Goal: Task Accomplishment & Management: Manage account settings

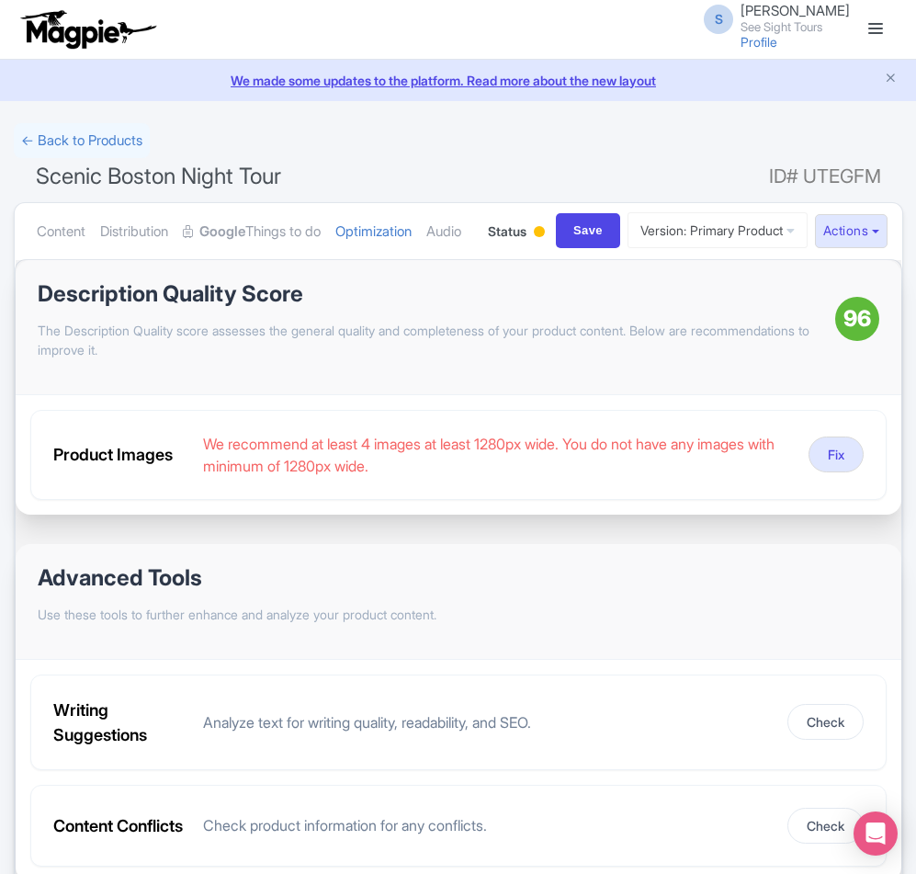
scroll to position [183, 0]
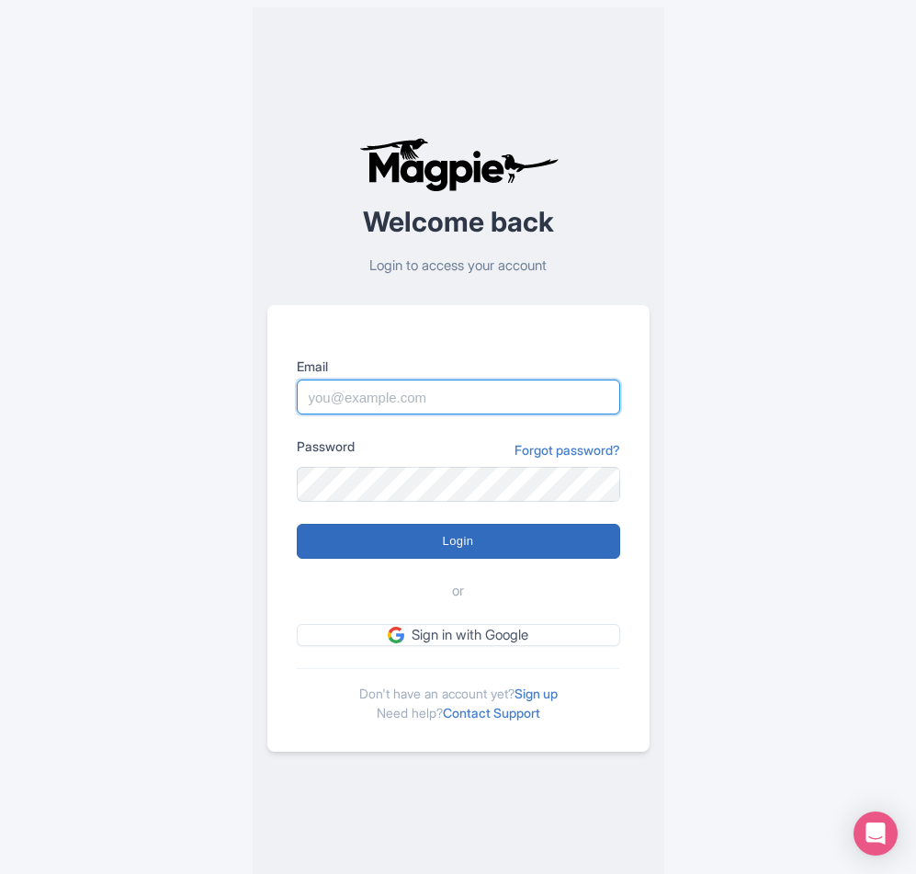
type input "sameer@tripshepherd.com"
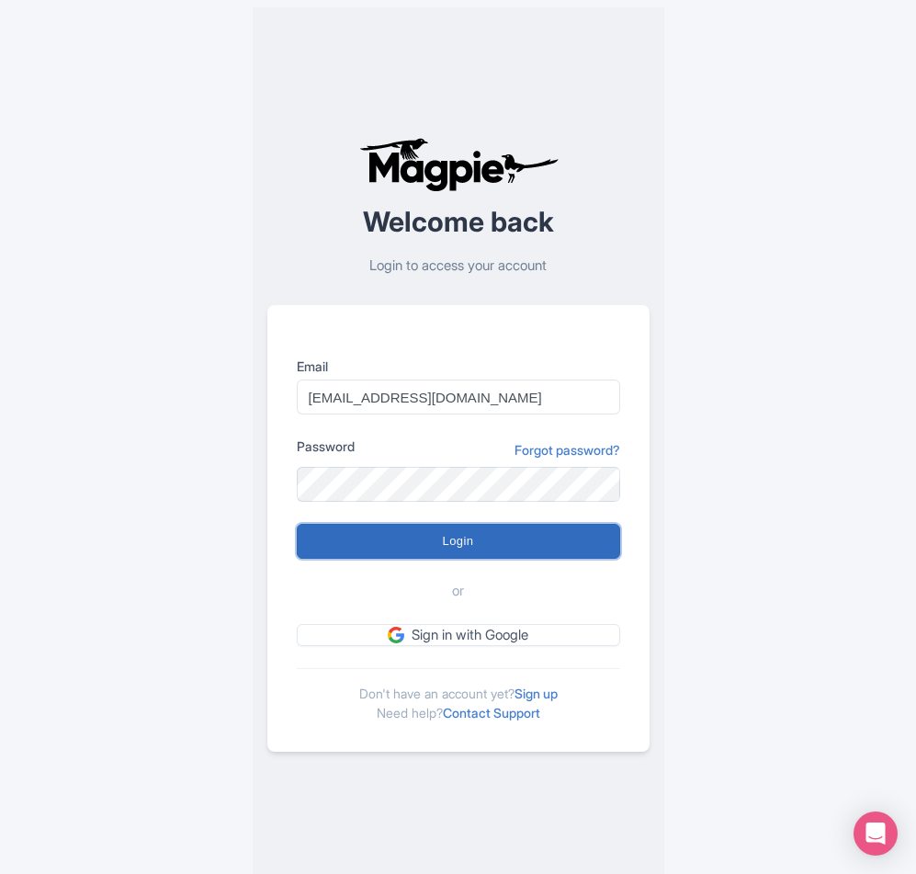
click at [434, 536] on input "Login" at bounding box center [458, 541] width 323 height 35
type input "Logging in..."
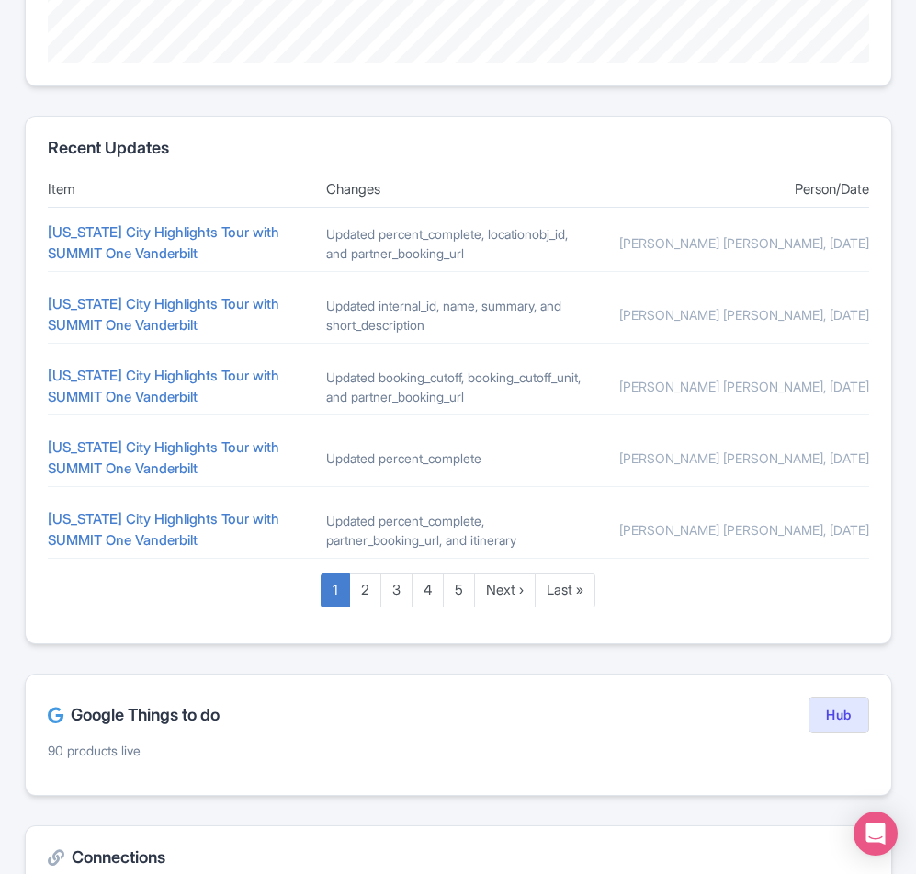
scroll to position [735, 0]
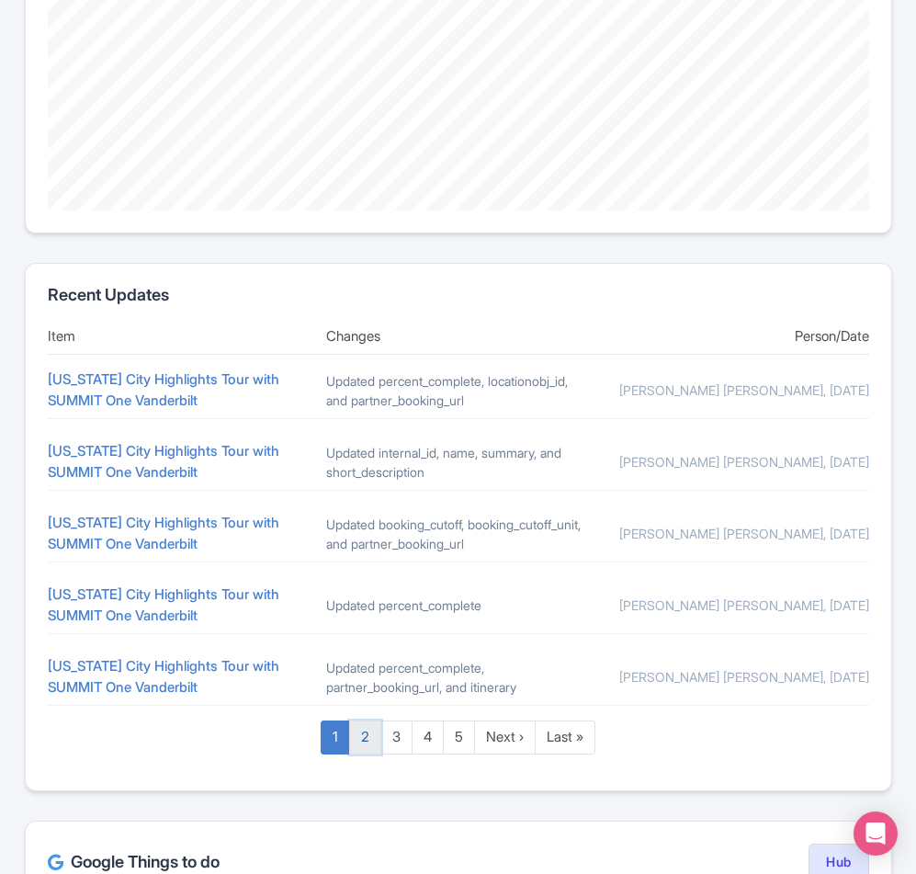
click at [360, 754] on link "2" at bounding box center [365, 737] width 32 height 34
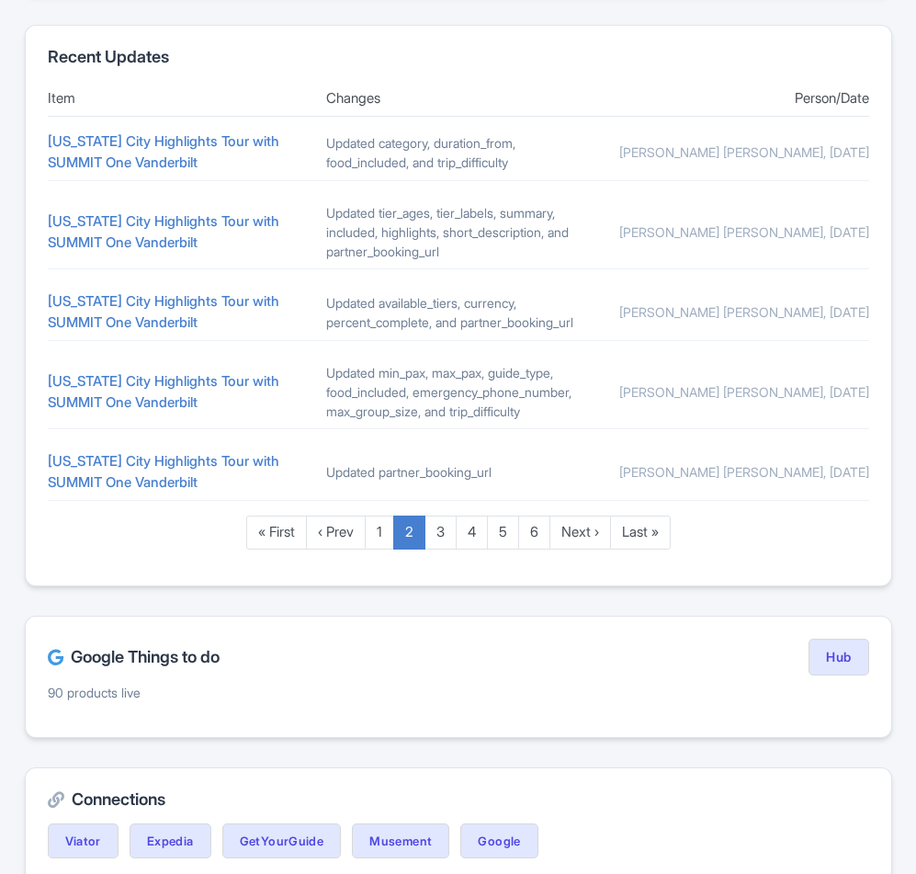
scroll to position [919, 0]
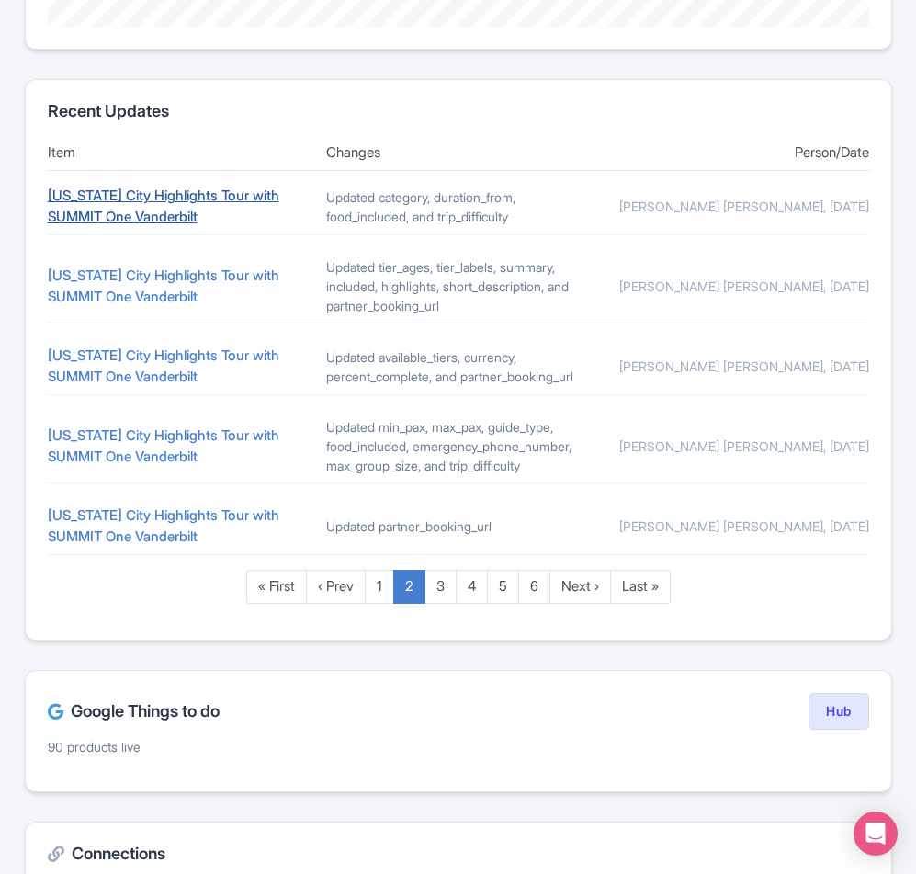
click at [154, 196] on link "New York City Highlights Tour with SUMMIT One Vanderbilt" at bounding box center [164, 205] width 232 height 39
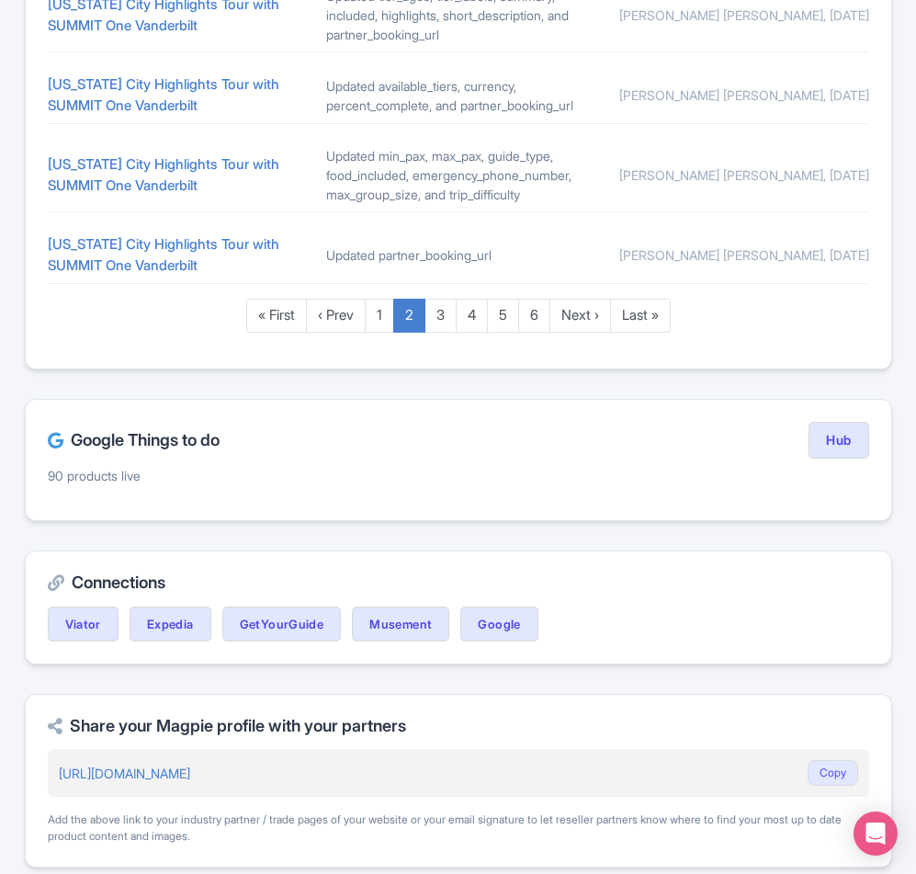
scroll to position [1194, 0]
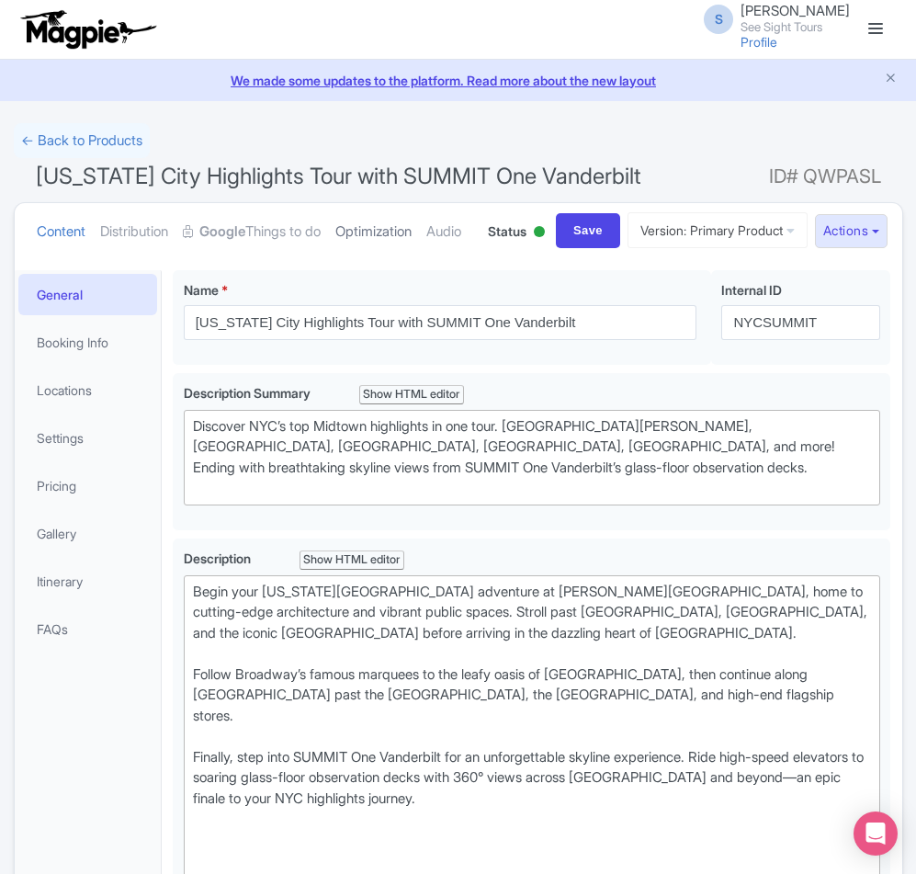
click at [387, 237] on link "Optimization" at bounding box center [373, 232] width 76 height 58
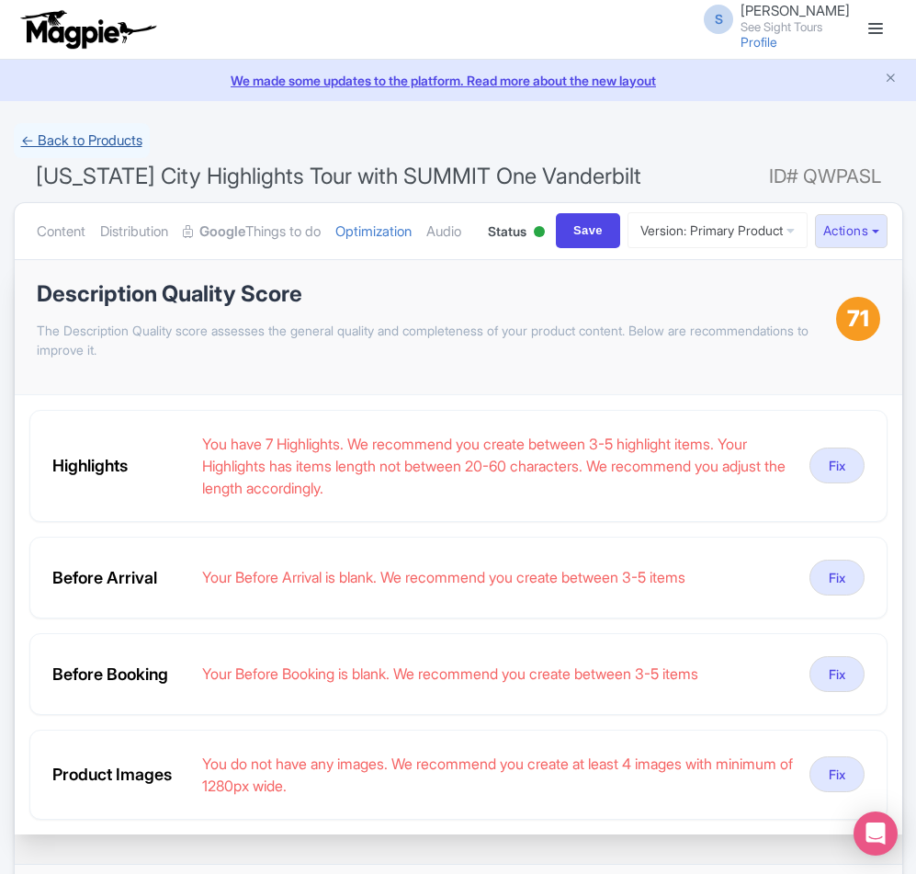
click at [24, 143] on link "← Back to Products" at bounding box center [82, 141] width 136 height 36
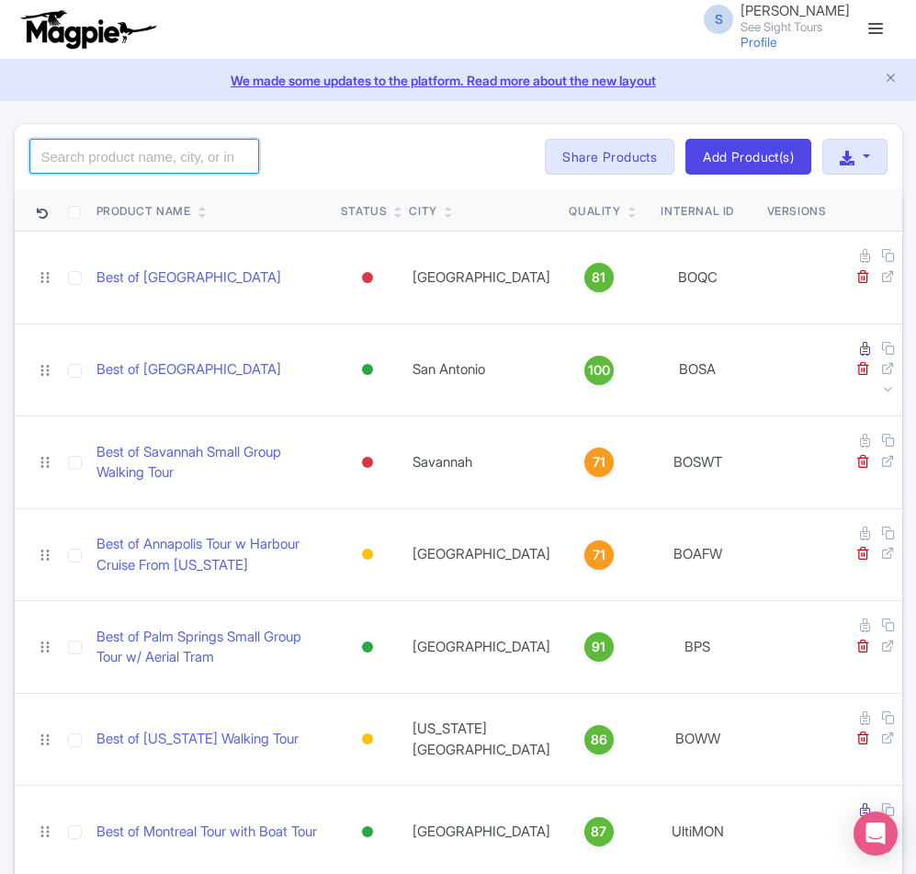
click at [142, 156] on input "search" at bounding box center [144, 156] width 230 height 35
click at [67, 168] on input "search" at bounding box center [144, 156] width 230 height 35
paste input "Scenic Chicago Night Tour"
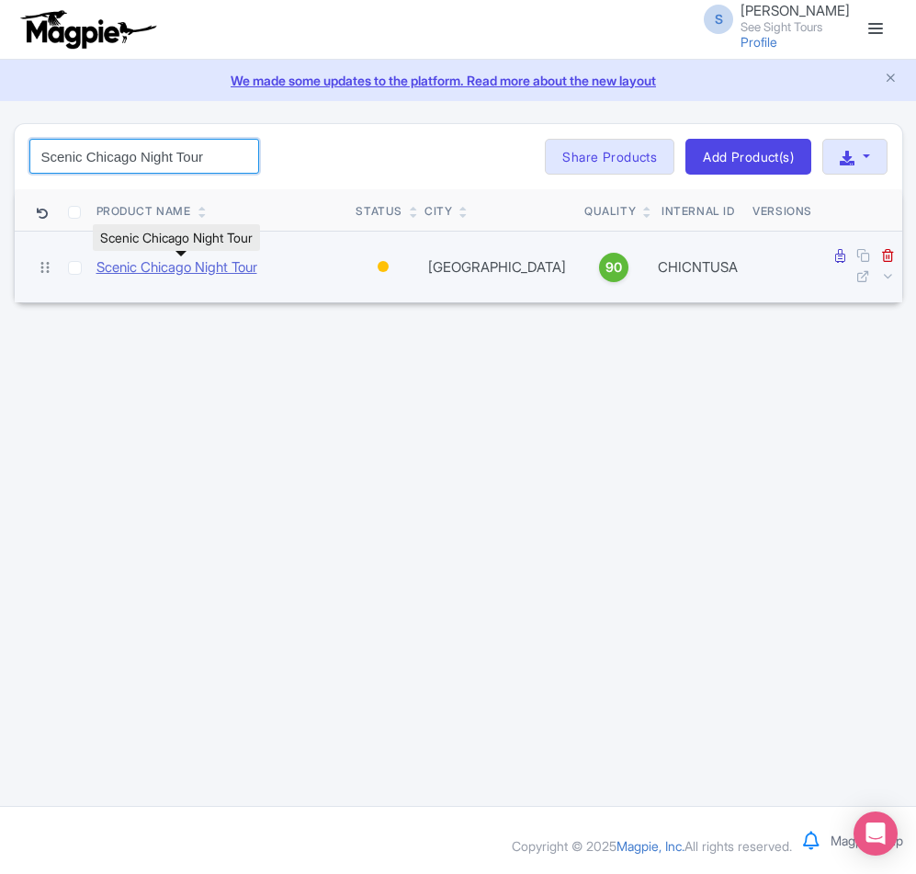
type input "Scenic Chicago Night Tour"
click at [151, 266] on link "Scenic Chicago Night Tour" at bounding box center [176, 267] width 161 height 21
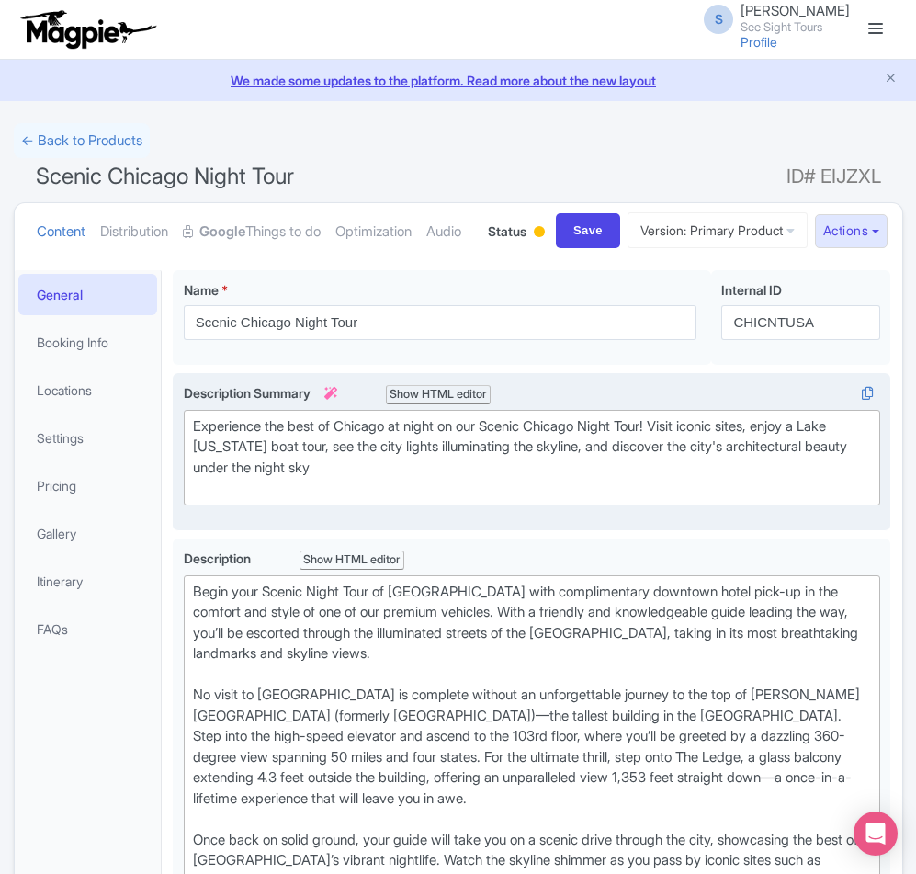
click at [196, 493] on div "Experience the best of Chicago at night on our Scenic Chicago Night Tour! Visit…" at bounding box center [532, 457] width 679 height 83
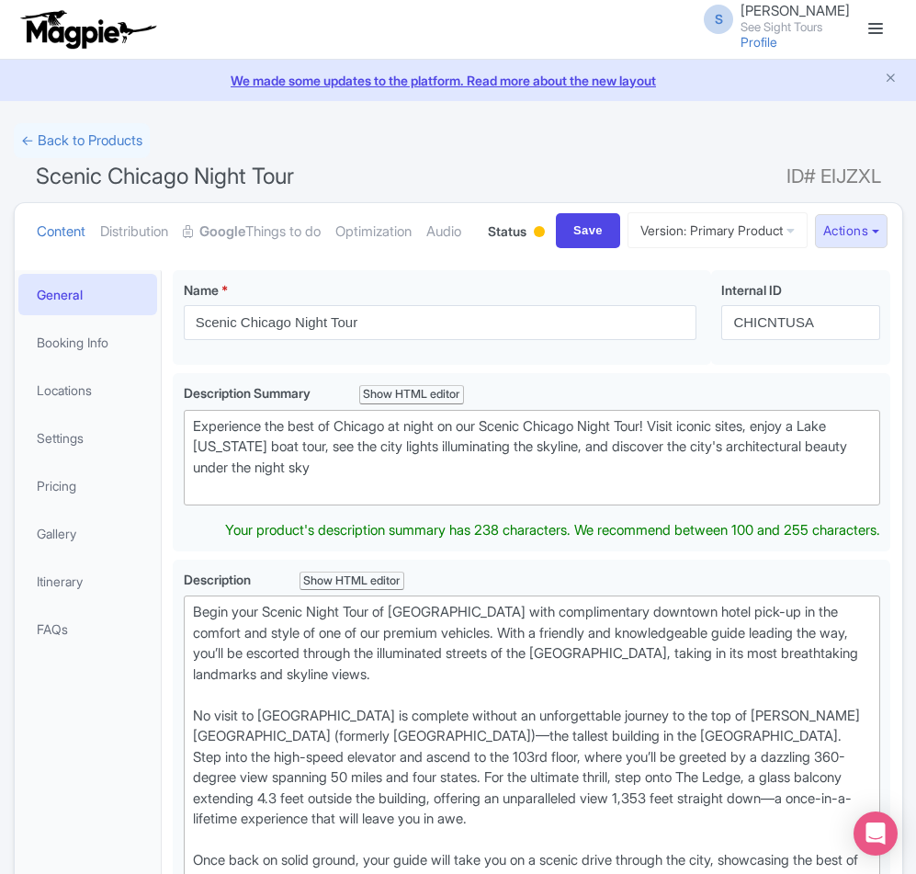
type trix-editor "<div>Experience the best of Chicago at night on our Scenic Chicago Night Tour! …"
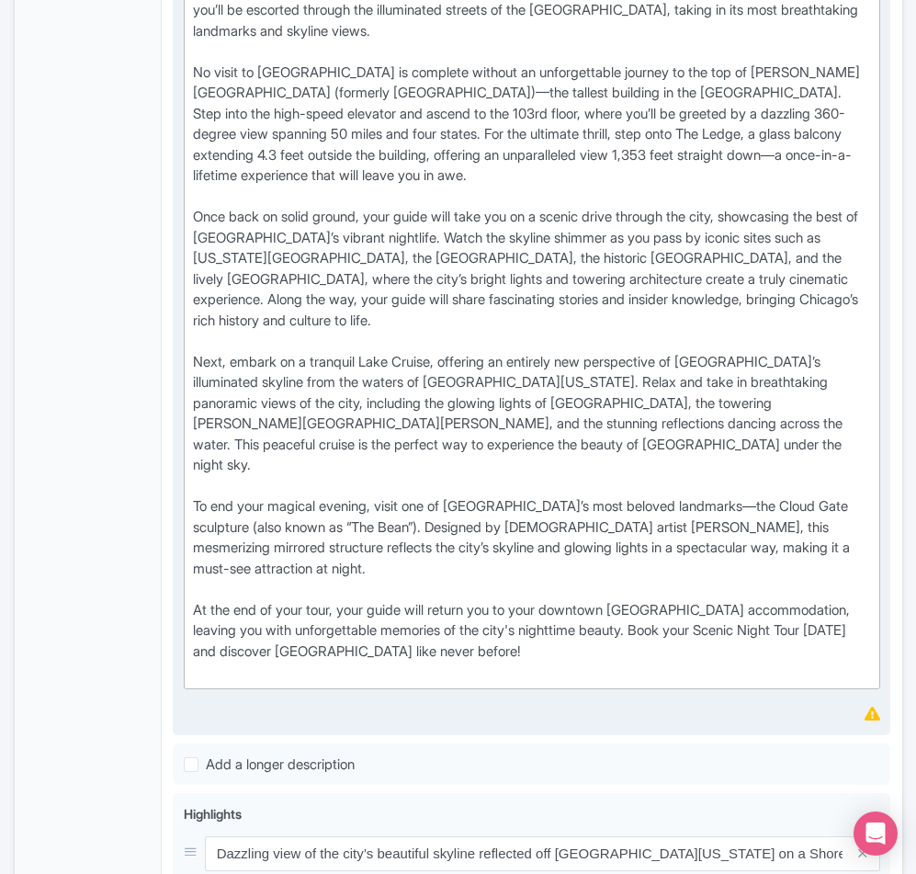
scroll to position [276, 0]
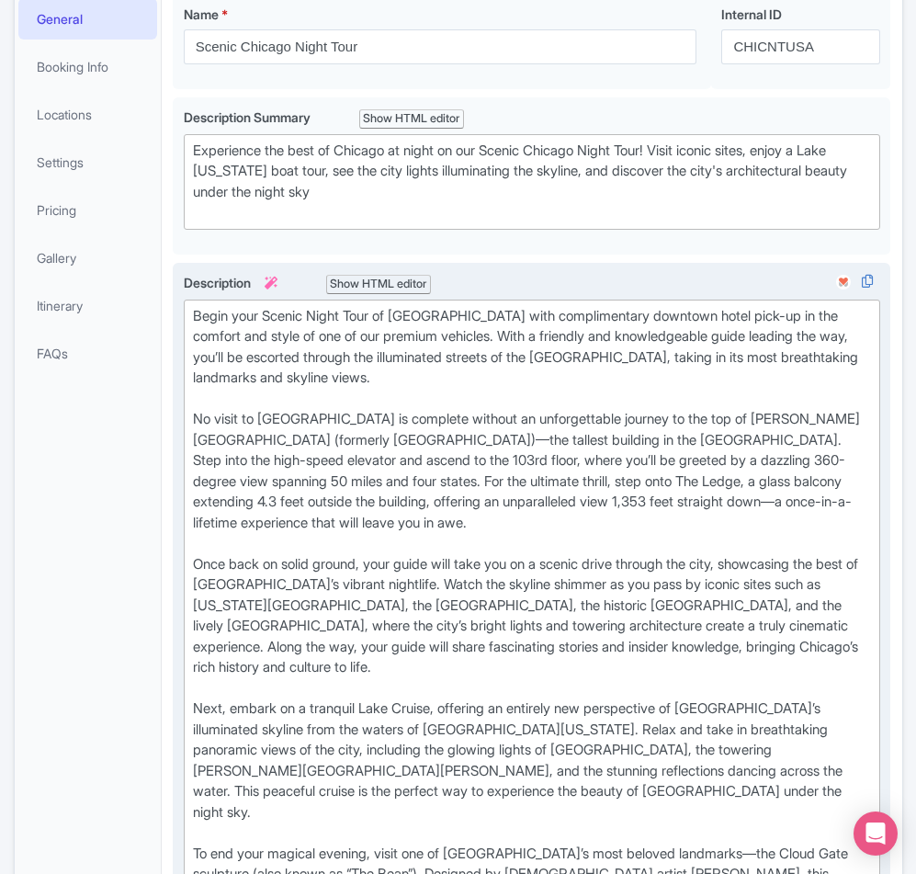
drag, startPoint x: 500, startPoint y: 449, endPoint x: 574, endPoint y: 444, distance: 74.6
click at [574, 444] on div "Begin your Scenic Night Tour of Chicago with complimentary downtown hotel pick-…" at bounding box center [532, 668] width 679 height 724
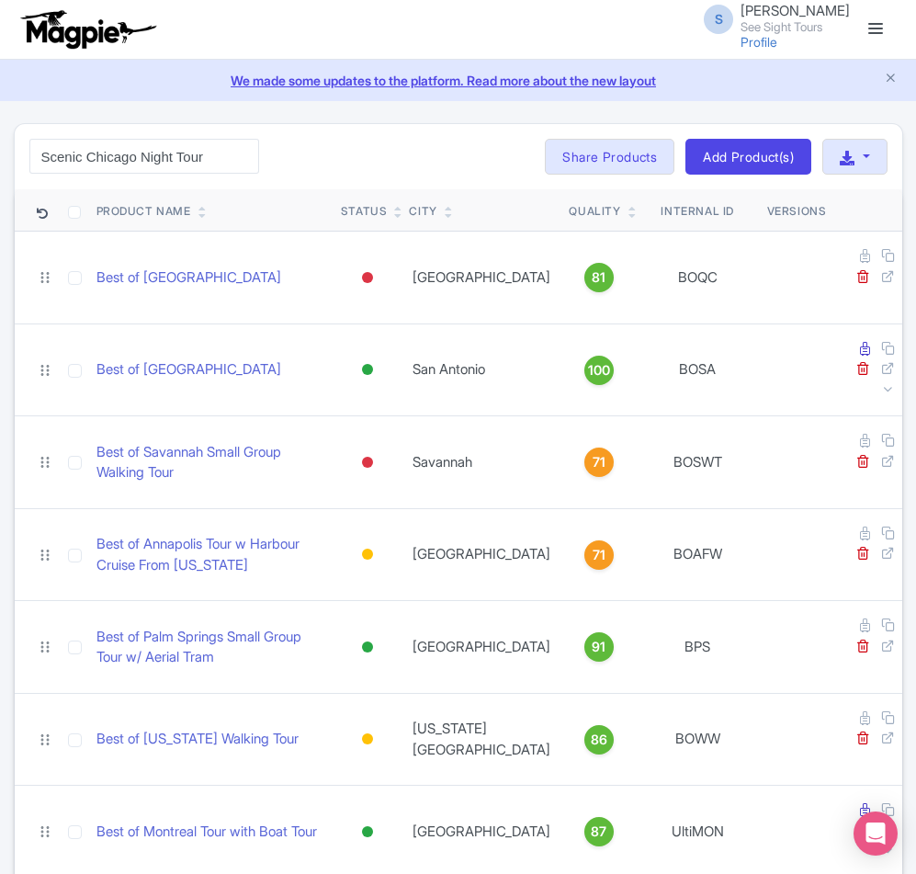
click at [879, 22] on link at bounding box center [875, 29] width 29 height 29
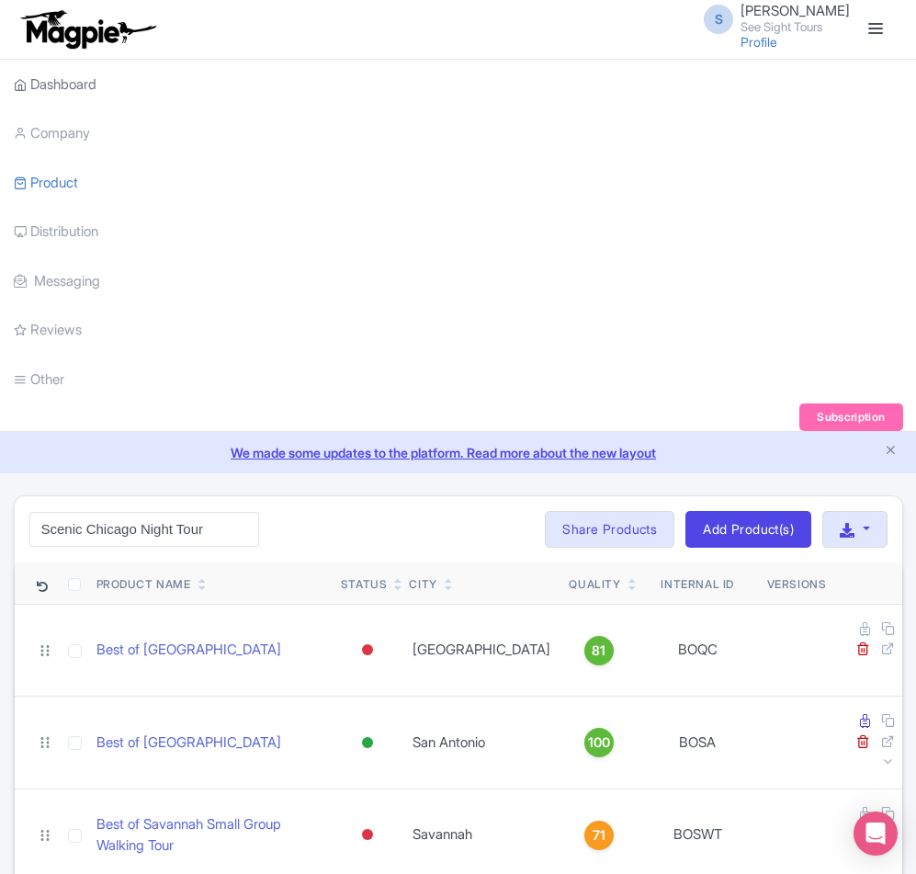
click at [71, 87] on link "Dashboard" at bounding box center [55, 85] width 83 height 51
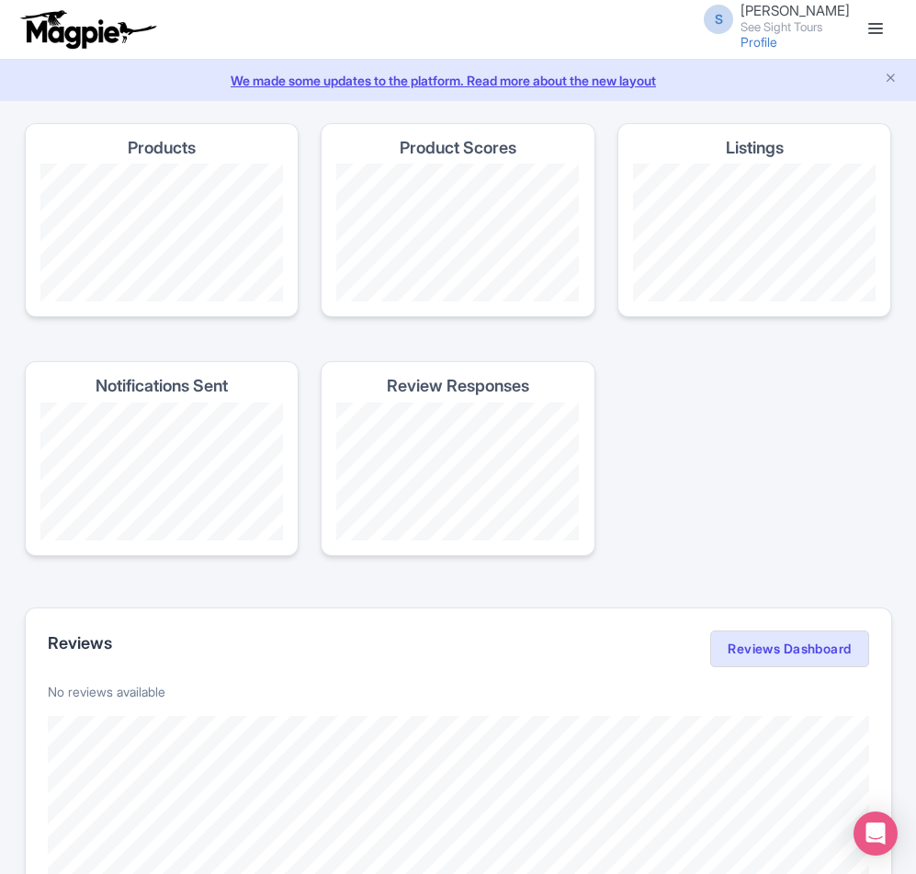
click at [871, 26] on link at bounding box center [875, 29] width 29 height 29
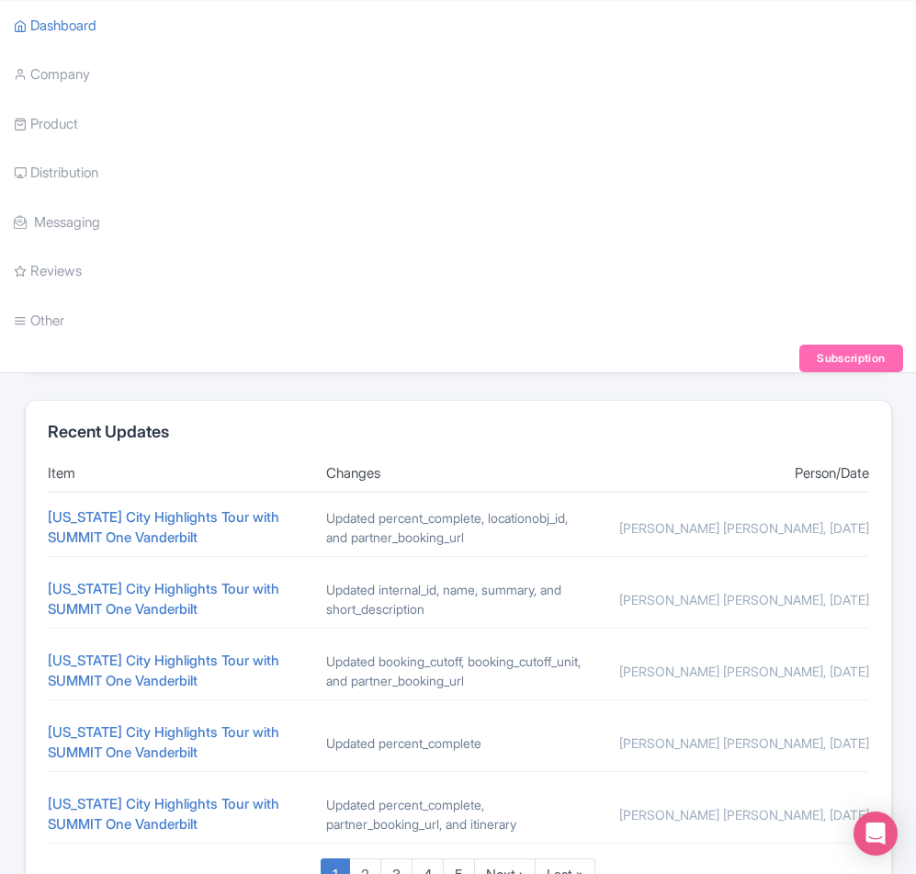
scroll to position [958, 0]
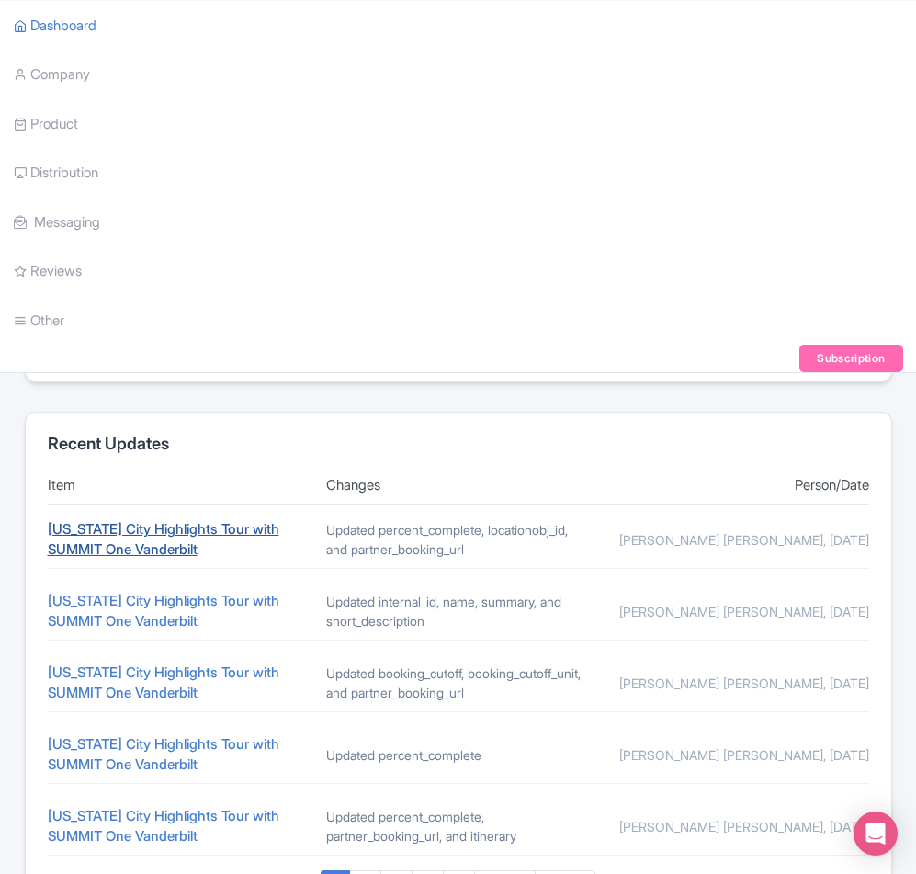
click at [81, 548] on link "New York City Highlights Tour with SUMMIT One Vanderbilt" at bounding box center [164, 539] width 232 height 39
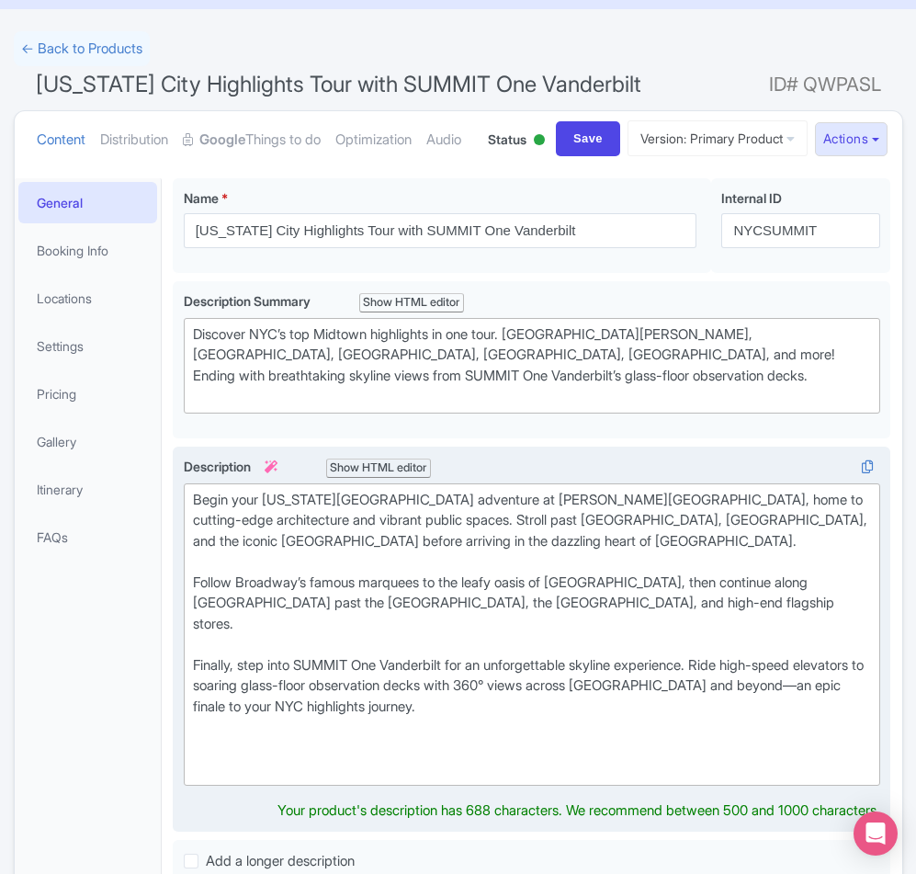
scroll to position [184, 0]
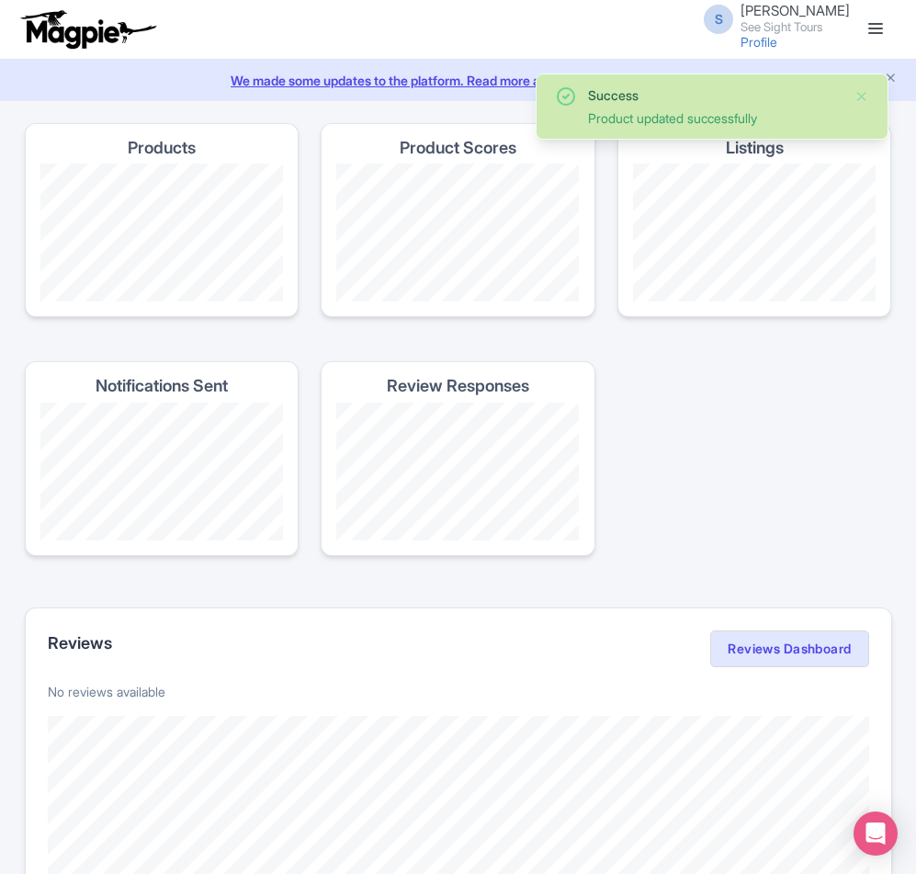
click at [874, 29] on link at bounding box center [875, 29] width 29 height 29
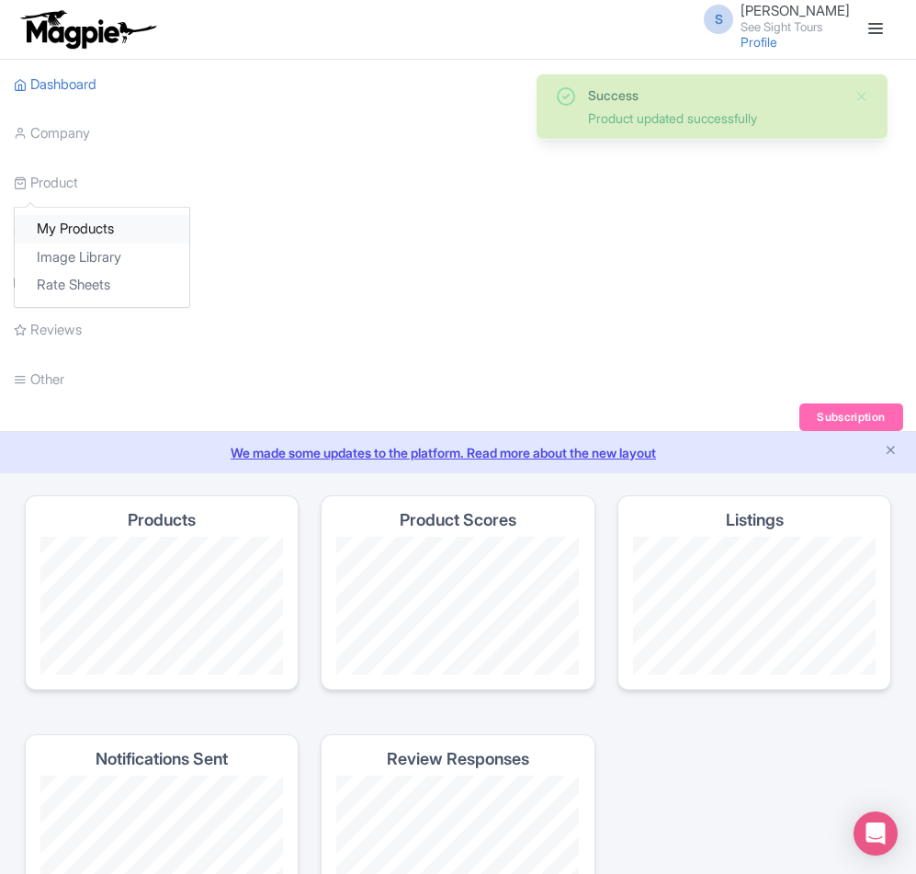
click at [59, 225] on link "My Products" at bounding box center [102, 229] width 175 height 28
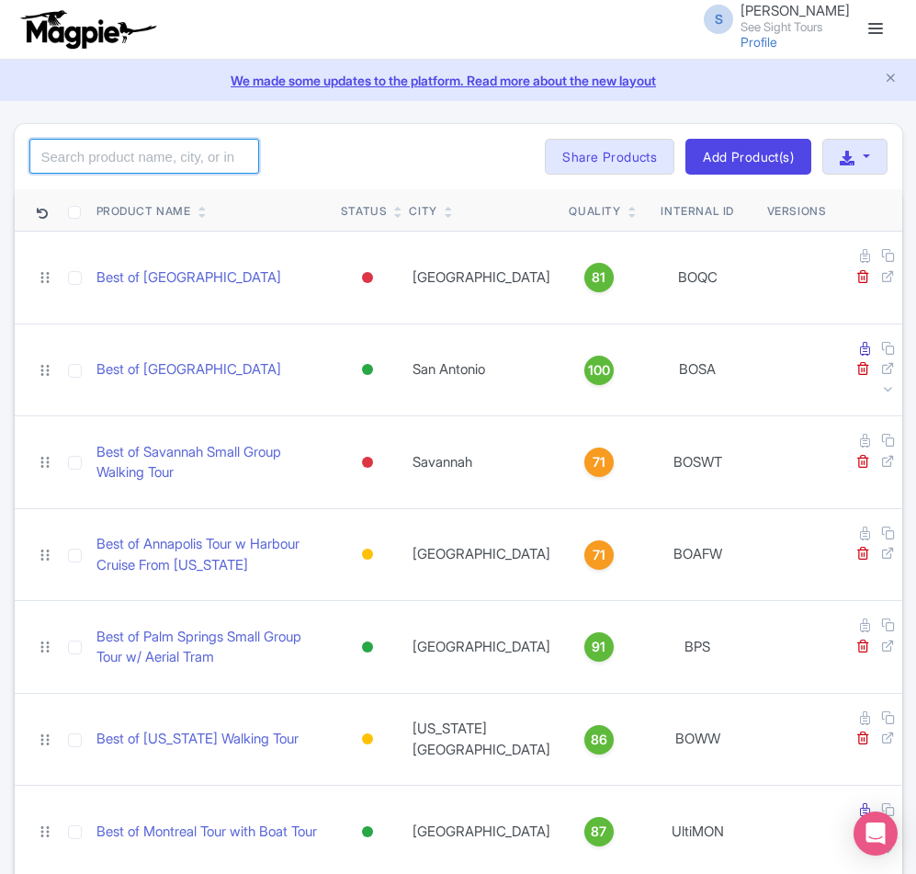
click at [163, 153] on input "search" at bounding box center [144, 156] width 230 height 35
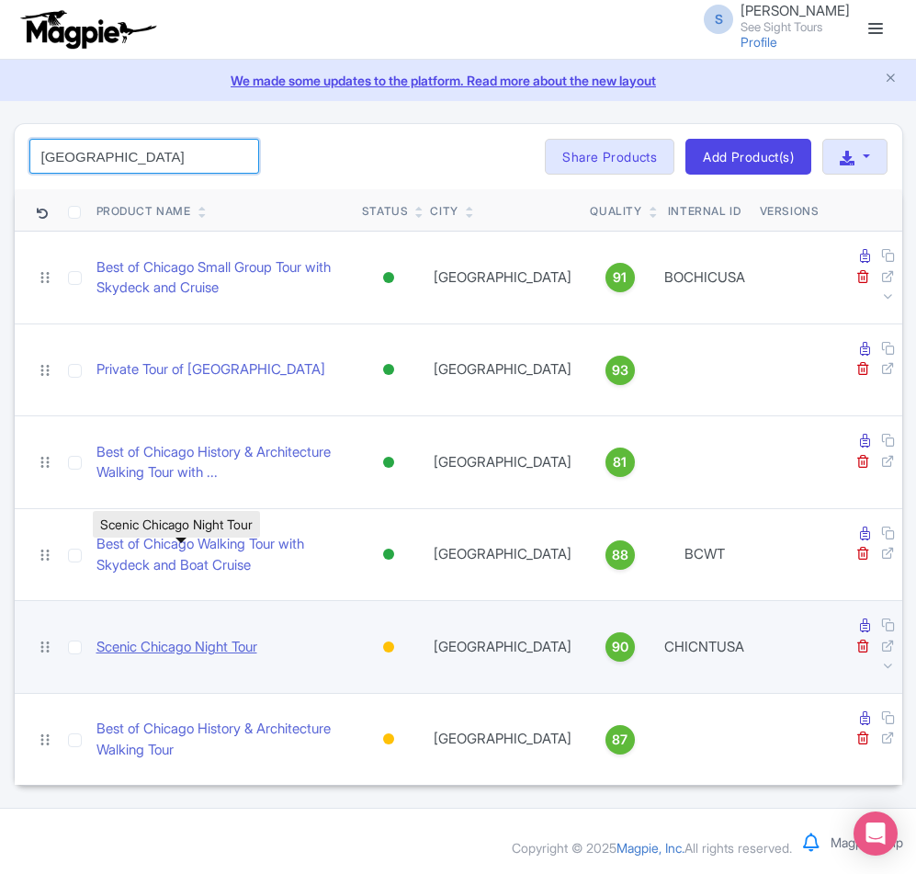
type input "chicago"
click at [167, 637] on link "Scenic Chicago Night Tour" at bounding box center [176, 647] width 161 height 21
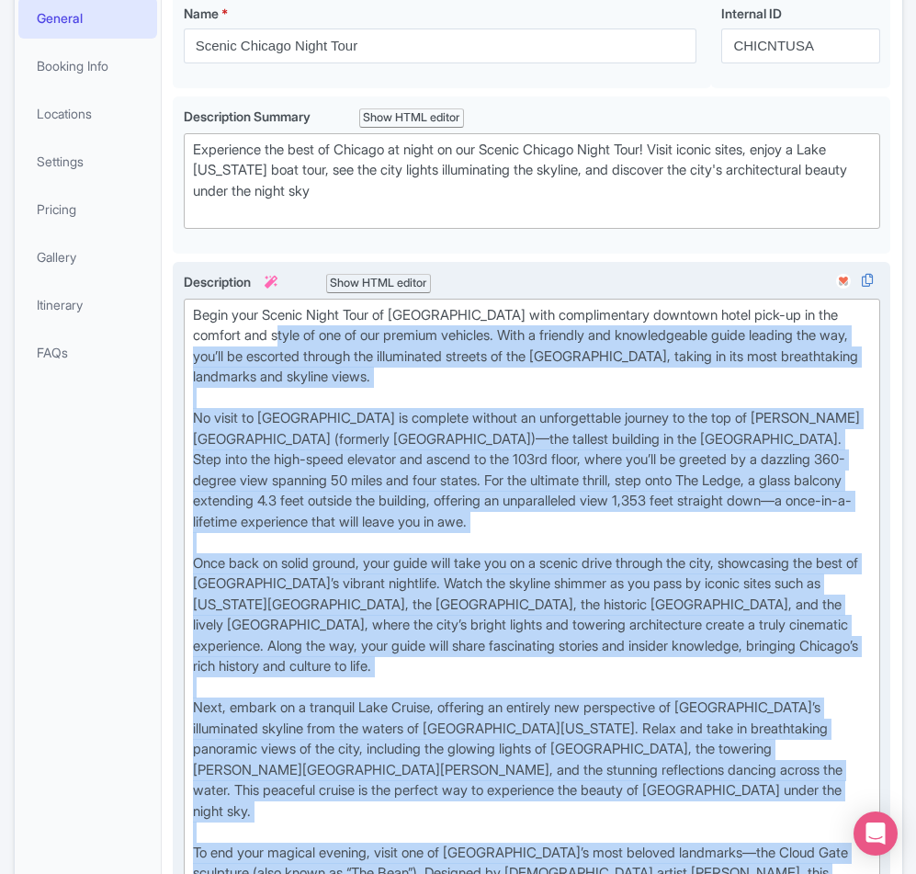
scroll to position [276, 0]
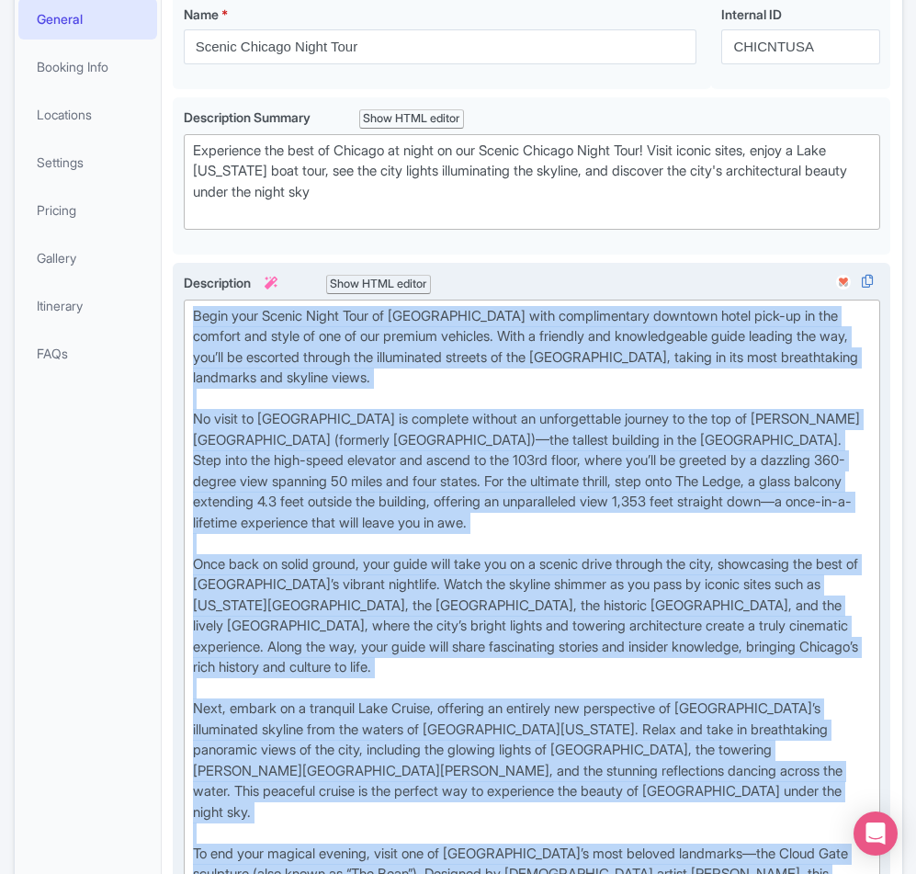
drag, startPoint x: 455, startPoint y: 609, endPoint x: 184, endPoint y: 396, distance: 344.8
click at [184, 396] on trix-editor "Begin your Scenic Night Tour of Chicago with complimentary downtown hotel pick-…" at bounding box center [532, 667] width 697 height 737
paste trix-editor "Discover Chicago’s vibrant spirit after sundown on a 3.5-hour small-group tour …"
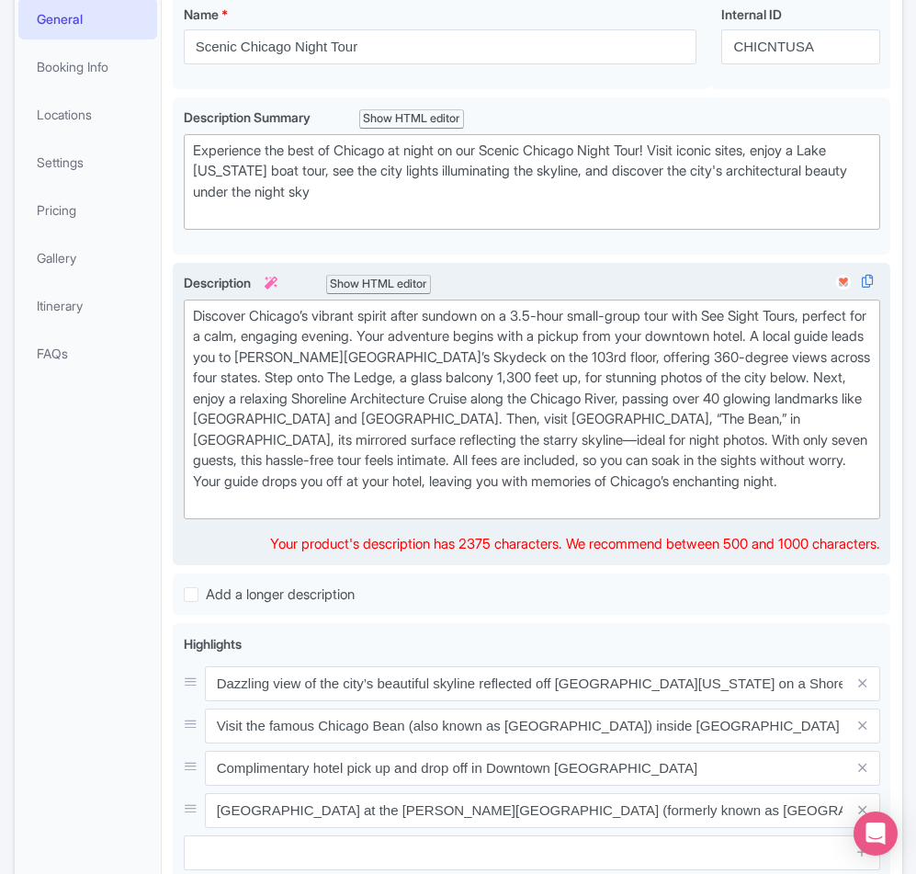
click at [440, 409] on div "Discover Chicago’s vibrant spirit after sundown on a 3.5-hour small-group tour …" at bounding box center [532, 409] width 679 height 207
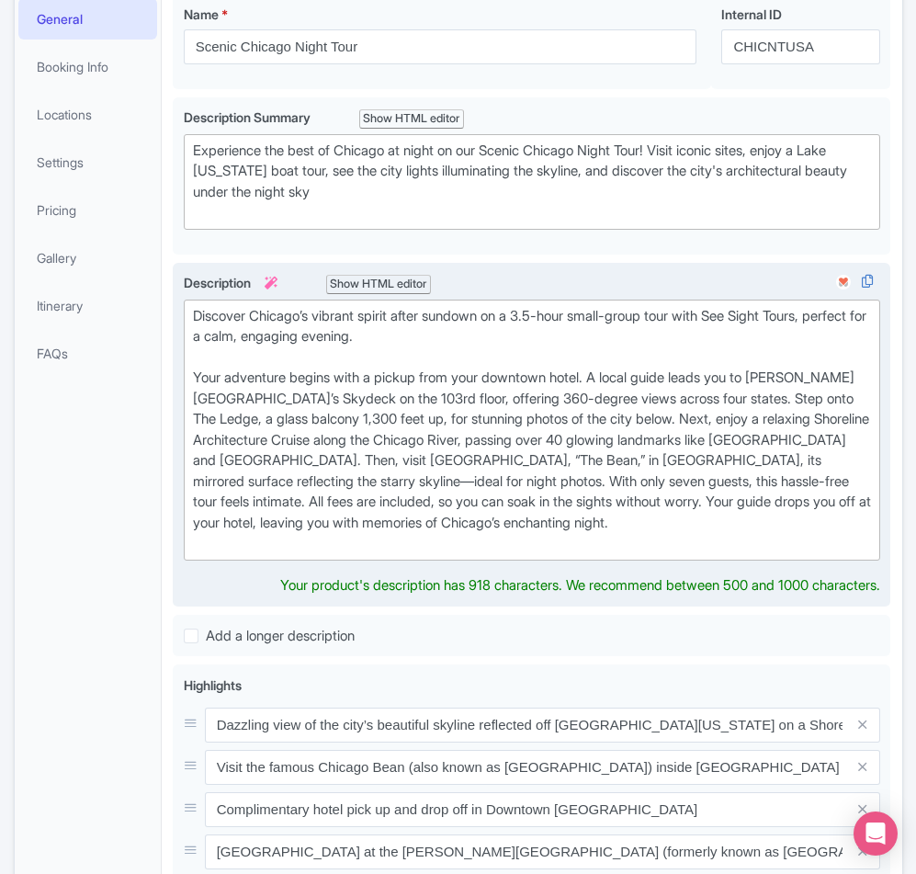
click at [585, 485] on div "Discover Chicago’s vibrant spirit after sundown on a 3.5-hour small-group tour …" at bounding box center [532, 430] width 679 height 248
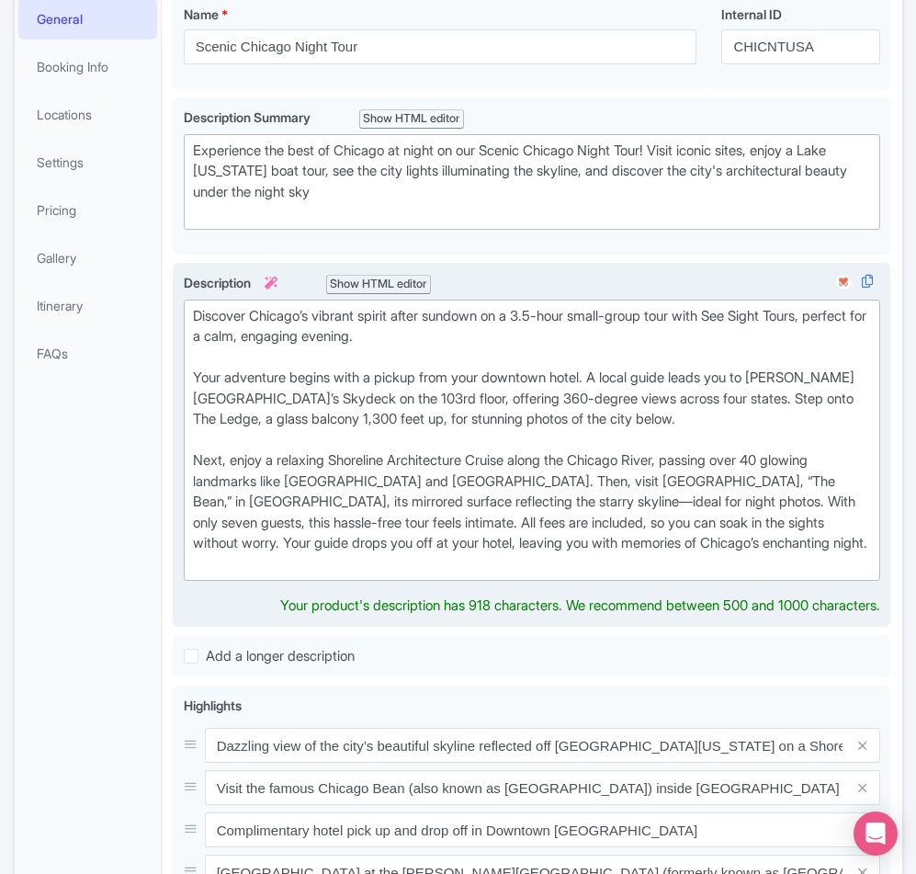
click at [702, 571] on div "Discover Chicago’s vibrant spirit after sundown on a 3.5-hour small-group tour …" at bounding box center [532, 440] width 679 height 269
type trix-editor "<div>Discover Chicago’s vibrant spirit after sundown on a 3.5-hour small-group …"
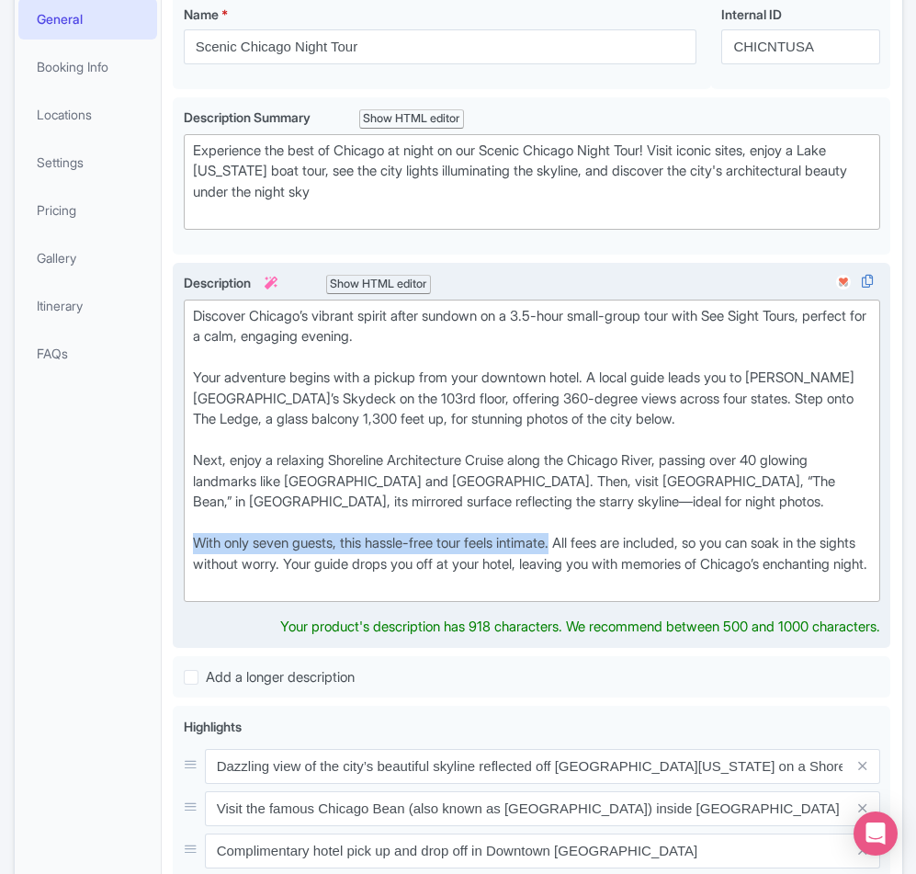
drag, startPoint x: 576, startPoint y: 616, endPoint x: 193, endPoint y: 614, distance: 383.1
click at [193, 595] on div "Discover Chicago’s vibrant spirit after sundown on a 3.5-hour small-group tour …" at bounding box center [532, 450] width 679 height 289
drag, startPoint x: 551, startPoint y: 621, endPoint x: 451, endPoint y: 653, distance: 105.2
click at [451, 595] on div "Discover Chicago’s vibrant spirit after sundown on a 3.5-hour small-group tour …" at bounding box center [532, 450] width 679 height 289
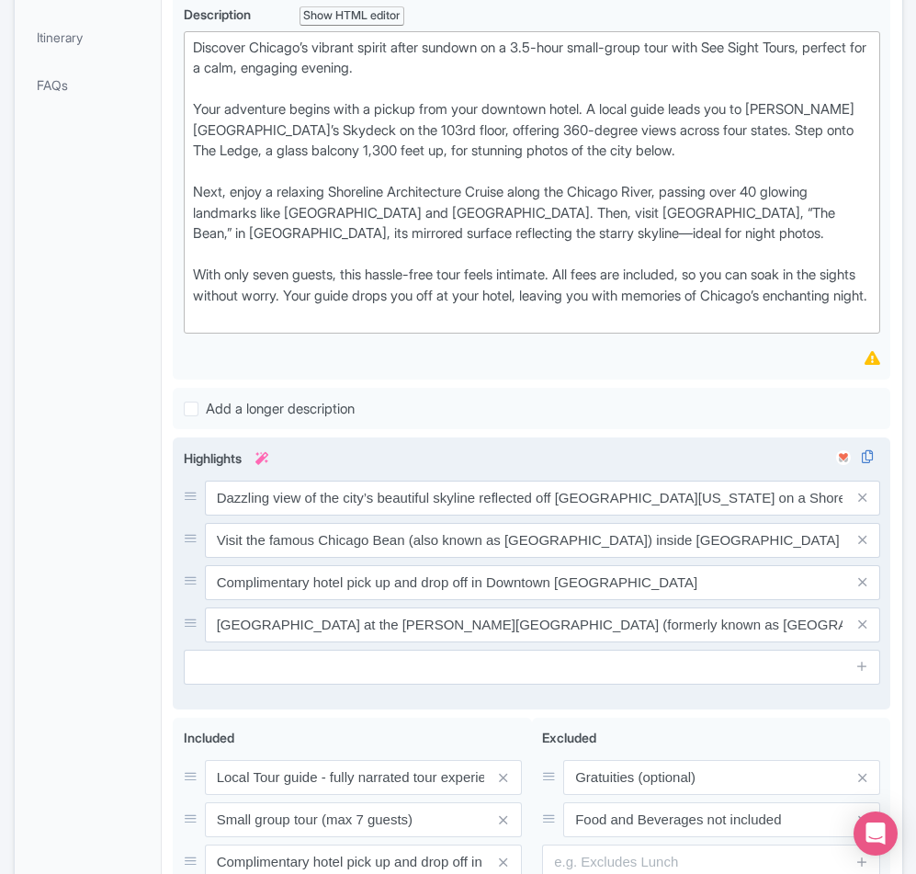
scroll to position [551, 0]
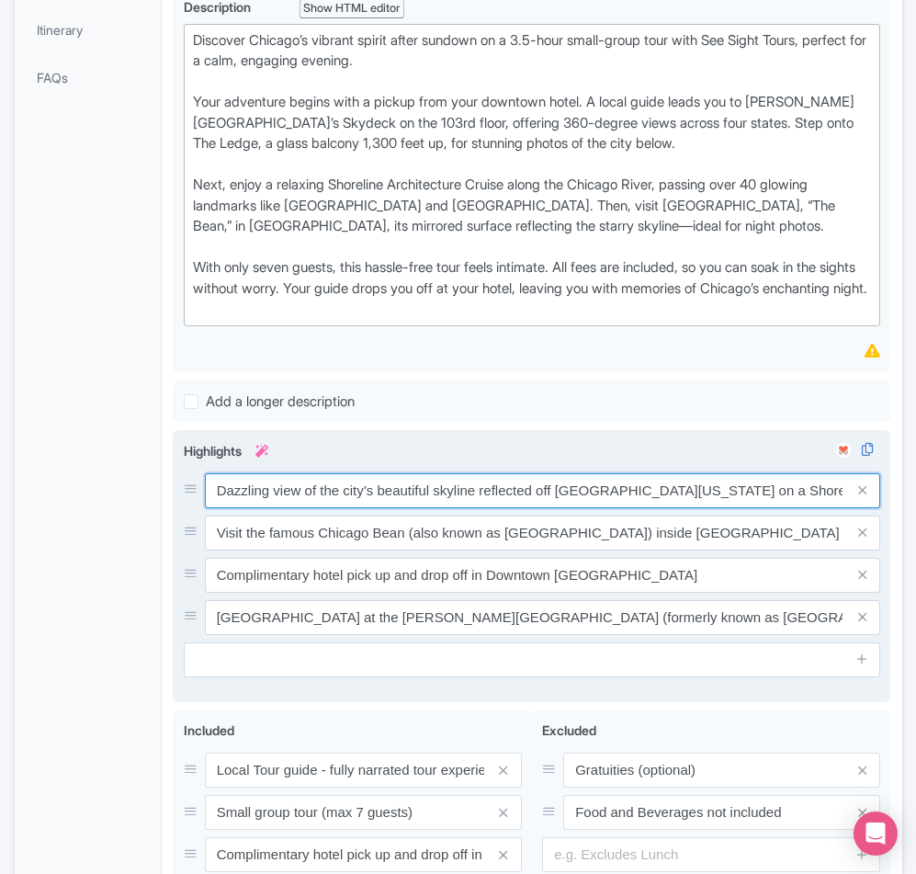
click at [247, 508] on input "Dazzling view of the city’s beautiful skyline reflected off Lake Michigan on a …" at bounding box center [543, 490] width 676 height 35
click at [504, 508] on input "Dazzling view of the city’s beautiful skyline reflected off Lake Michigan on a …" at bounding box center [543, 490] width 676 height 35
paste input "See 360° city views from Willis Tower’s Skydeck"
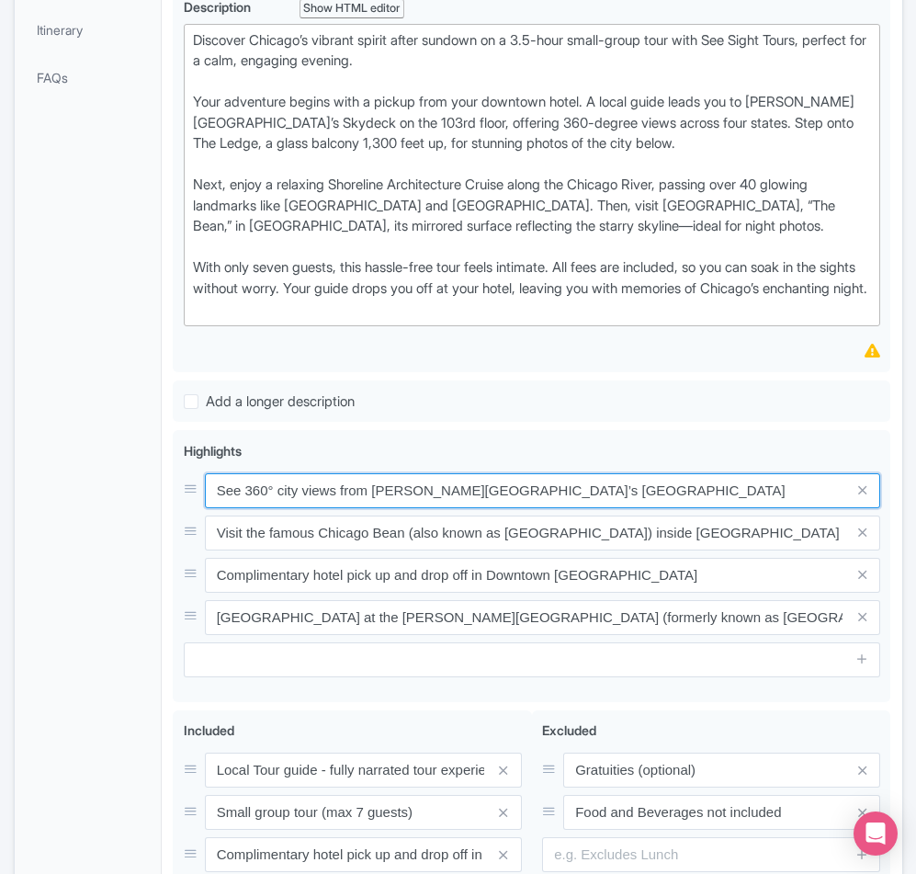
type input "See 360° city views from Willis Tower’s Skydeck"
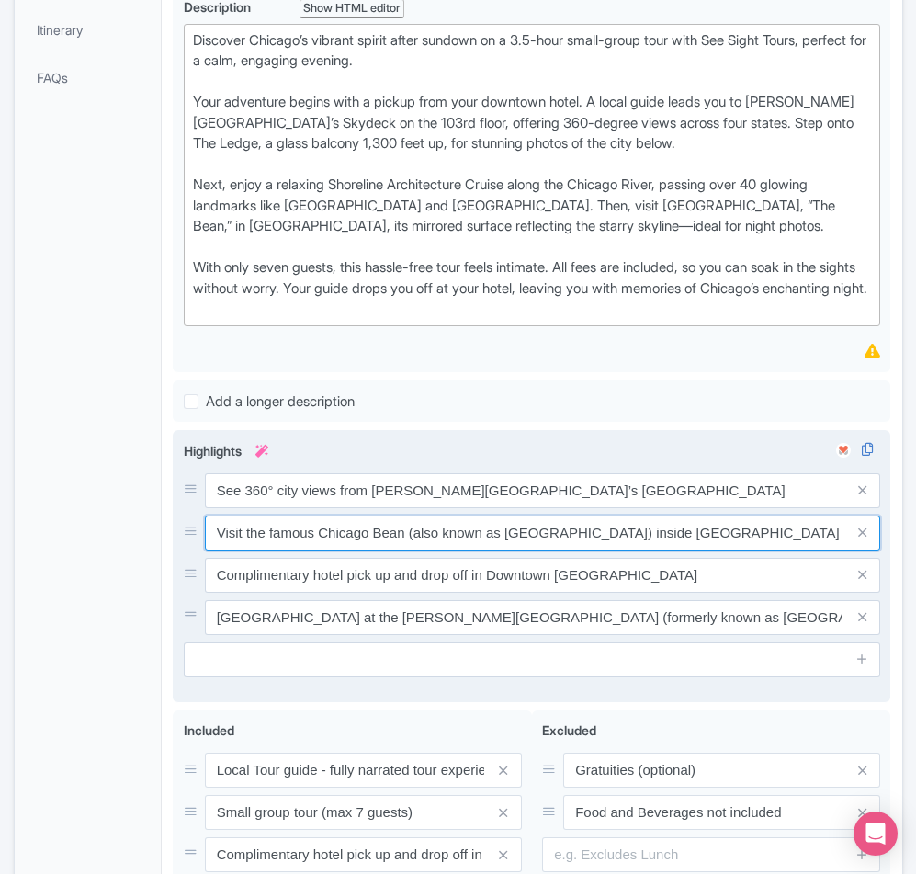
drag, startPoint x: 719, startPoint y: 627, endPoint x: 212, endPoint y: 615, distance: 507.3
click at [212, 508] on input "Visit the famous Chicago Bean (also known as Cloud Gate) inside Millenium Park" at bounding box center [543, 490] width 676 height 35
paste input "Step onto The Ledge, 1,300 ft above Chicago"
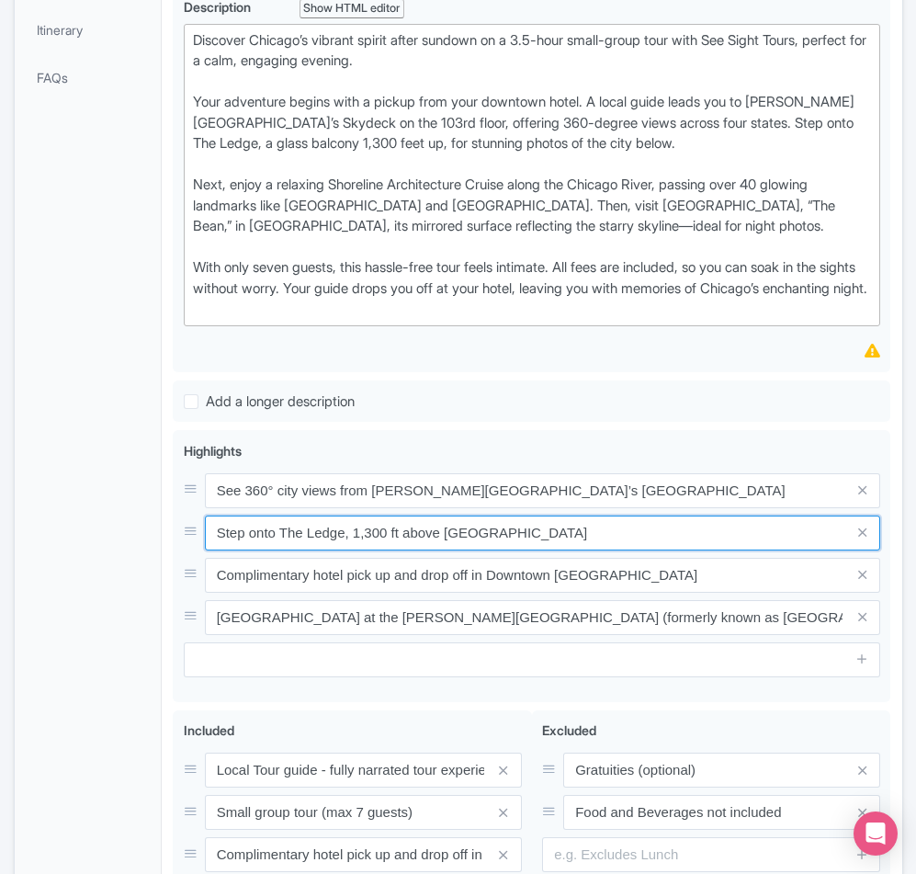
type input "Step onto The Ledge, 1,300 ft above Chicago"
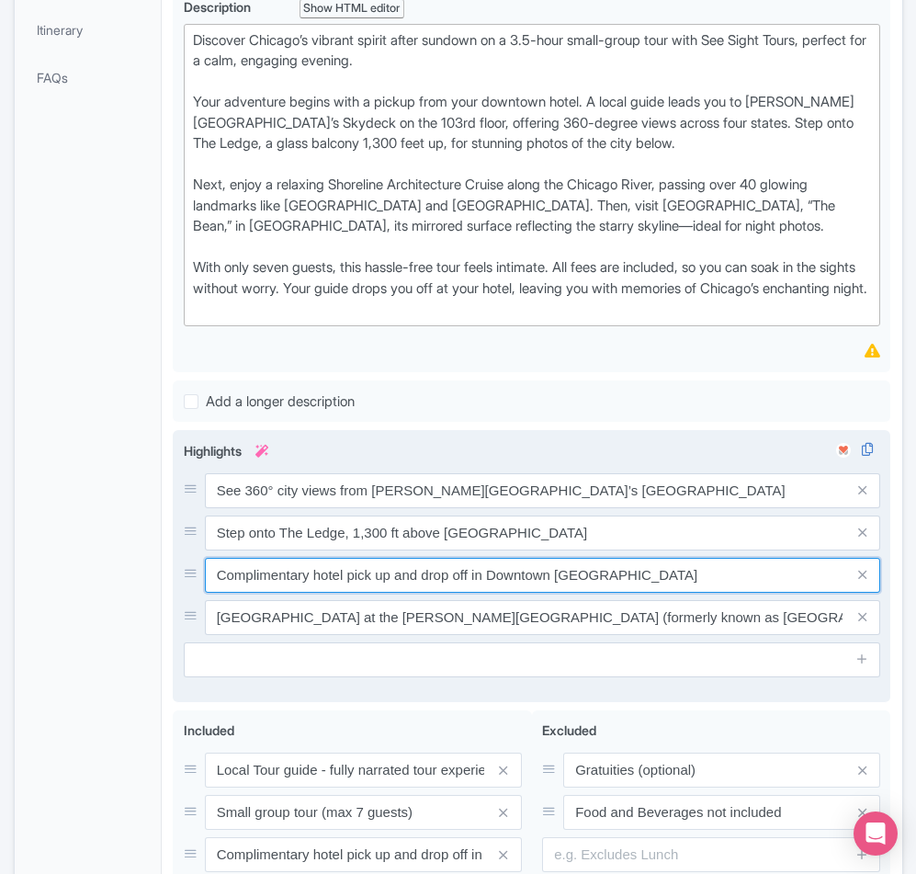
drag, startPoint x: 634, startPoint y: 663, endPoint x: 203, endPoint y: 643, distance: 431.3
click at [203, 635] on div "See 360° city views from Willis Tower’s Skydeck Step onto The Ledge, 1,300 ft a…" at bounding box center [532, 554] width 697 height 162
paste input "Cruise [GEOGRAPHIC_DATA], see 40+ glowing landmarks"
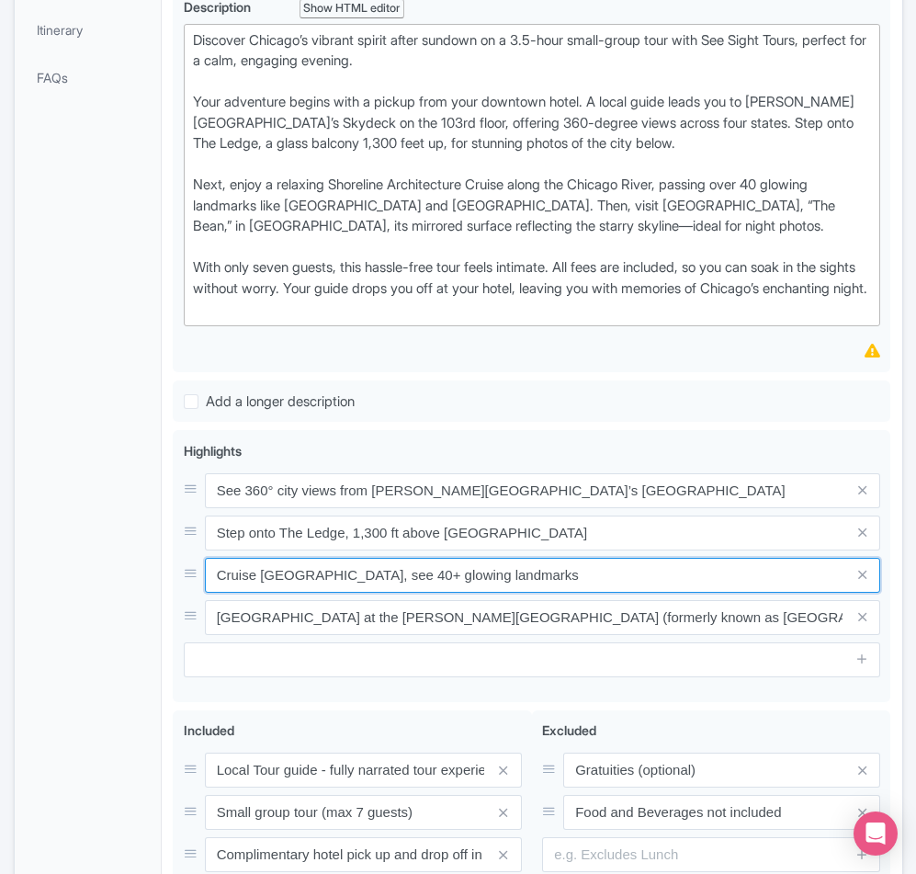
type input "Cruise [GEOGRAPHIC_DATA], see 40+ glowing landmarks"
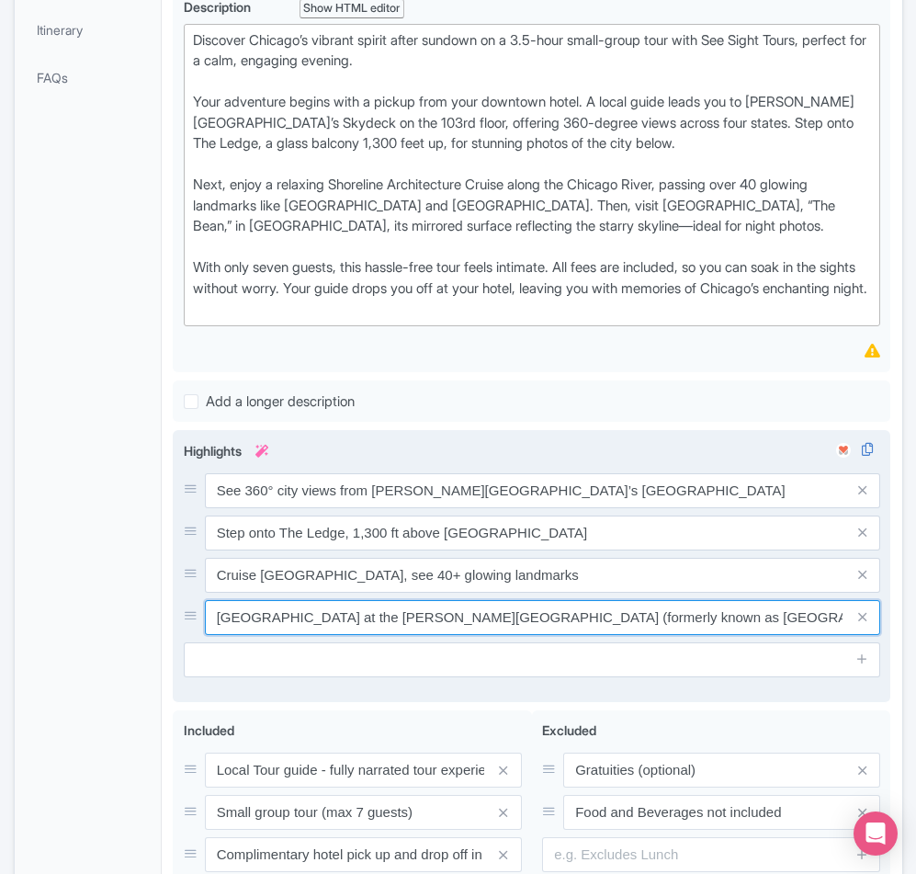
drag, startPoint x: 746, startPoint y: 699, endPoint x: 202, endPoint y: 707, distance: 543.9
click at [202, 635] on div "Skydeck Chicago - Observatory at the Willis Tower (formerly known as Sears Towe…" at bounding box center [532, 617] width 697 height 35
paste input "nap photos at Cloud Gate, “The Bean,” at night"
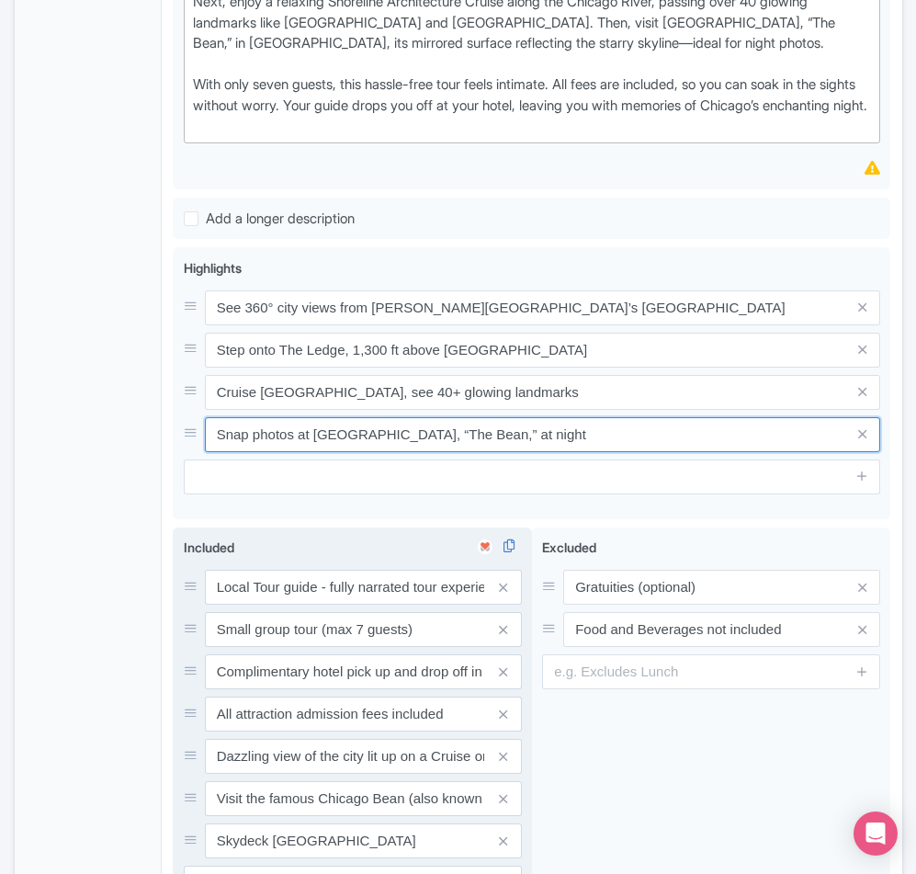
scroll to position [735, 0]
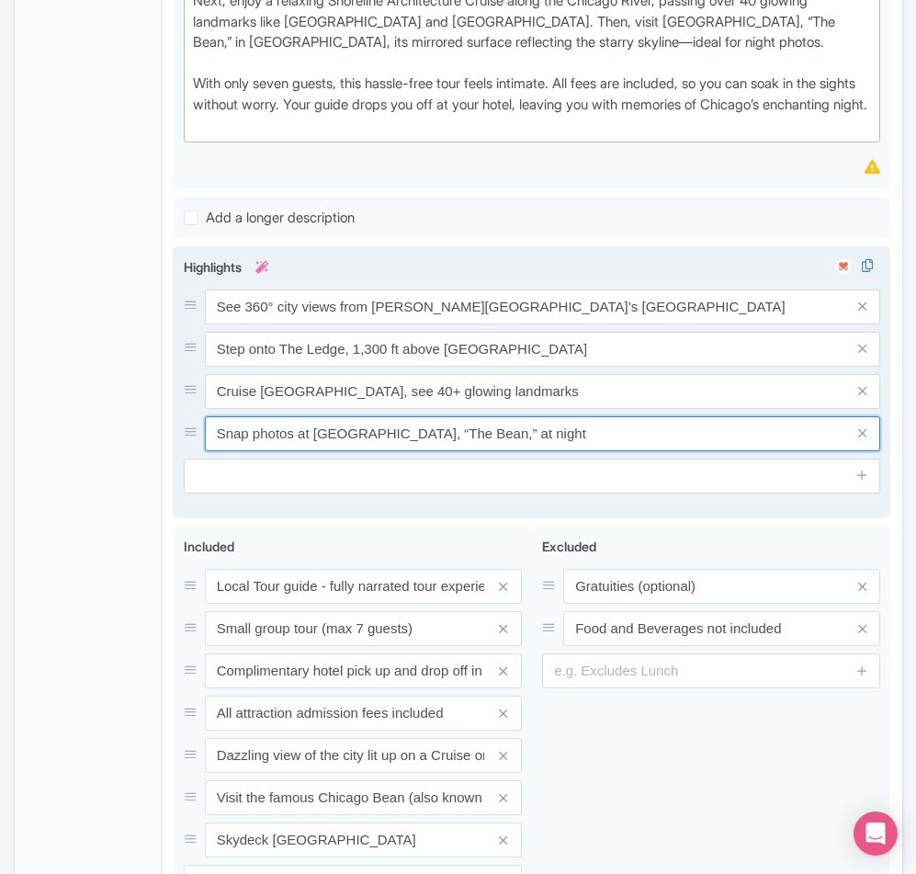
type input "Snap photos at [GEOGRAPHIC_DATA], “The Bean,” at night"
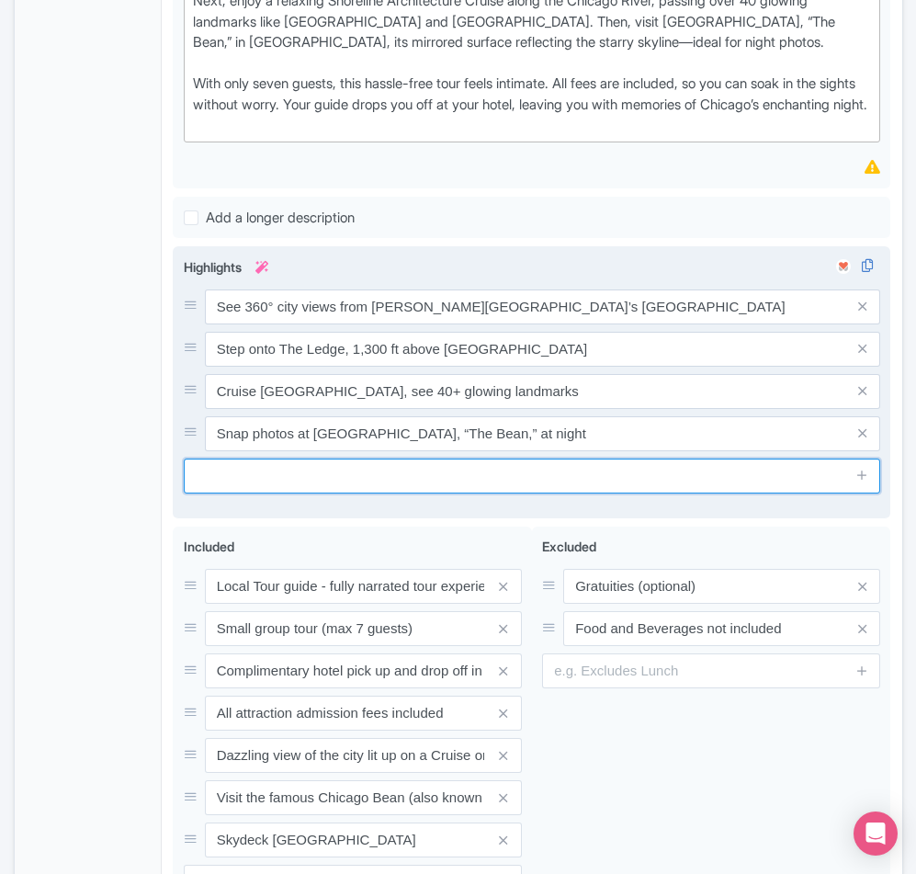
click at [253, 493] on input "text" at bounding box center [532, 475] width 697 height 35
click at [215, 493] on input "text" at bounding box center [532, 475] width 697 height 35
paste input "Enjoy intimate tour with max 7 guests"
type input "Enjoy intimate tour with max 7 guests"
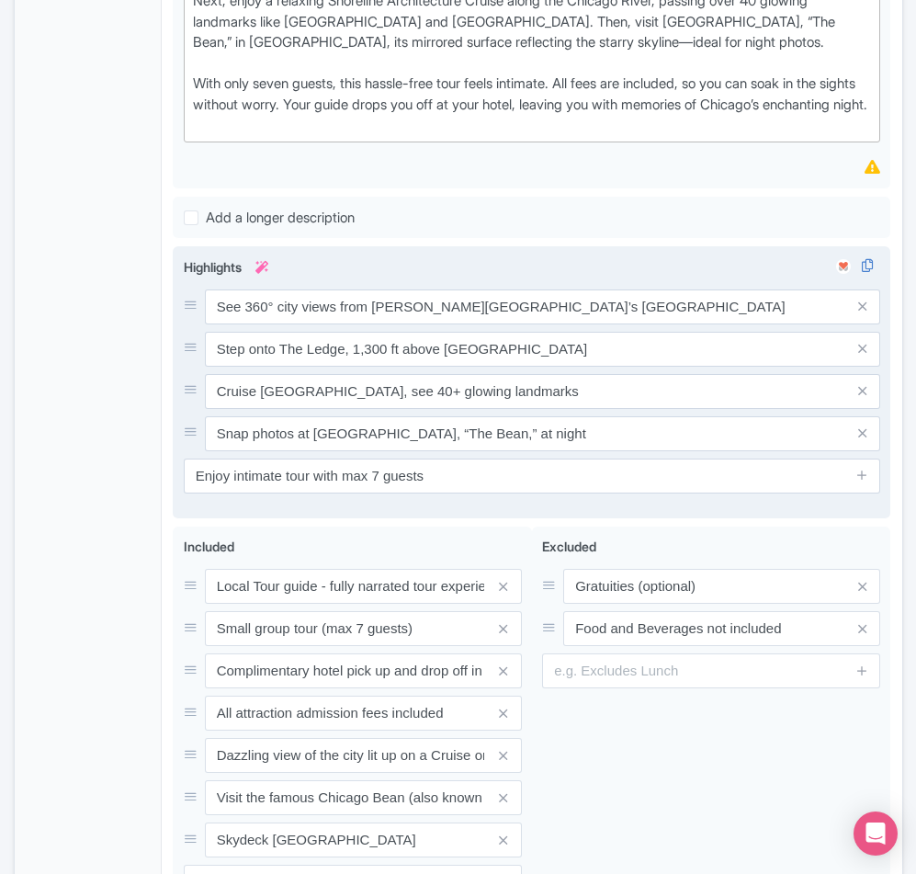
click at [509, 518] on div "Dazzling view of the city’s beautiful skyline reflected off Lake Michigan on a …" at bounding box center [532, 382] width 718 height 272
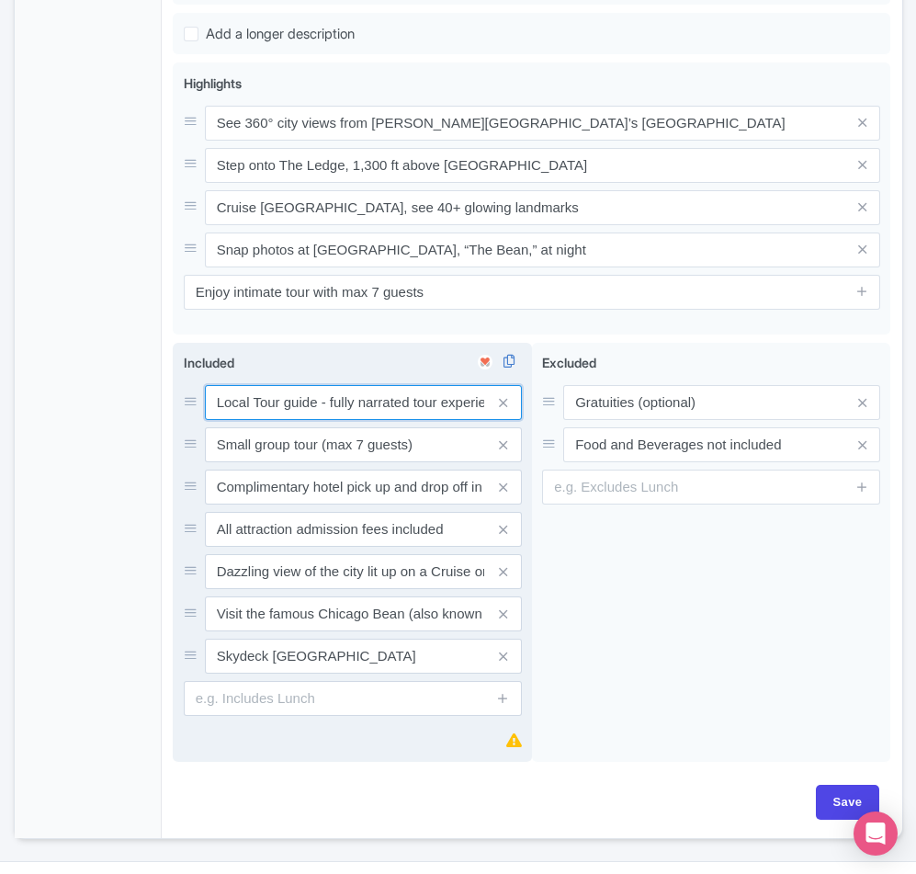
click at [434, 420] on input "Local Tour guide - fully narrated tour experience" at bounding box center [363, 402] width 317 height 35
click at [503, 579] on icon at bounding box center [503, 572] width 8 height 14
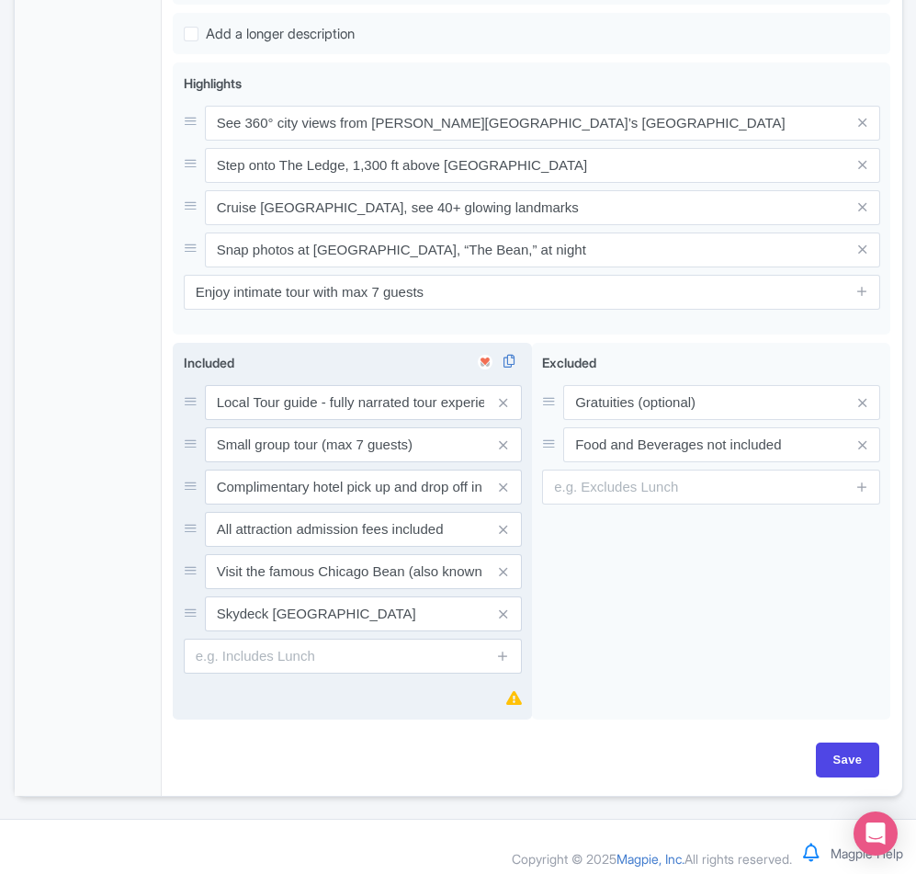
click at [503, 579] on icon at bounding box center [503, 572] width 8 height 14
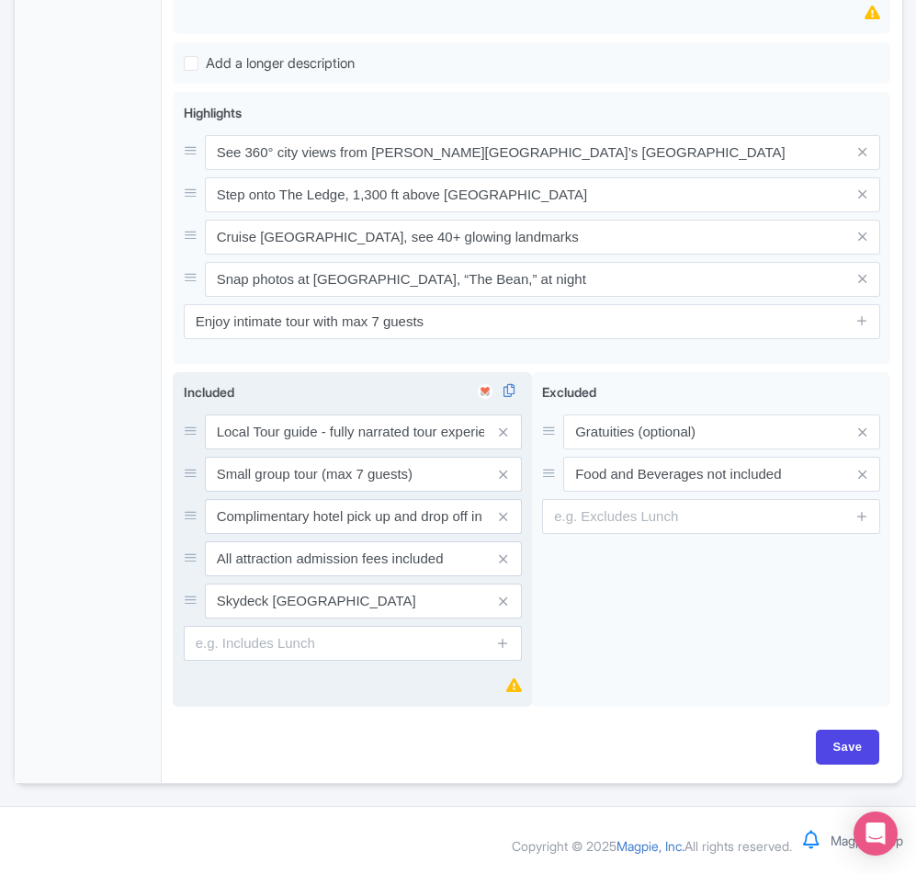
click at [503, 608] on icon at bounding box center [503, 601] width 8 height 14
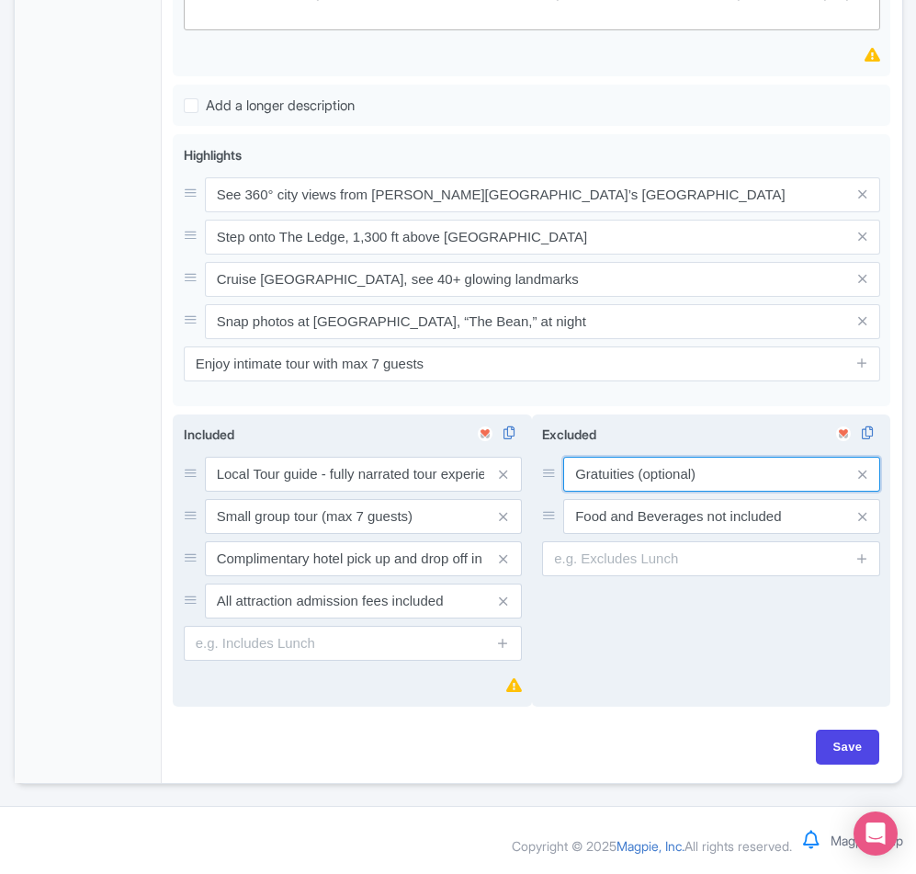
click at [706, 488] on input "Gratuities (optional)" at bounding box center [721, 474] width 317 height 35
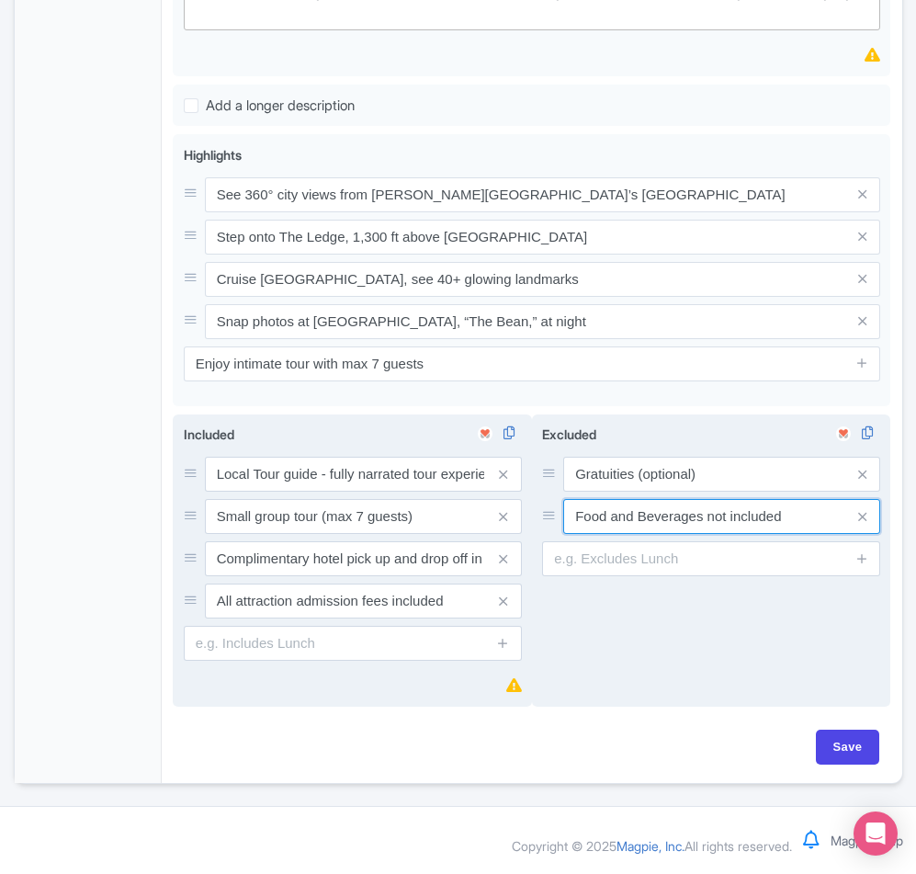
click at [778, 492] on input "Food and Beverages not included" at bounding box center [721, 474] width 317 height 35
drag, startPoint x: 790, startPoint y: 537, endPoint x: 703, endPoint y: 548, distance: 88.0
click at [703, 492] on input "Food and Beverages not included" at bounding box center [721, 474] width 317 height 35
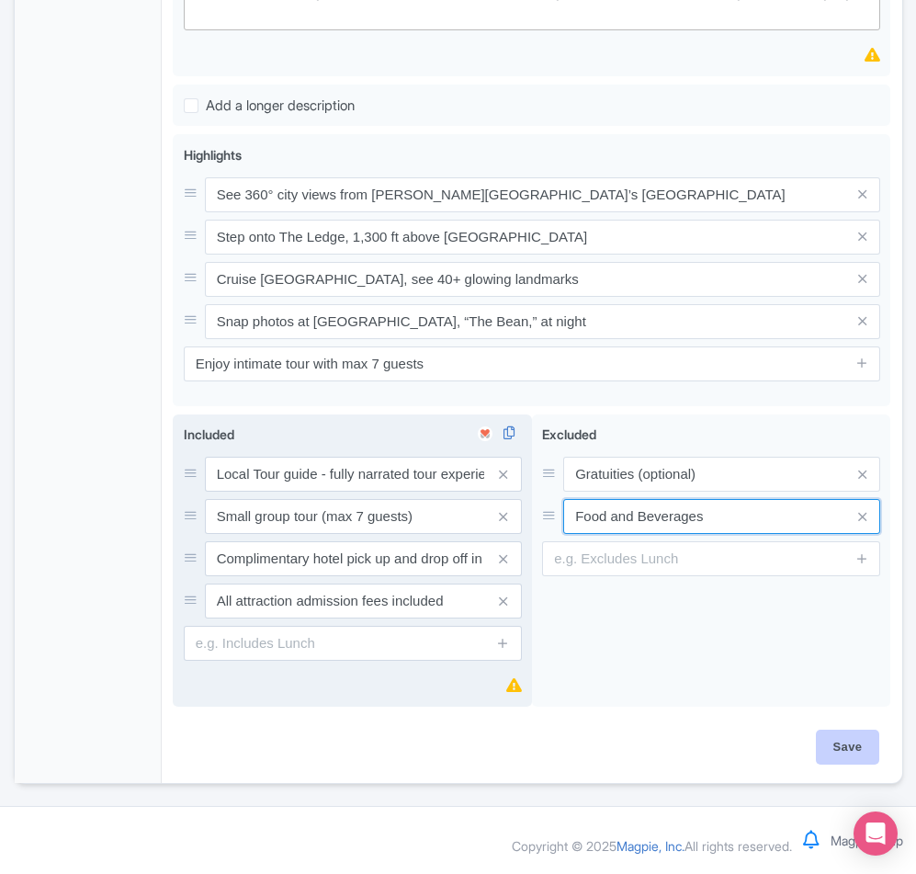
type input "Food and Beverages"
click at [861, 754] on input "Save" at bounding box center [848, 746] width 64 height 35
type input "Saving..."
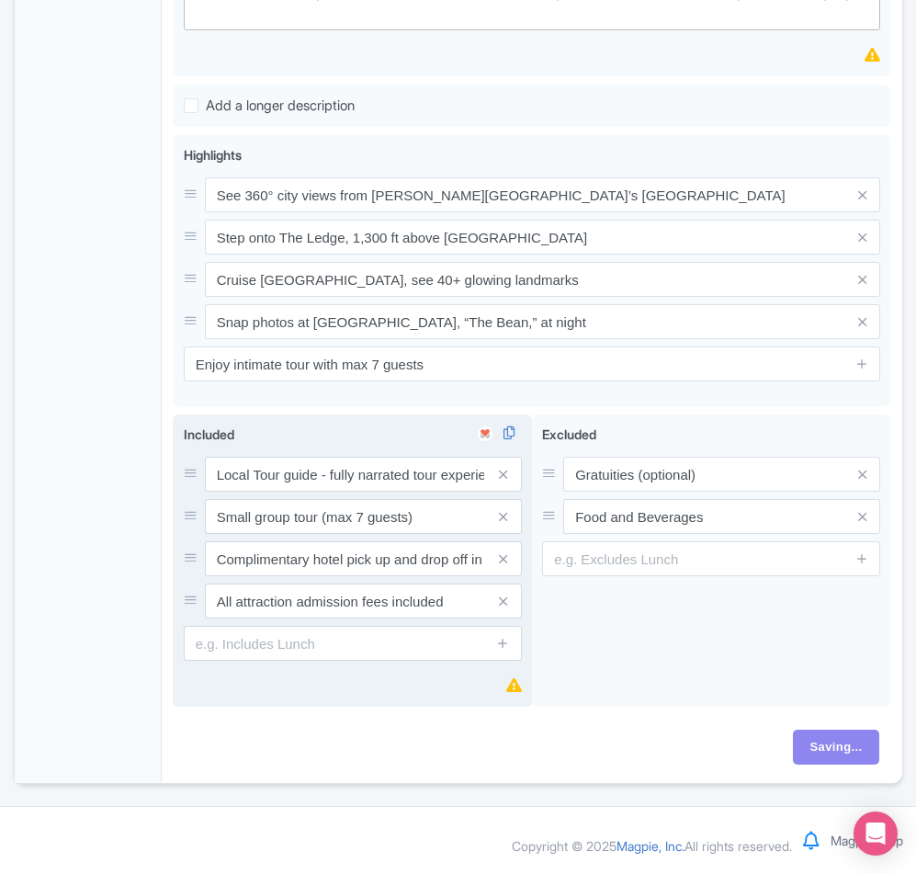
scroll to position [551, 0]
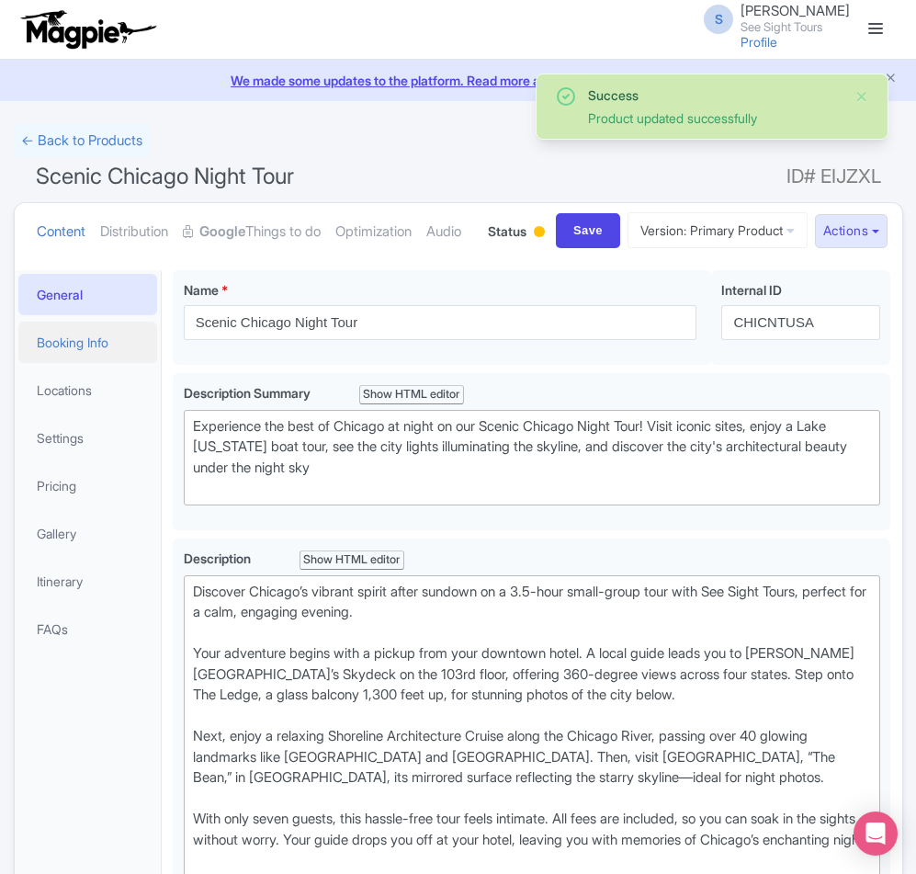
click at [71, 363] on link "Booking Info" at bounding box center [88, 342] width 140 height 41
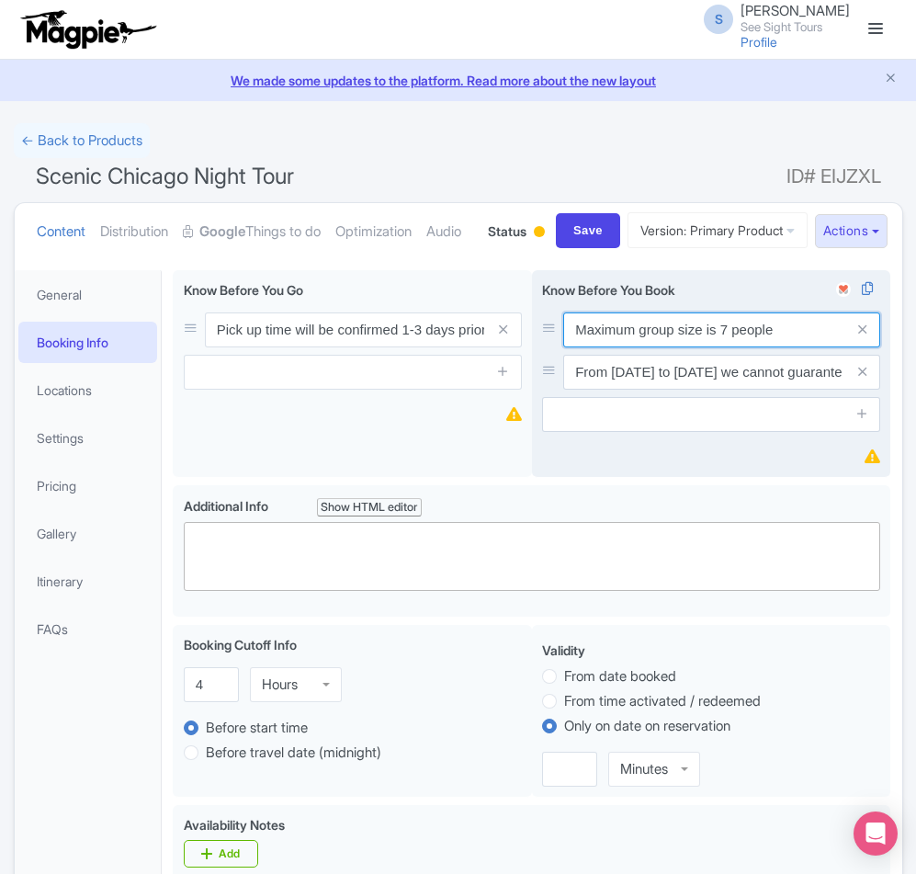
click at [684, 347] on input "Maximum group size is 7 people" at bounding box center [721, 329] width 317 height 35
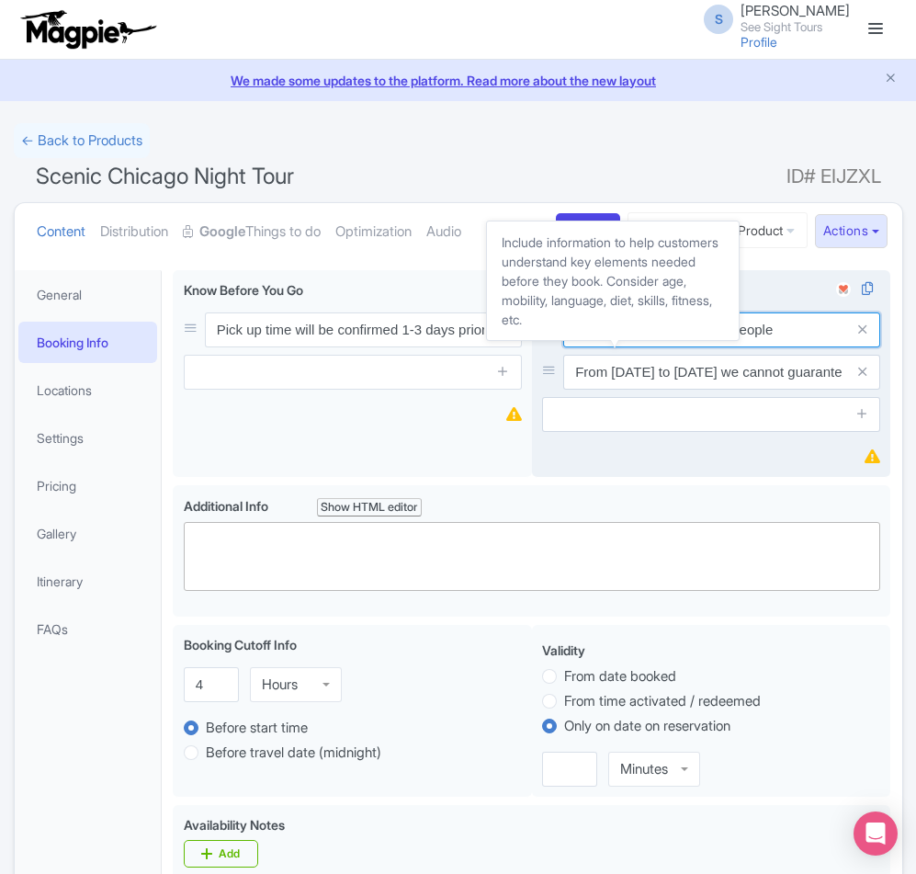
paste input "The exact length time for a tour may vary slightly based on traffic and seasona…"
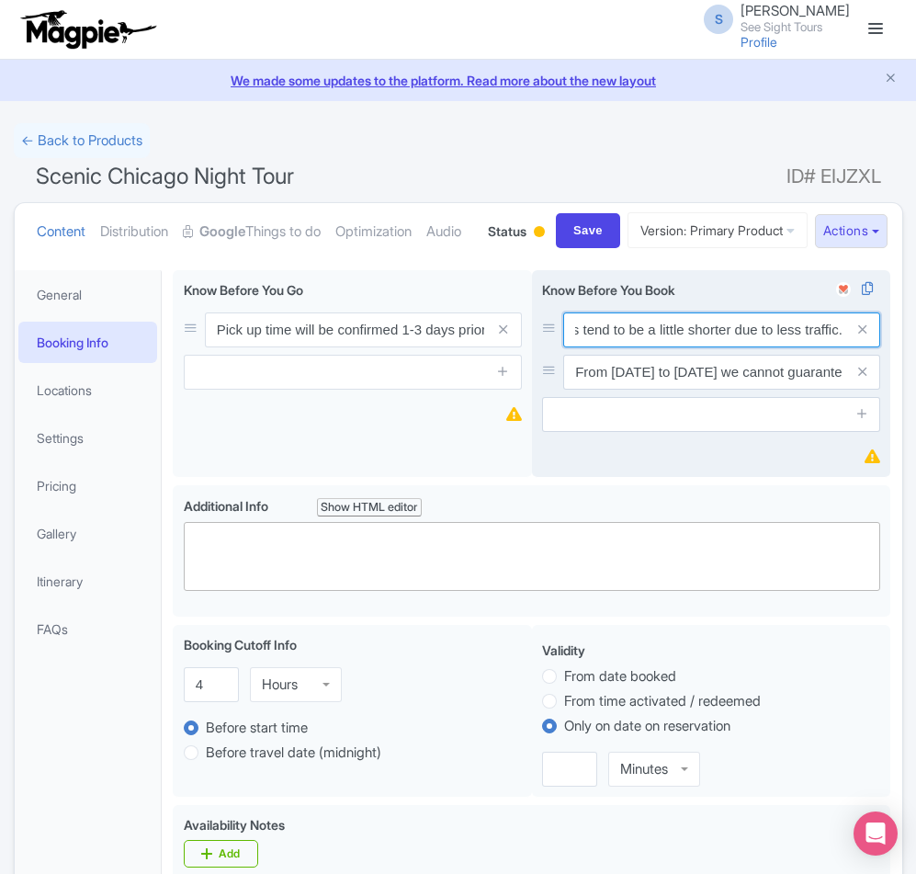
type input "The exact length time for a tour may vary slightly based on traffic and seasona…"
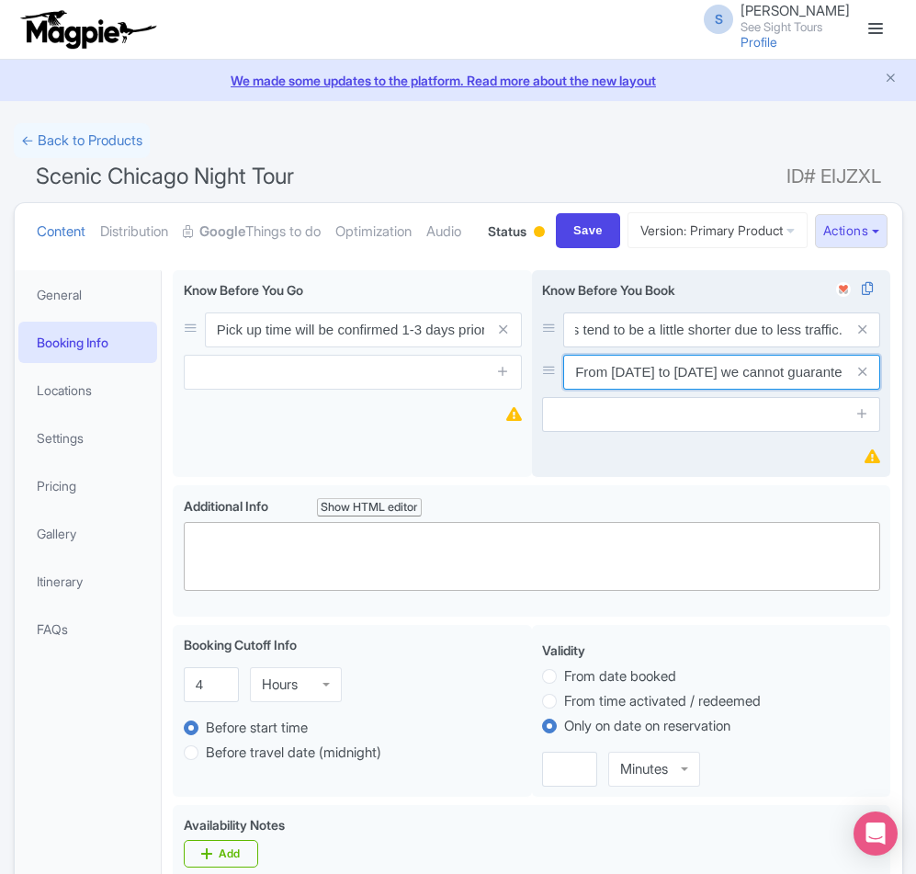
click at [668, 347] on input "From June 18th to August 13th we cannot guarantee the stops Buckingham Fountain…" at bounding box center [721, 329] width 317 height 35
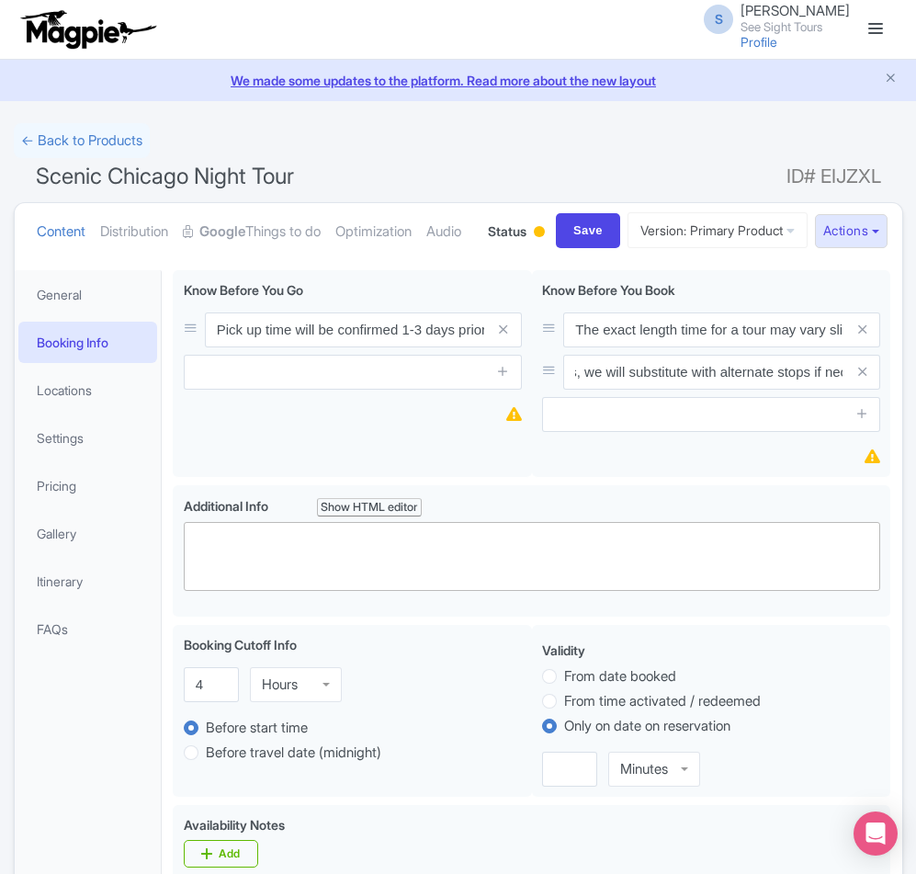
scroll to position [0, 0]
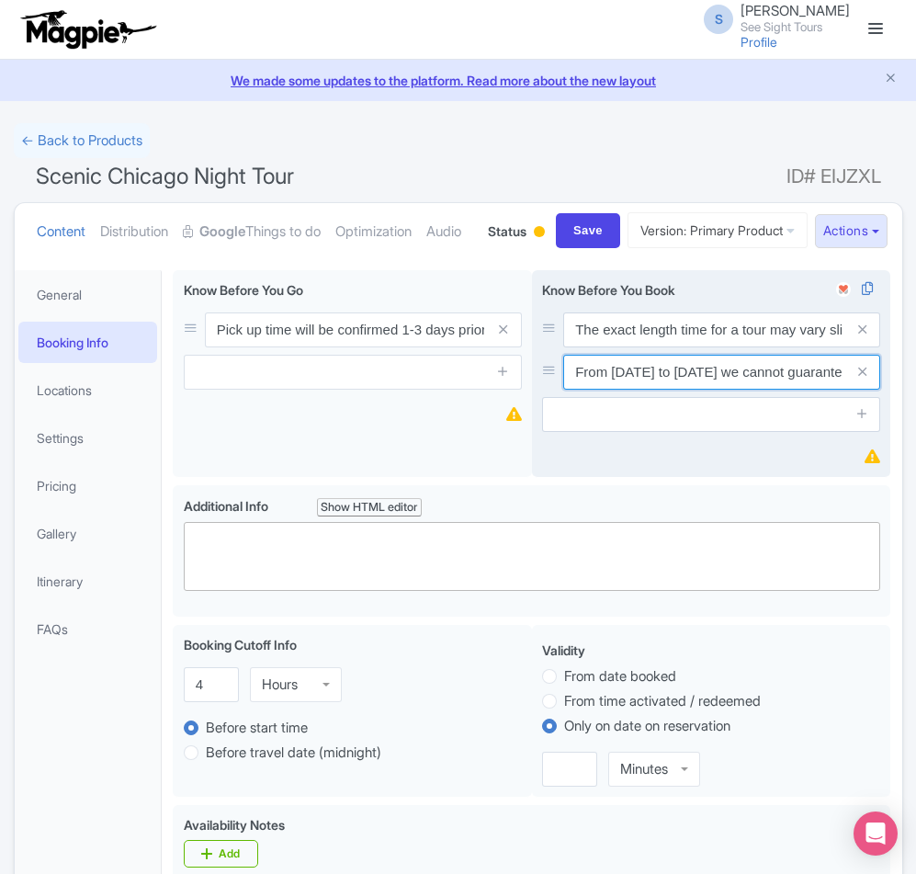
click at [621, 347] on input "From June 18th to August 13th we cannot guarantee the stops Buckingham Fountain…" at bounding box center [721, 329] width 317 height 35
paste input "The cruise is replaced with a Field Museum during winter."
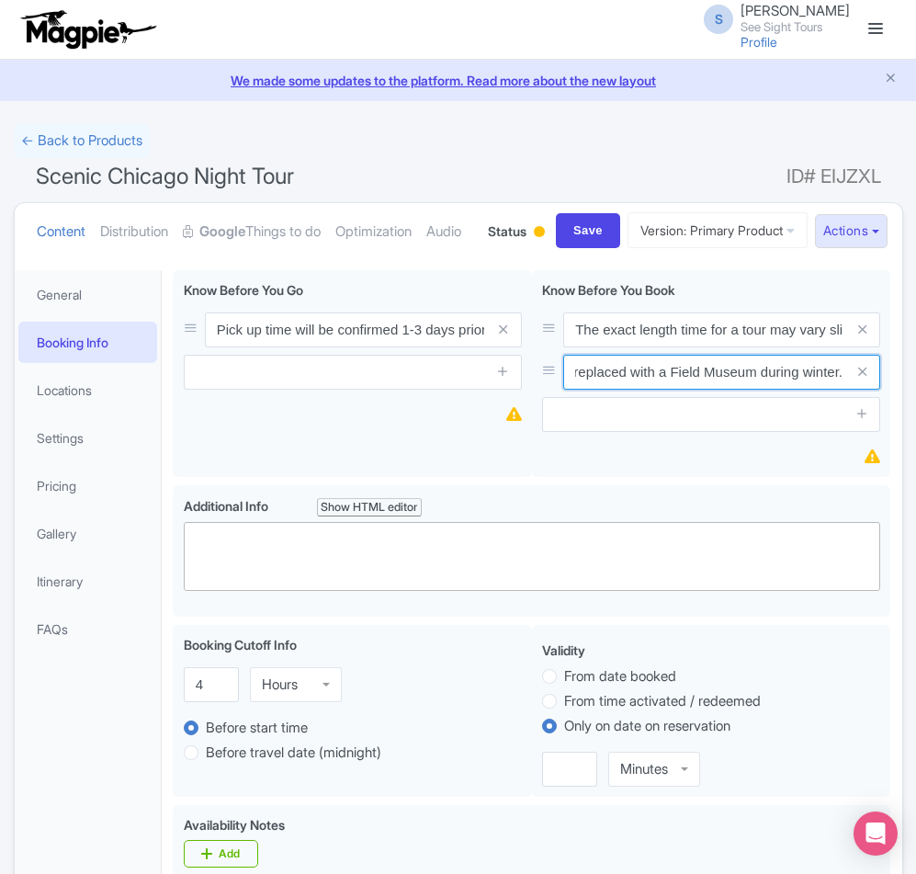
type input "The cruise is replaced with a Field Museum during winter."
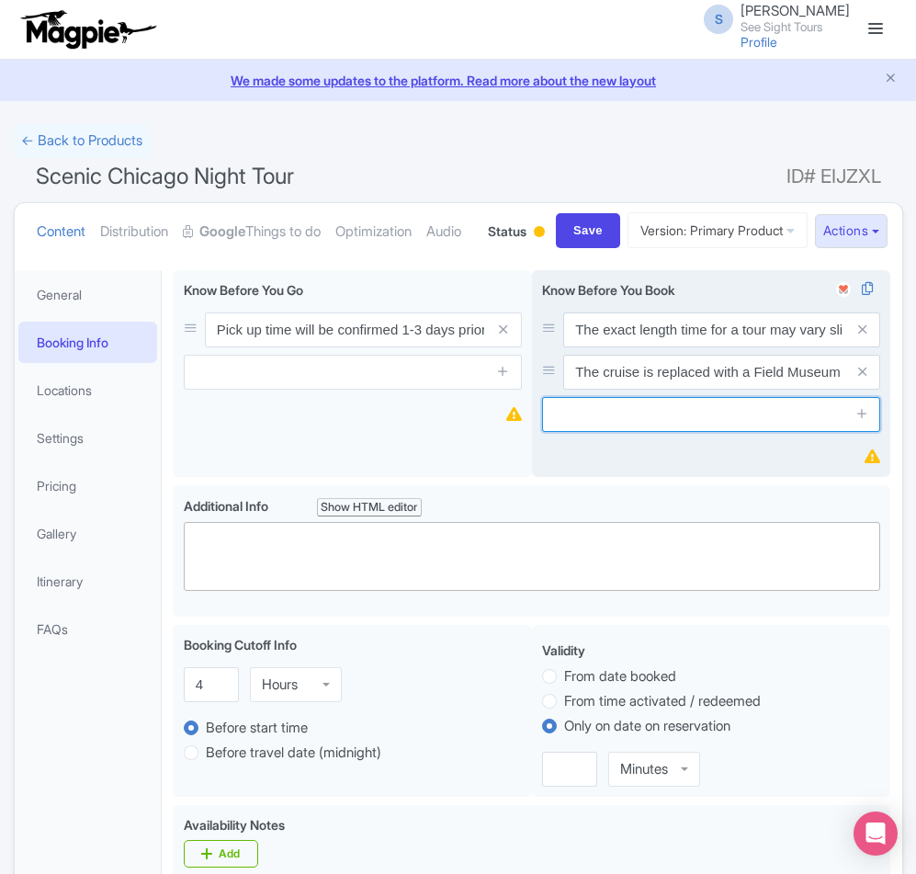
click at [586, 432] on input "text" at bounding box center [711, 414] width 338 height 35
paste input "The lead traveler’s name is needed for all bookings."
type input "The lead traveler’s name is needed for all bookings."
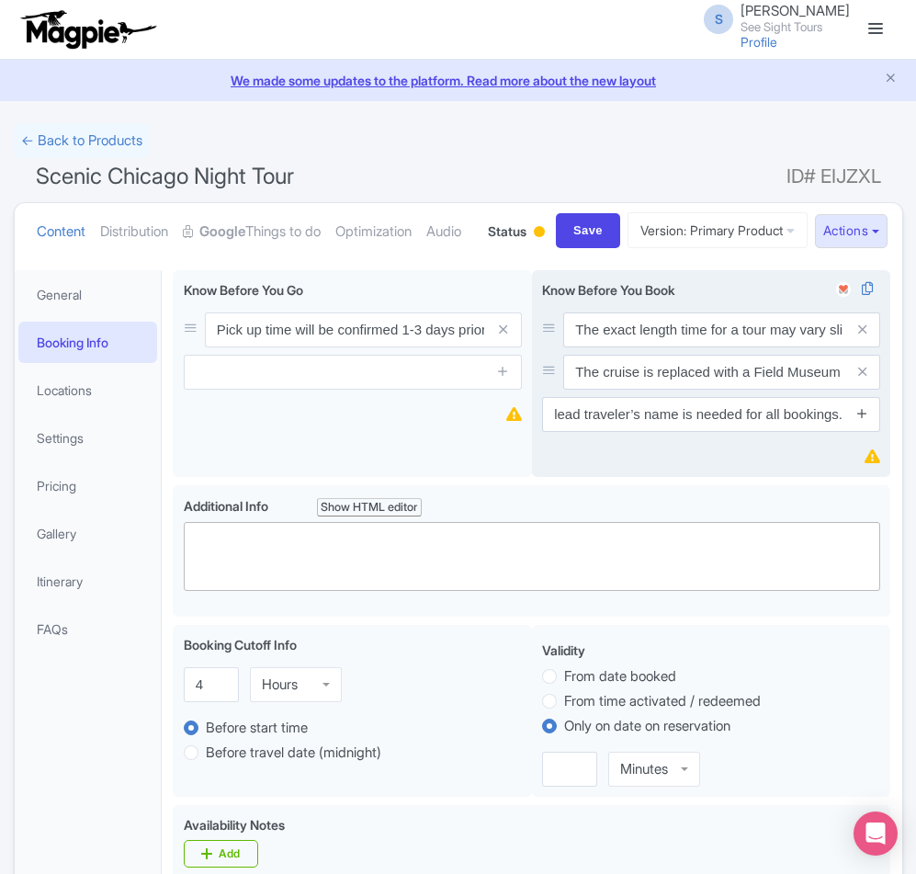
click at [863, 420] on icon at bounding box center [862, 413] width 14 height 14
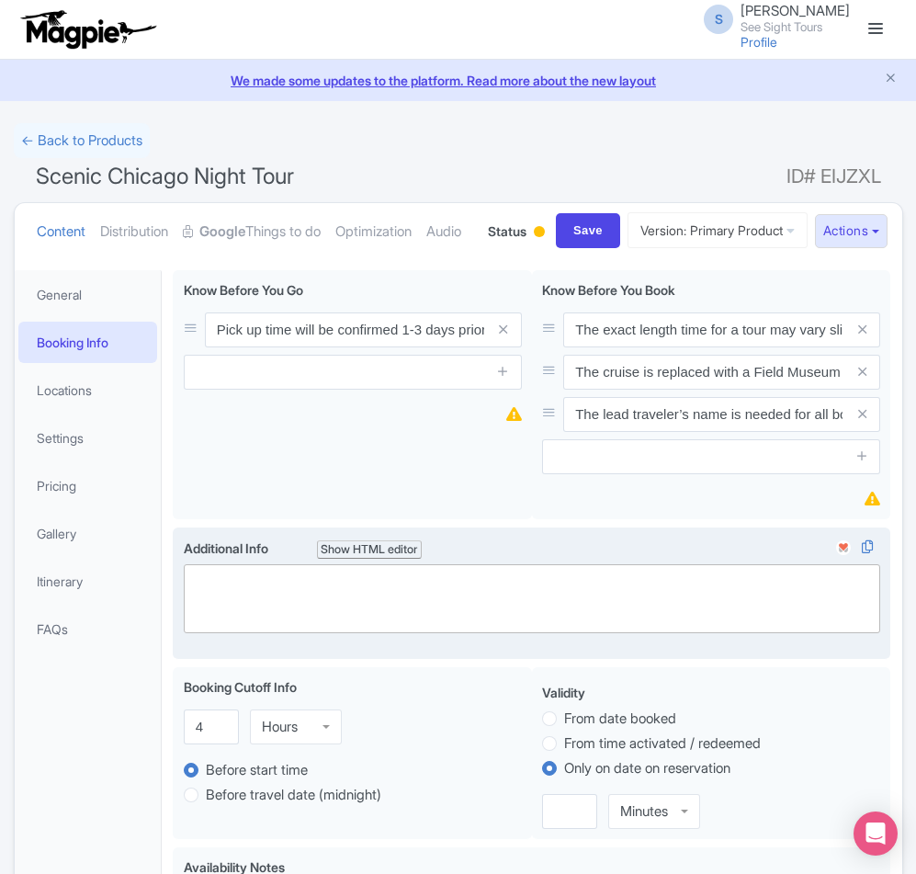
scroll to position [0, 0]
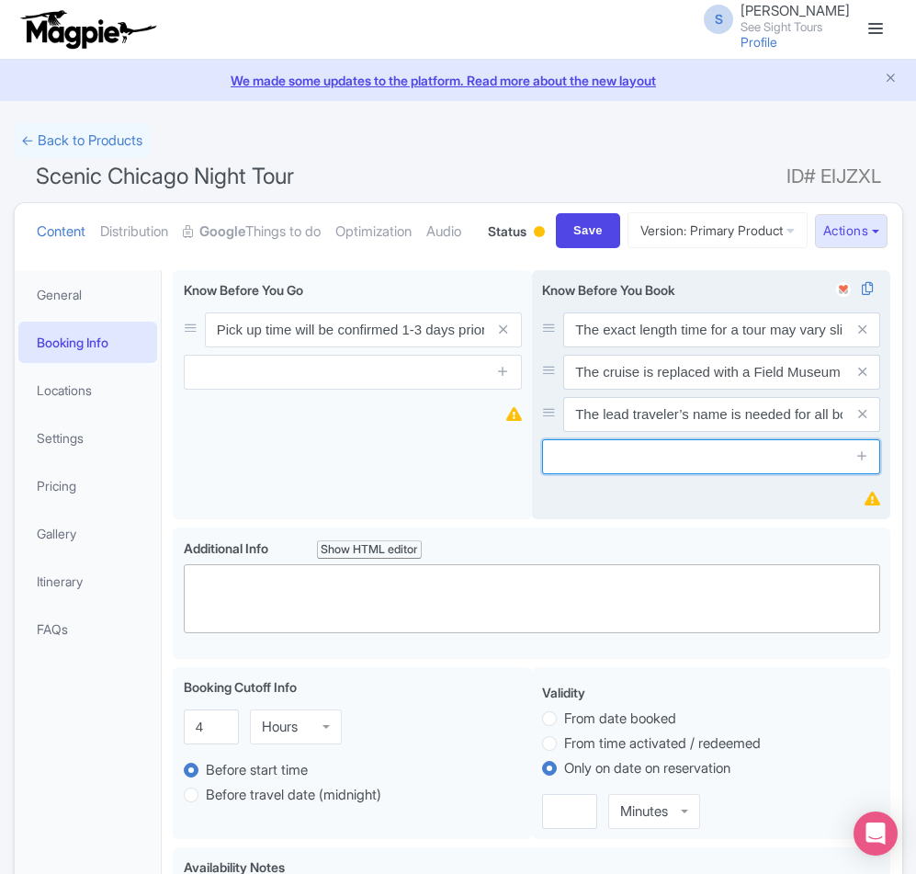
click at [601, 474] on input "text" at bounding box center [711, 456] width 338 height 35
click at [590, 474] on input "text" at bounding box center [711, 456] width 338 height 35
paste input "Full names of all travelers are required when making a reservation."
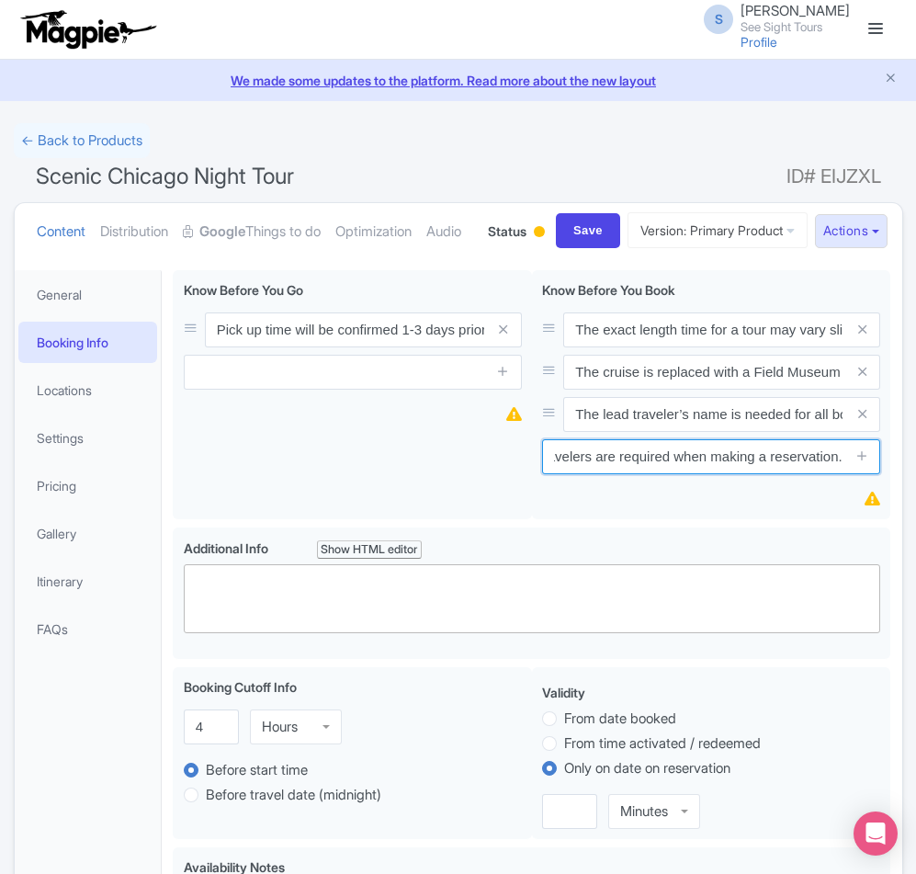
type input "Full names of all travelers are required when making a reservation."
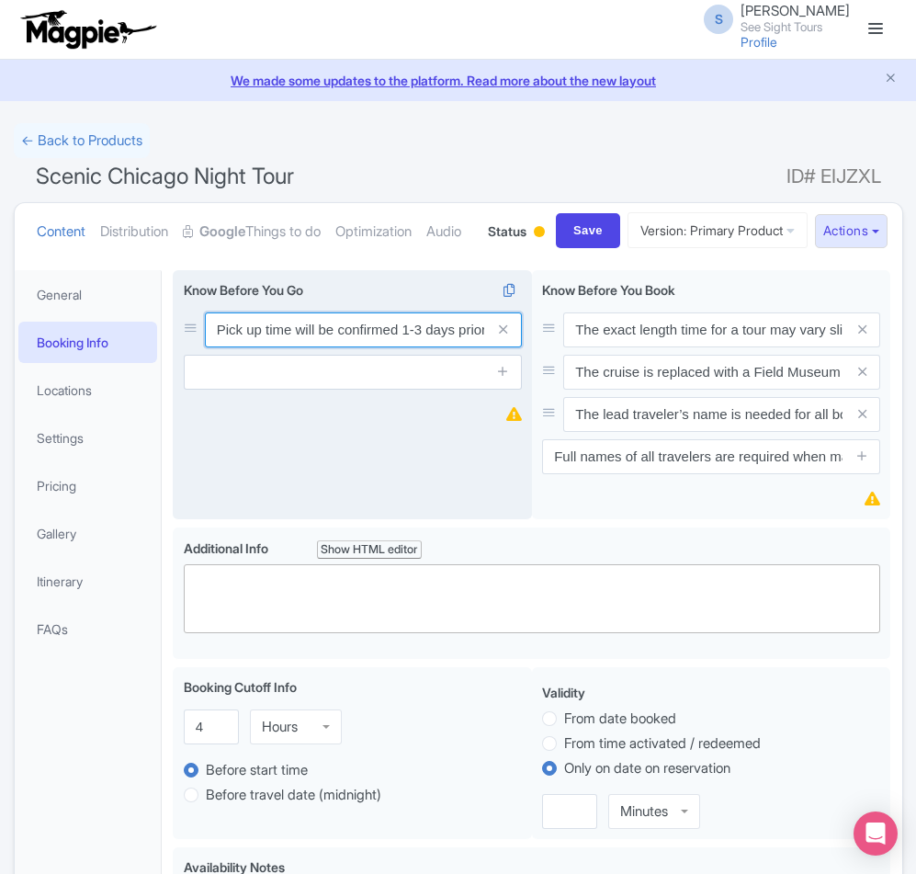
click at [220, 347] on input "Pick up time will be confirmed 1-3 days prior to the tour date via email or tex…" at bounding box center [363, 329] width 317 height 35
paste input "Don’t forget to bring a camera and some spending money for souvenirs along the …"
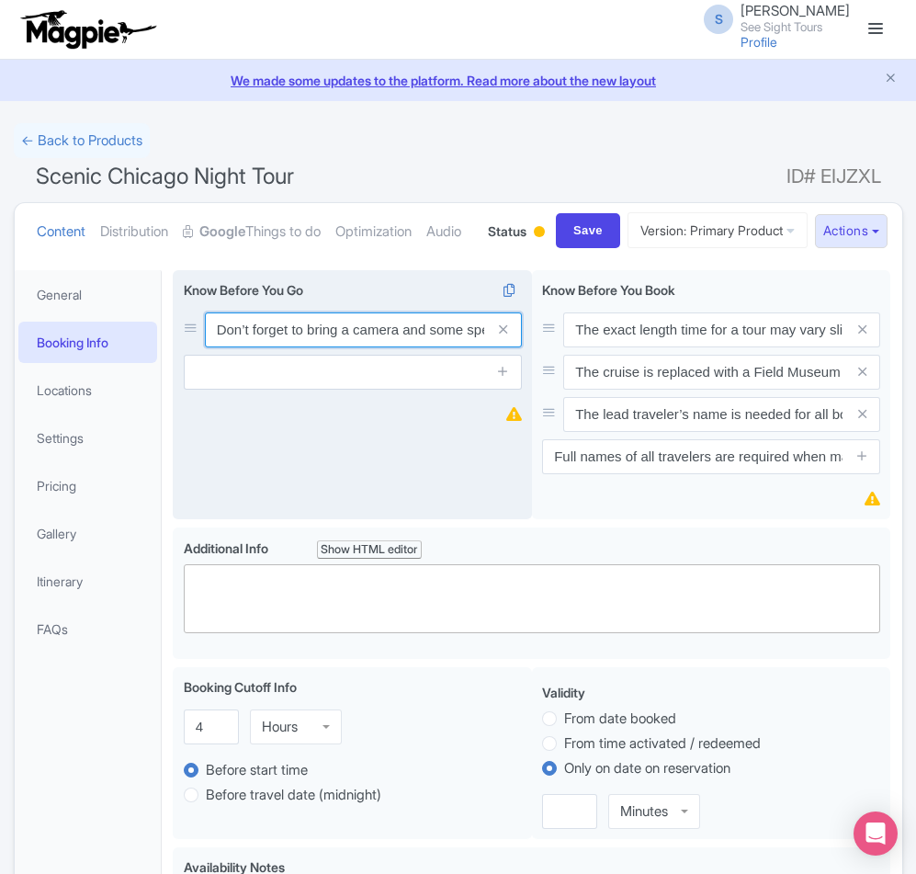
scroll to position [0, 258]
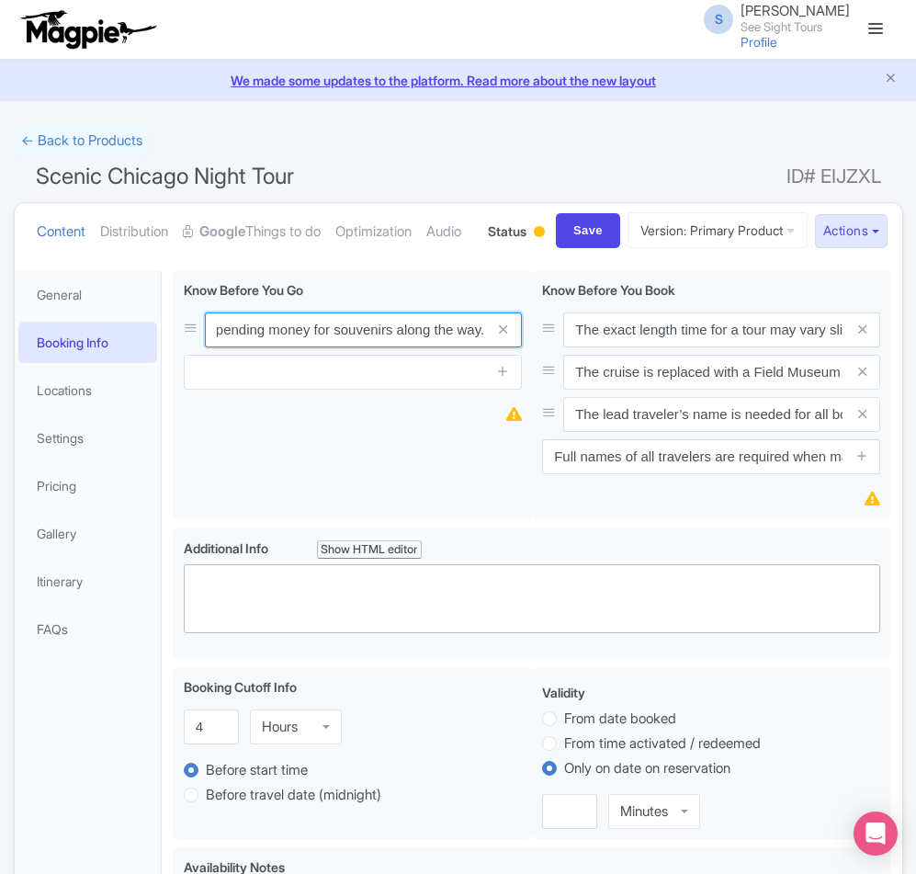
type input "Don’t forget to bring a camera and some spending money for souvenirs along the …"
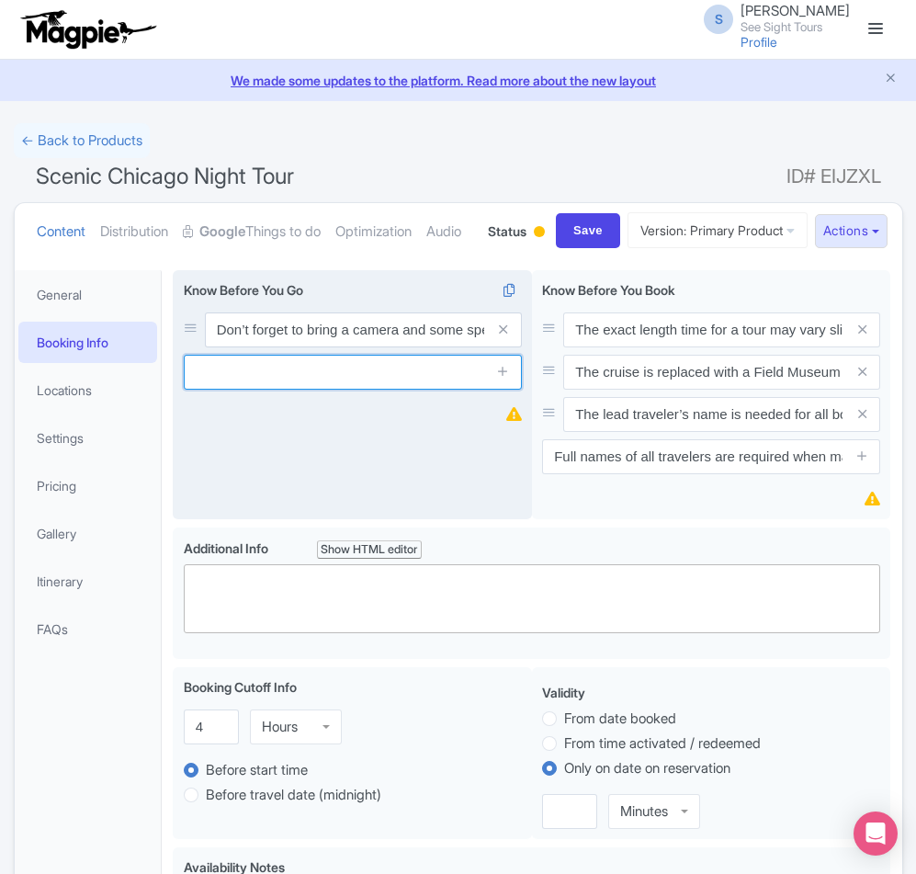
click at [232, 390] on input "text" at bounding box center [353, 372] width 338 height 35
paste input "This tour involves a moderate amount of walking so it’s advisable to wear comfo…"
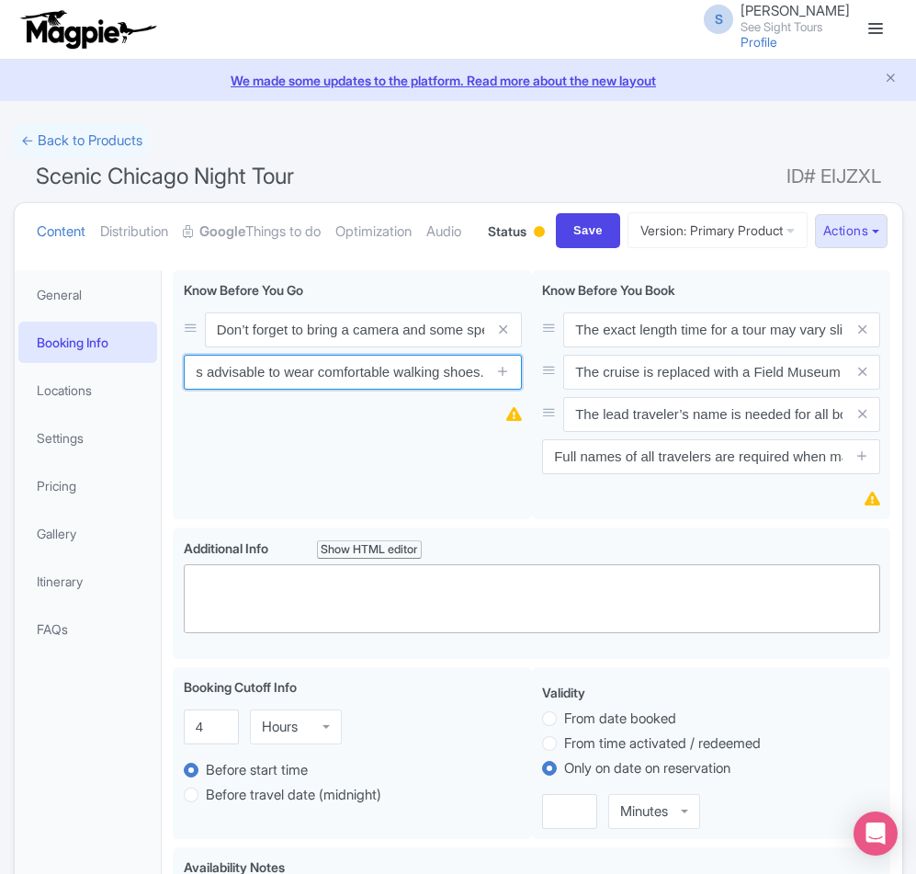
type input "This tour involves a moderate amount of walking so it’s advisable to wear comfo…"
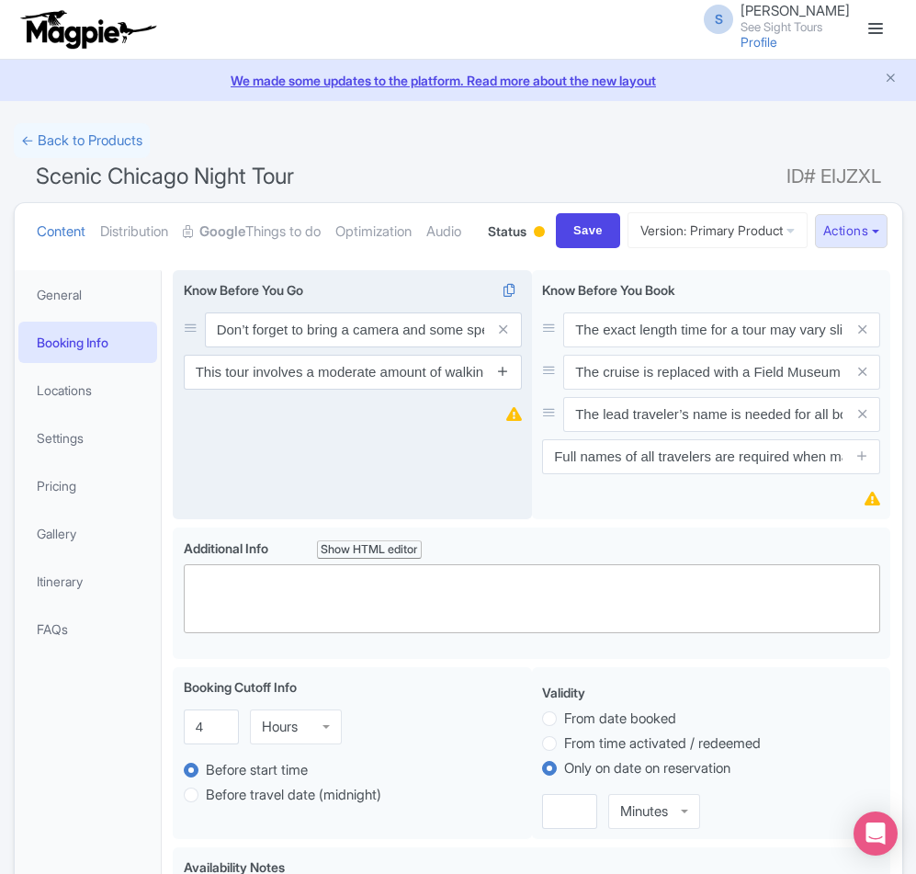
click at [506, 378] on icon at bounding box center [503, 371] width 14 height 14
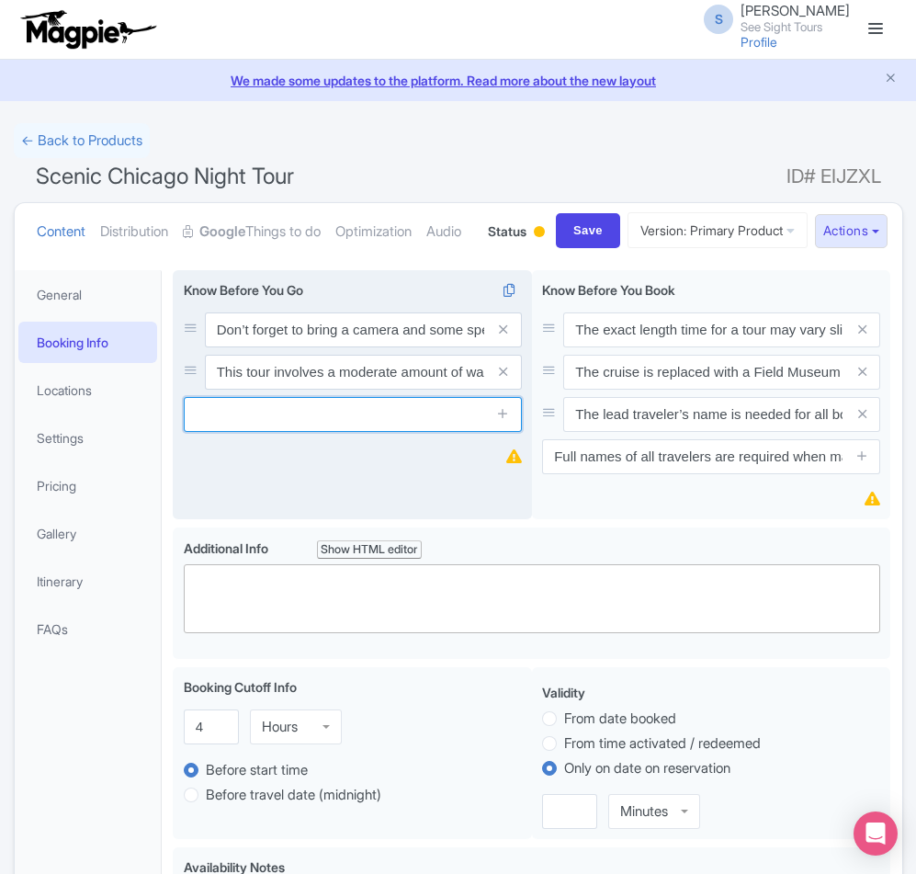
click at [258, 432] on input "text" at bounding box center [353, 414] width 338 height 35
paste input "Check the weather forecast and dress appropriately for the conditions"
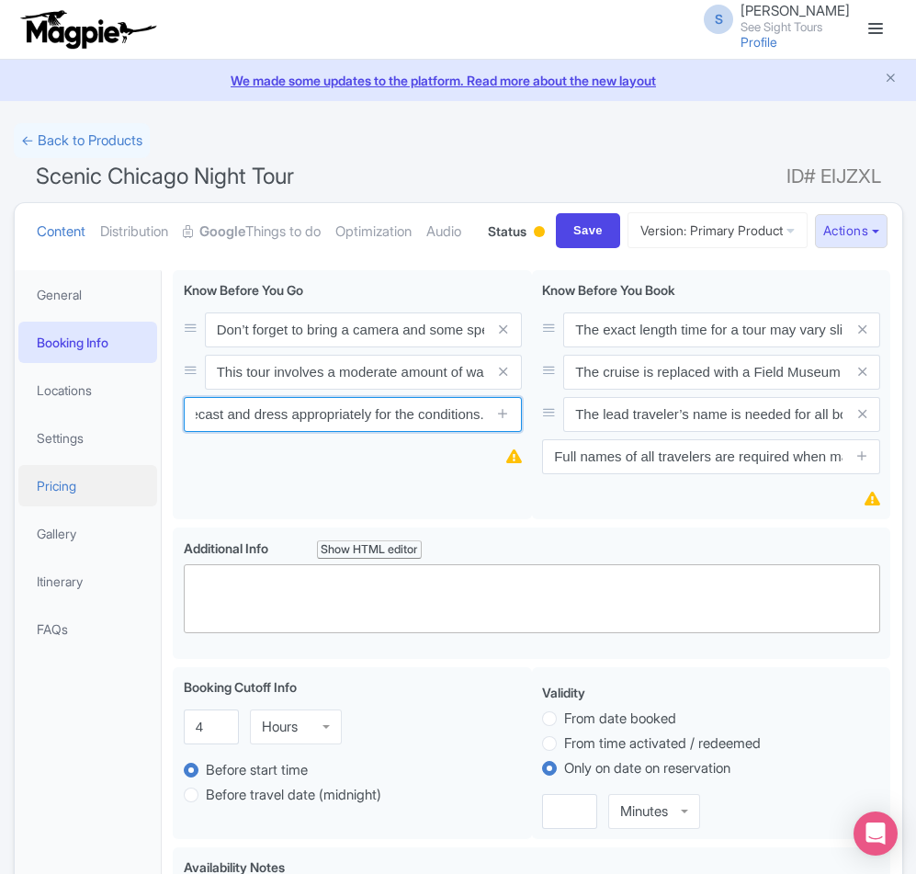
type input "Check the weather forecast and dress appropriately for the conditions."
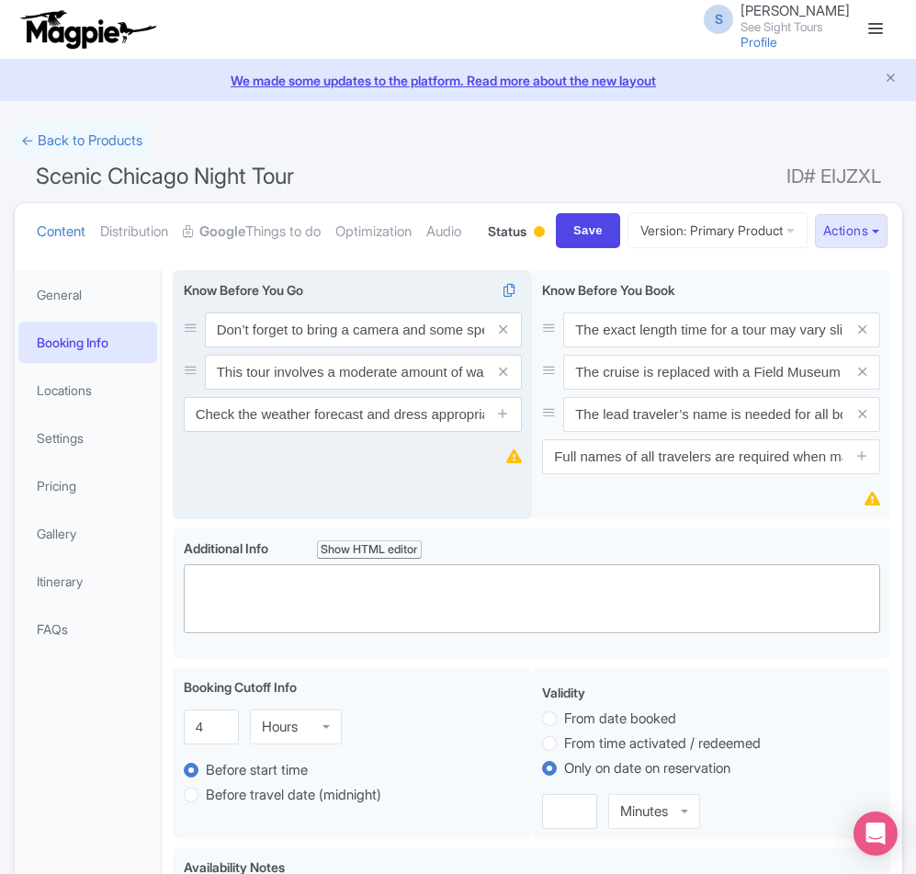
drag, startPoint x: 508, startPoint y: 479, endPoint x: 440, endPoint y: 512, distance: 75.6
click at [508, 420] on icon at bounding box center [503, 413] width 14 height 14
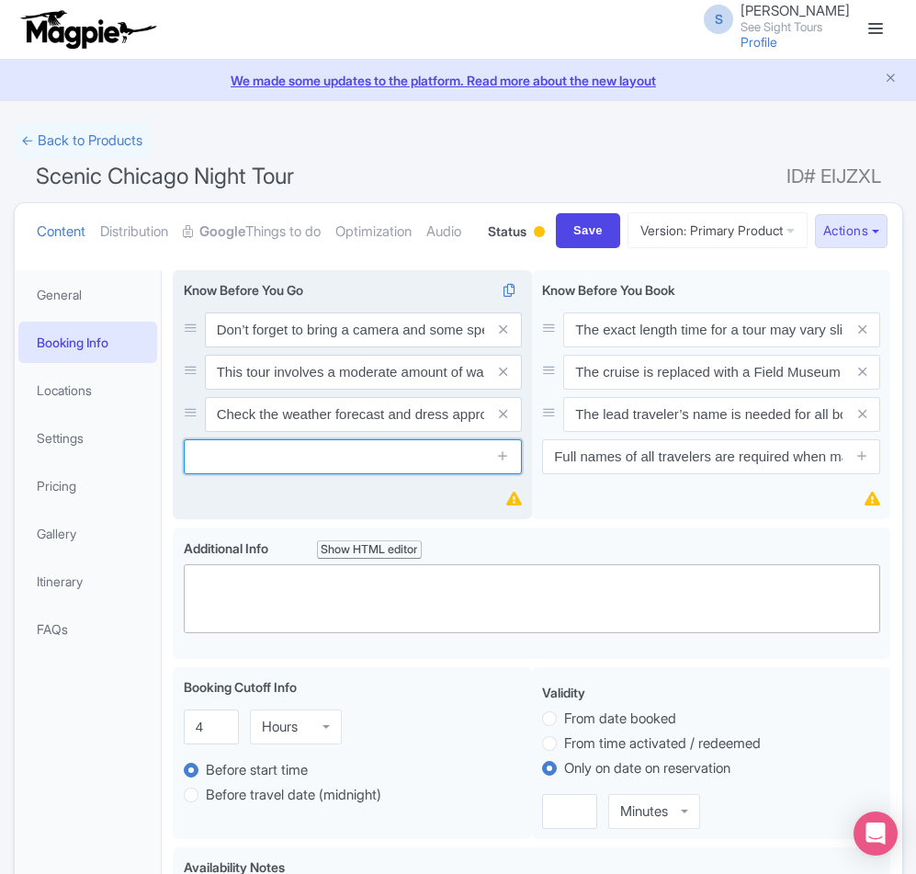
click at [256, 474] on input "text" at bounding box center [353, 456] width 338 height 35
paste input "Pick up time will be confirmed 1-3 days prior to the tour date via email or pho…"
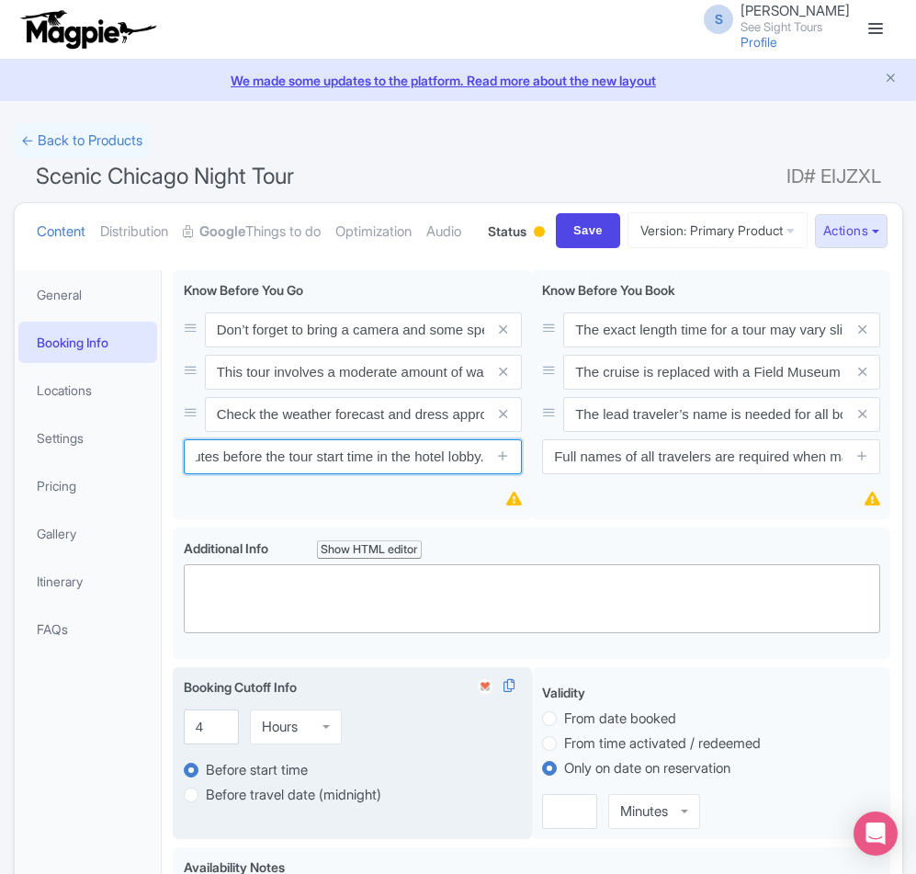
type input "Pick up time will be confirmed 1-3 days prior to the tour date via email or pho…"
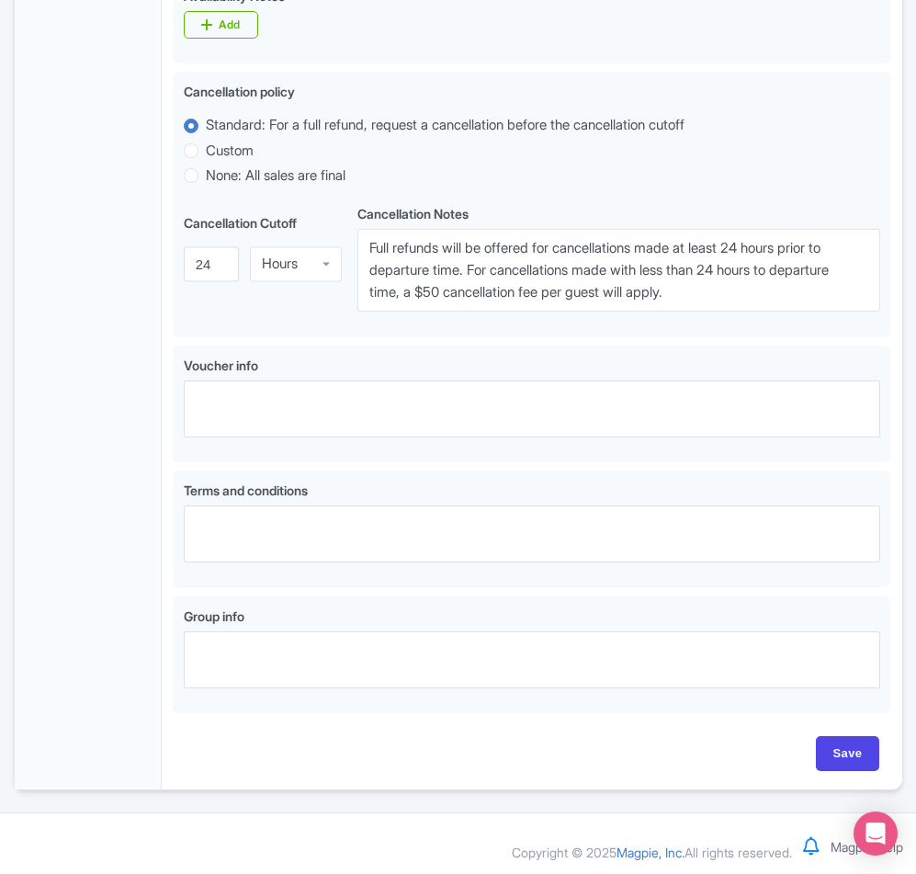
scroll to position [946, 0]
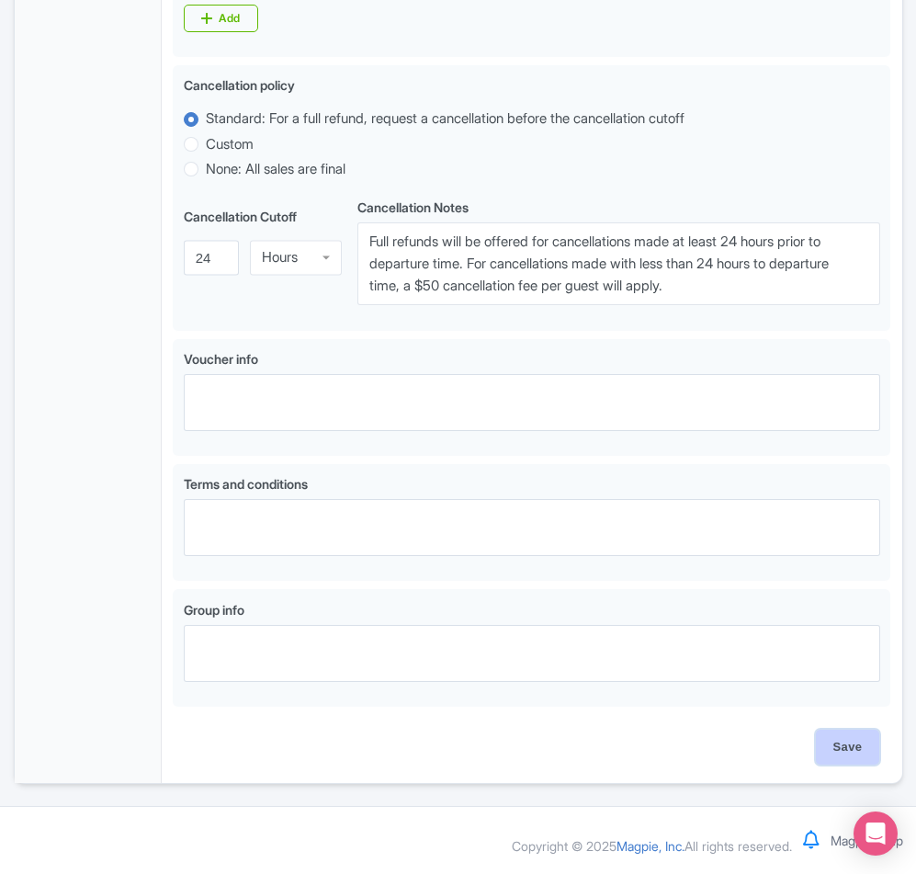
click at [865, 741] on input "Save" at bounding box center [848, 746] width 64 height 35
type input "Saving..."
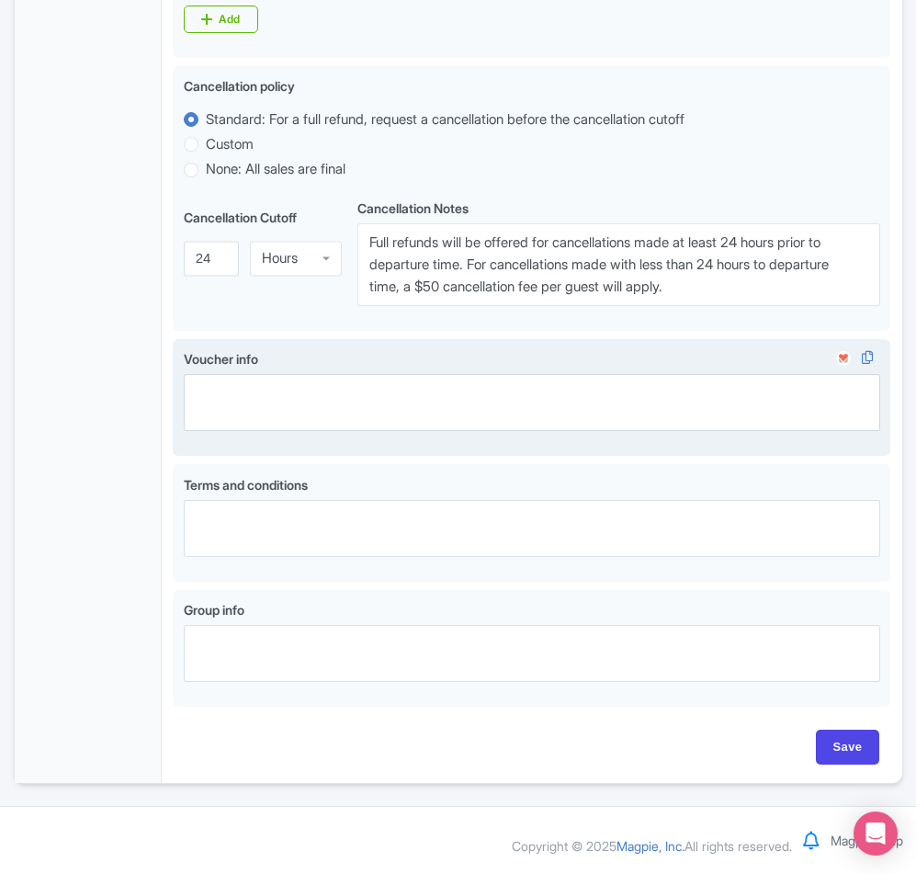
scroll to position [968, 0]
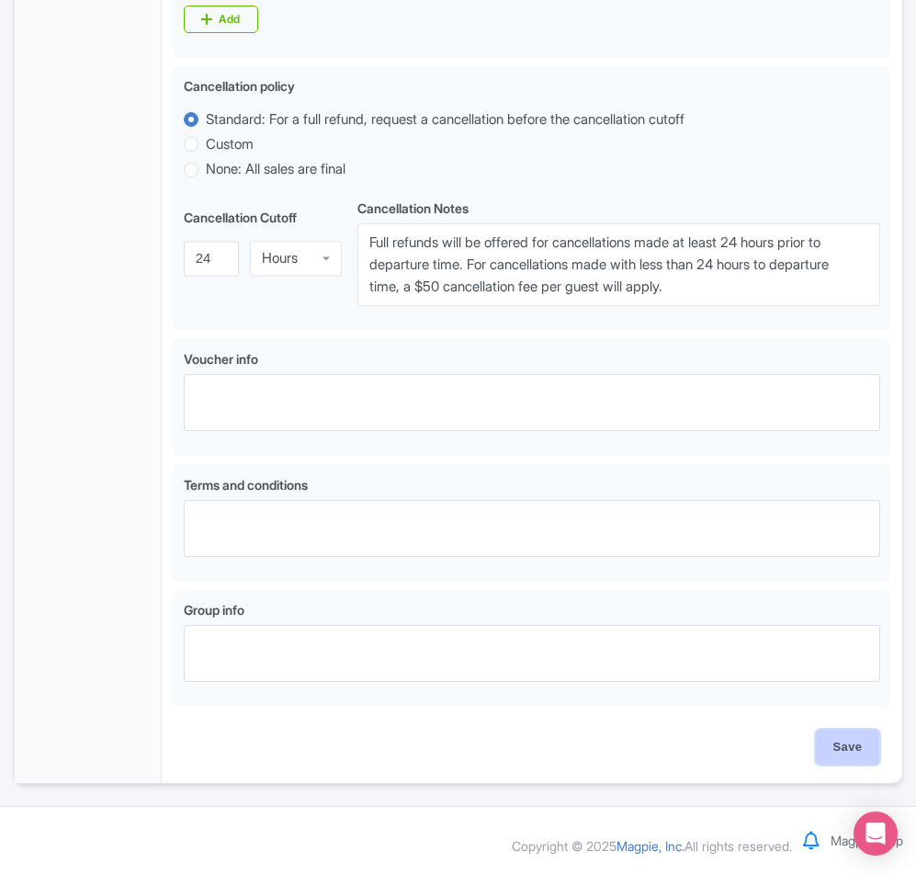
click at [845, 761] on input "Save" at bounding box center [848, 746] width 64 height 35
type input "Saving..."
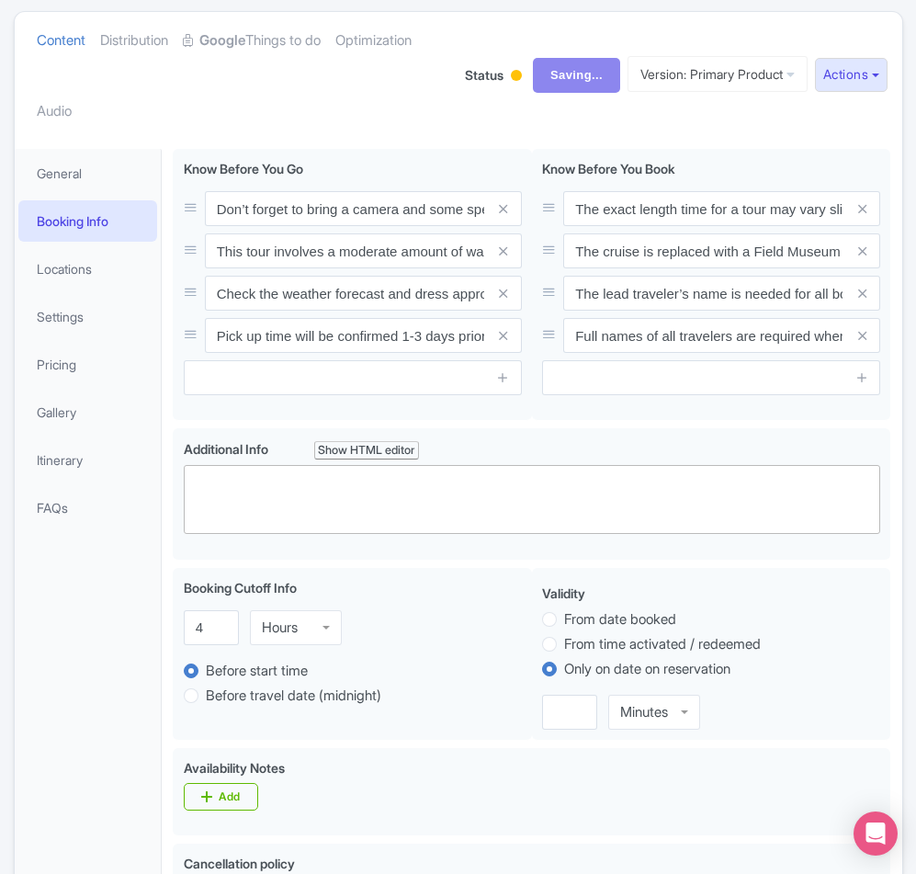
scroll to position [0, 0]
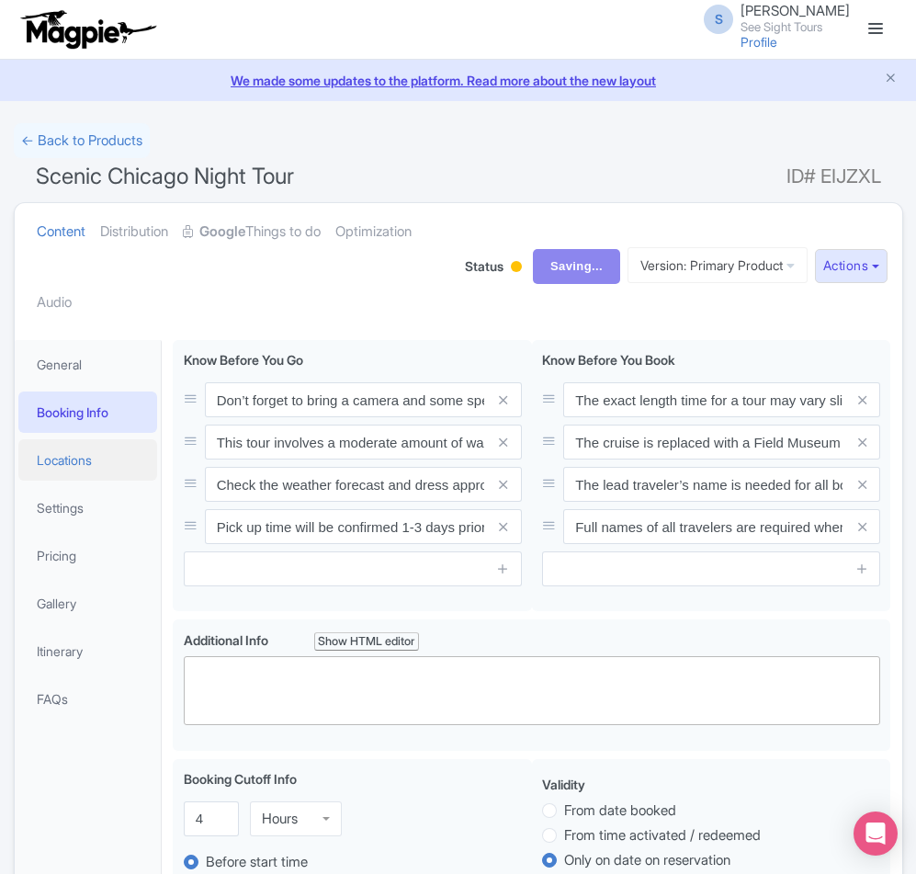
click at [87, 449] on link "Locations" at bounding box center [88, 459] width 140 height 41
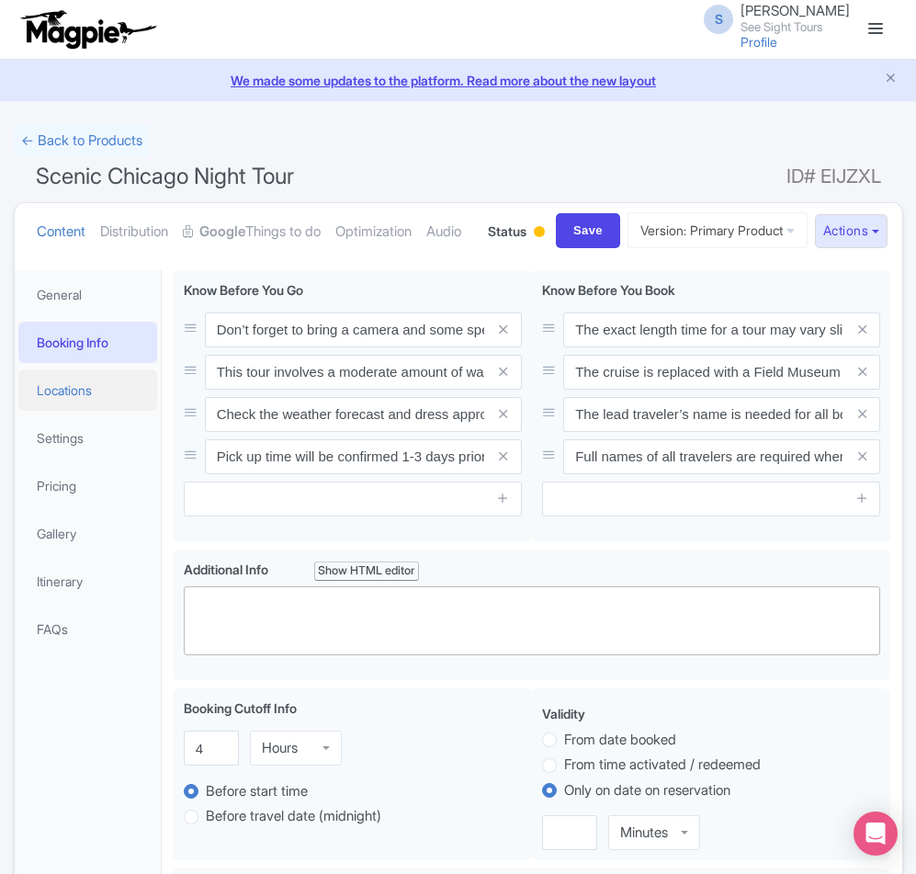
click at [57, 411] on link "Locations" at bounding box center [88, 389] width 140 height 41
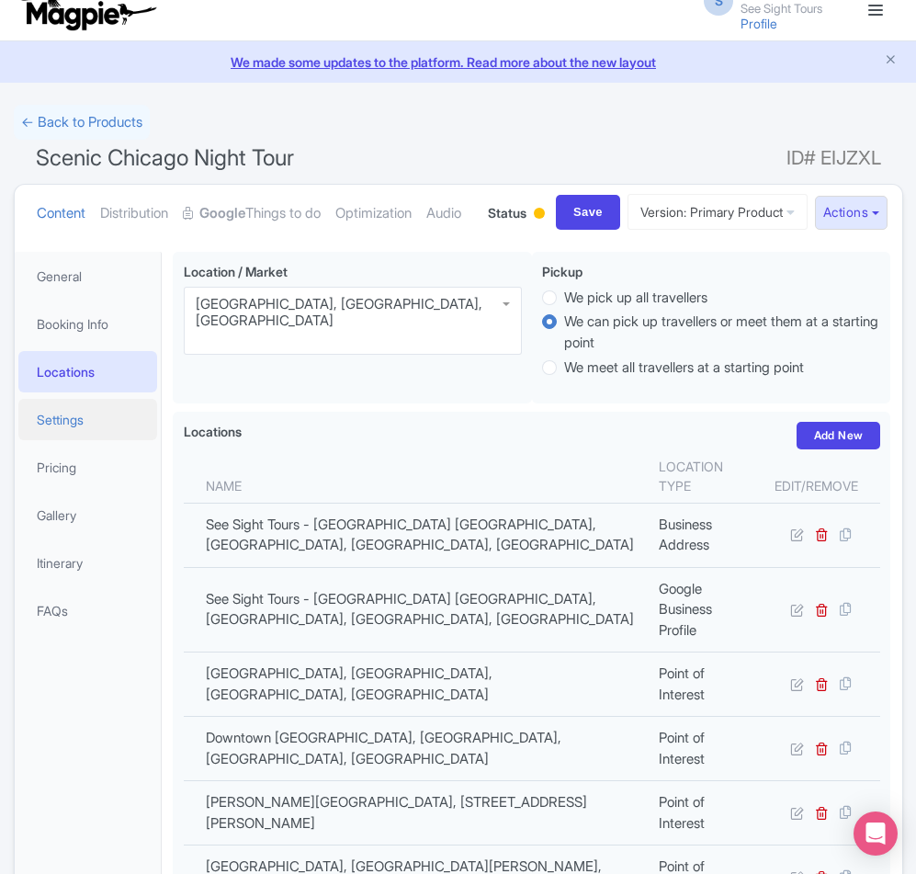
scroll to position [17, 0]
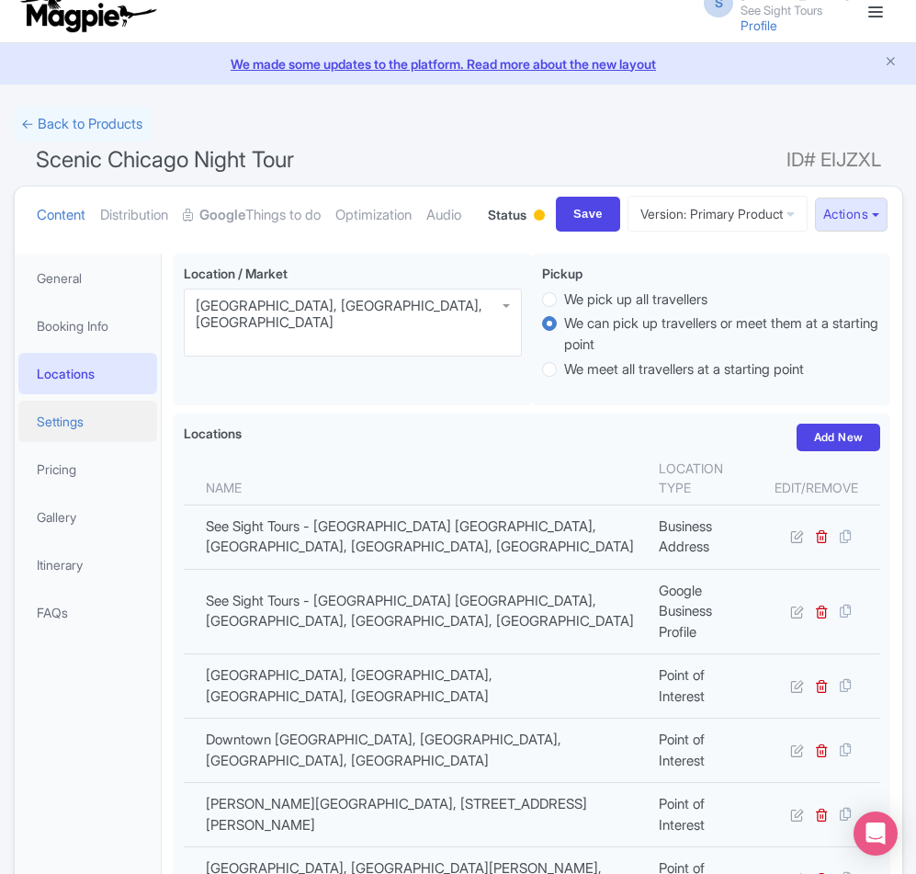
click at [67, 442] on link "Settings" at bounding box center [88, 421] width 140 height 41
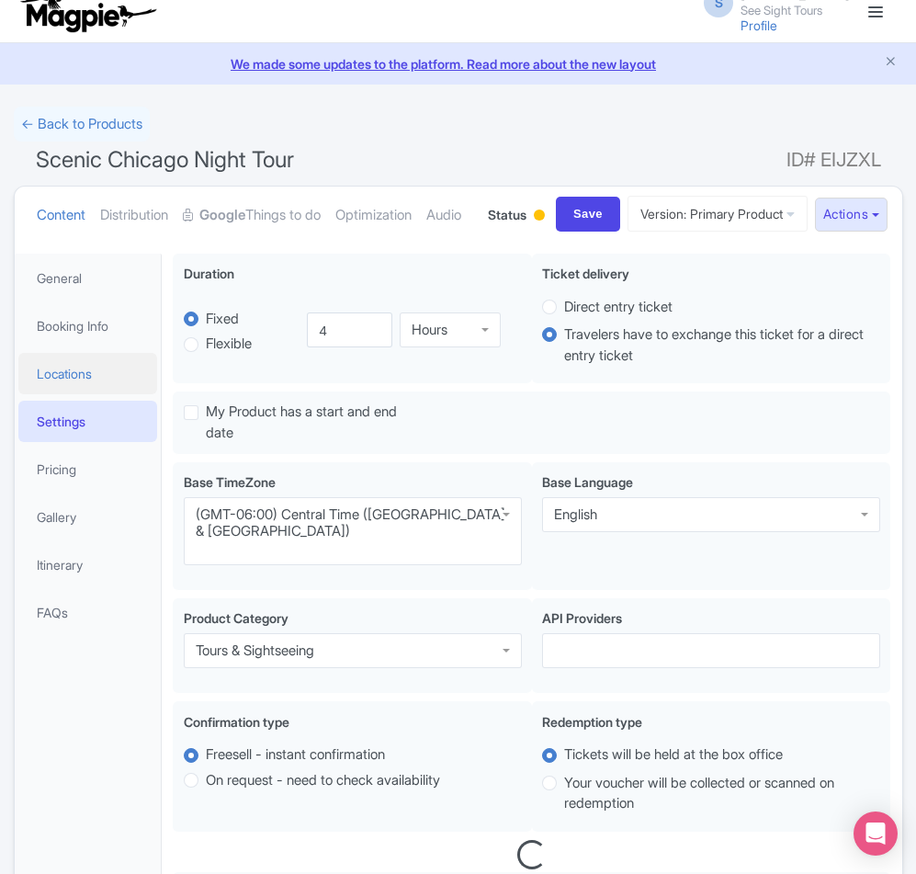
click at [77, 394] on link "Locations" at bounding box center [88, 373] width 140 height 41
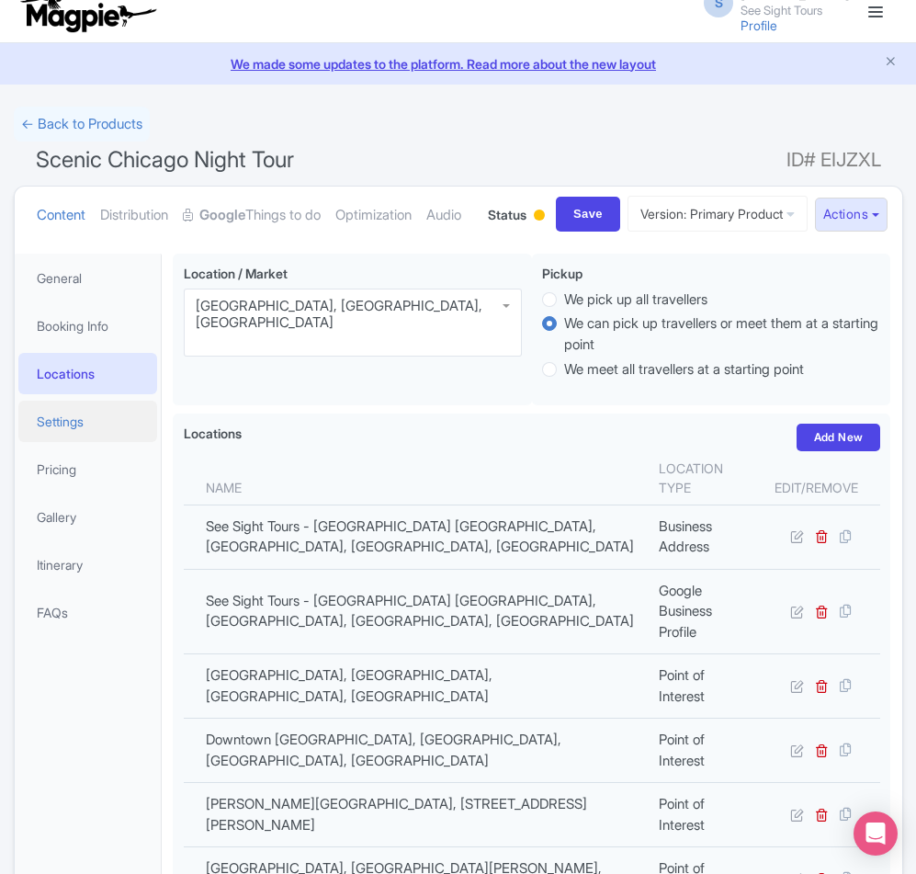
click at [62, 442] on link "Settings" at bounding box center [88, 421] width 140 height 41
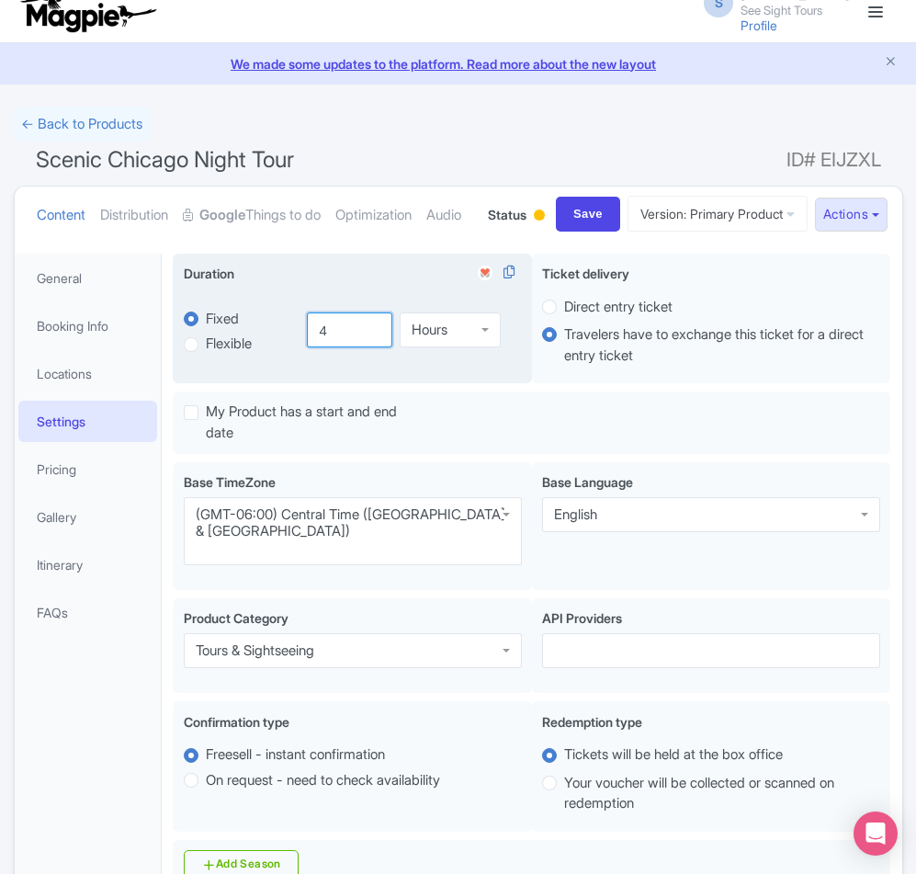
click at [333, 347] on input "4" at bounding box center [349, 329] width 85 height 35
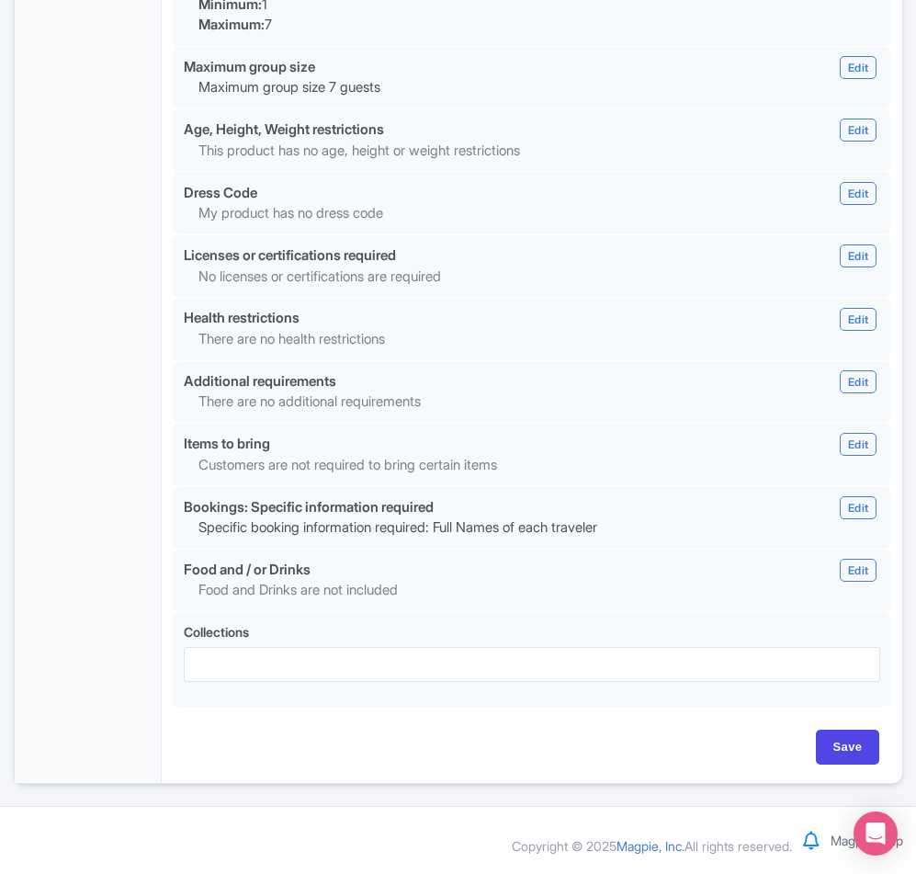
scroll to position [1587, 0]
type input "3.5"
drag, startPoint x: 834, startPoint y: 743, endPoint x: 792, endPoint y: 729, distance: 44.7
click at [834, 743] on input "Save" at bounding box center [848, 746] width 64 height 35
type input "Saving..."
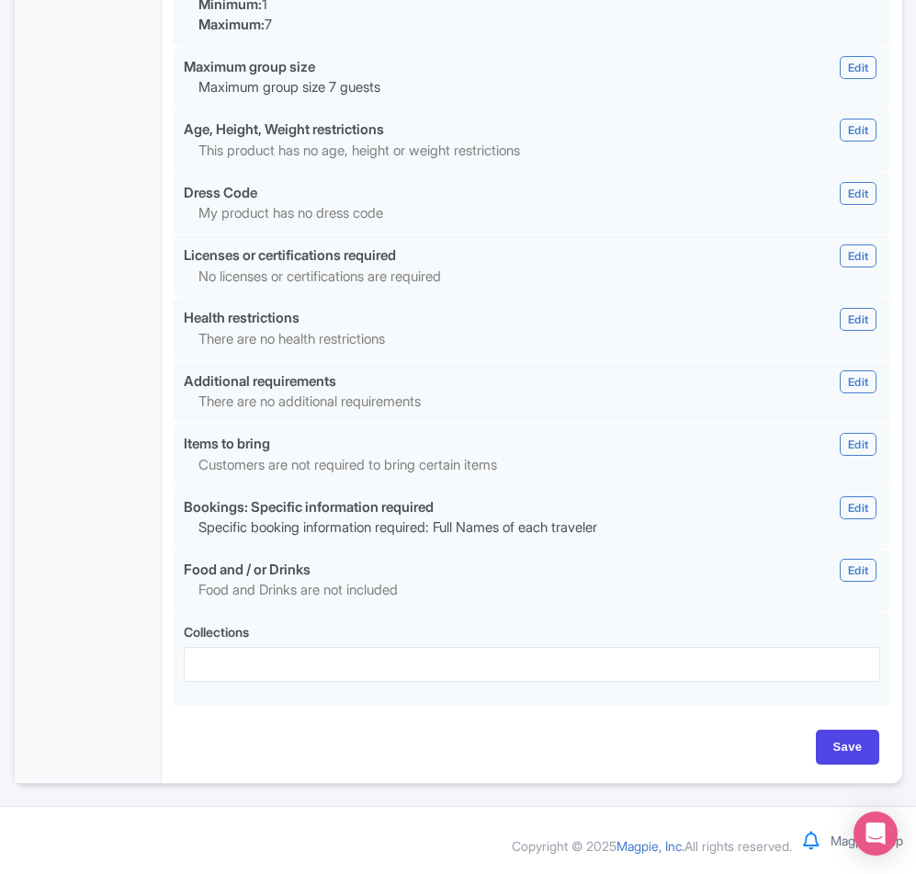
type input "Saving..."
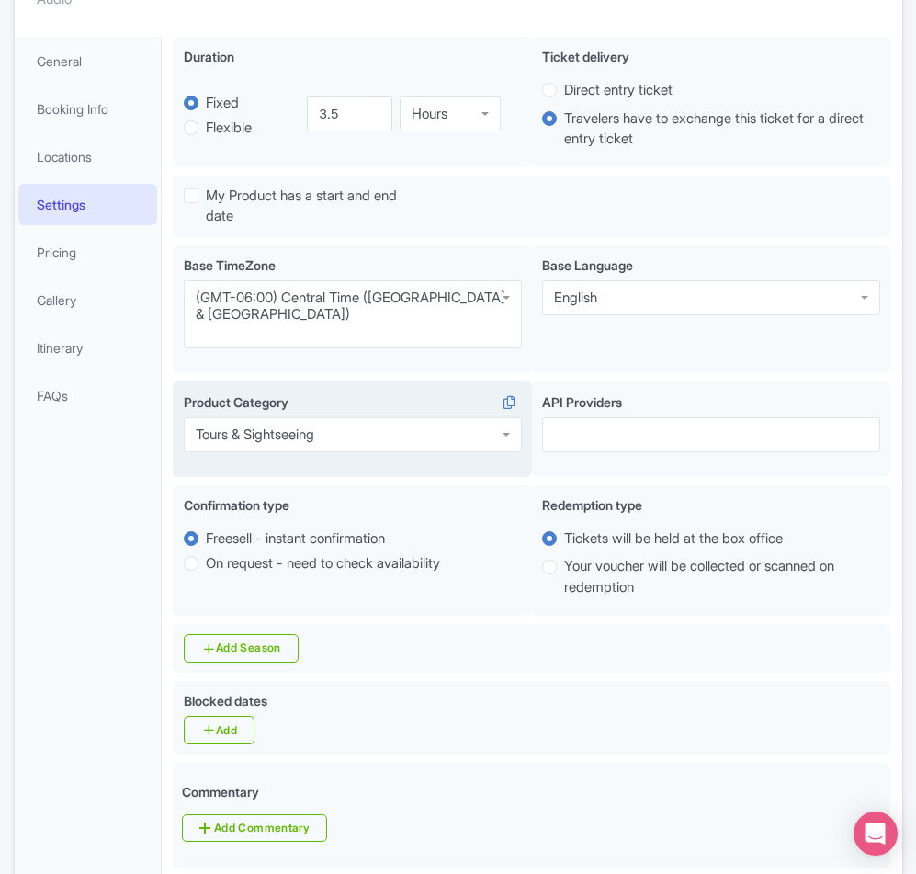
scroll to position [209, 0]
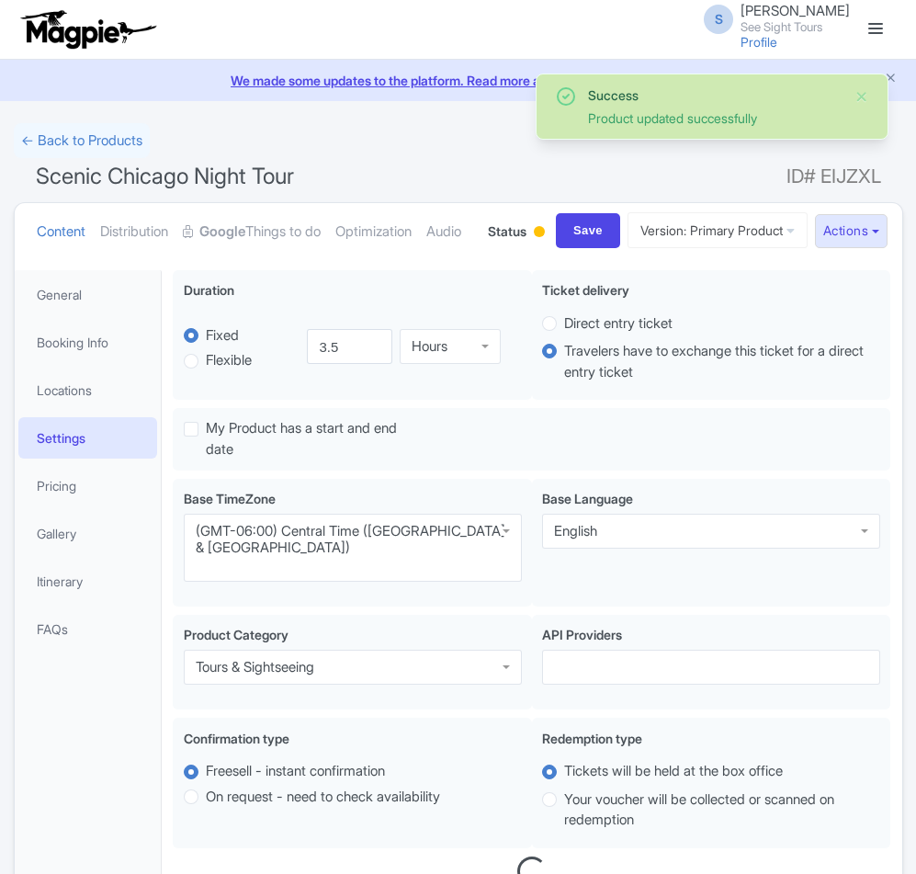
click at [67, 465] on link "Pricing" at bounding box center [88, 485] width 140 height 41
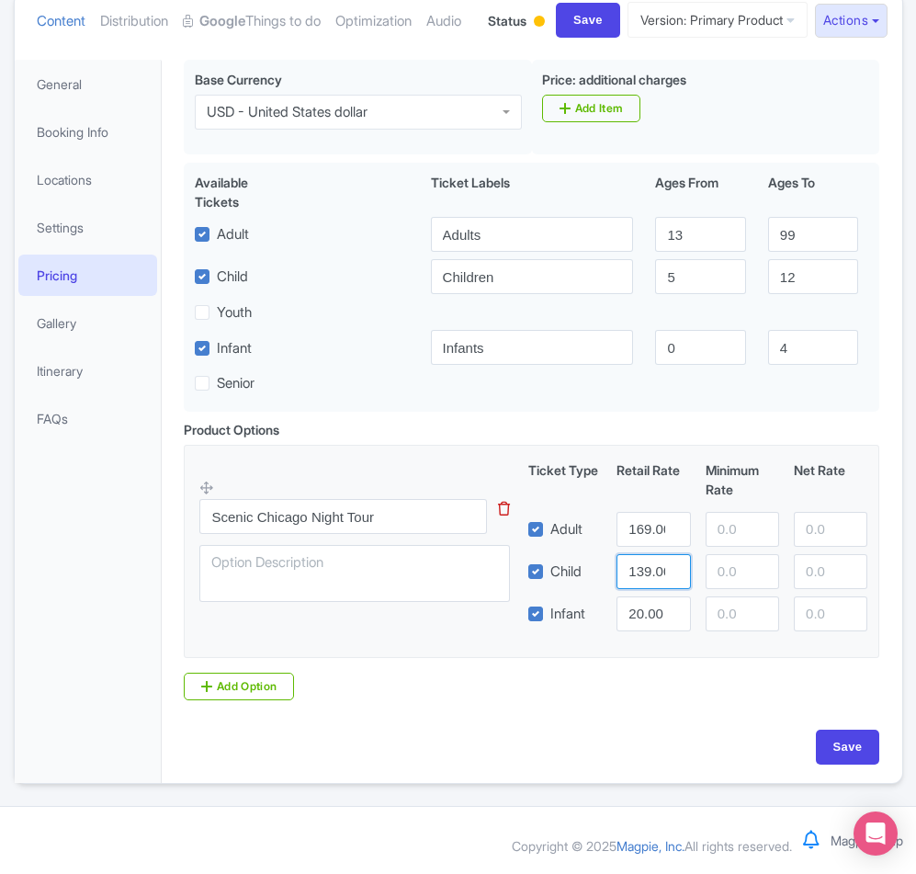
click at [647, 571] on input "139.00" at bounding box center [652, 571] width 73 height 35
type input "109.00"
click at [642, 616] on input "20.00" at bounding box center [652, 613] width 73 height 35
type input "12.00"
click at [843, 743] on input "Save" at bounding box center [848, 746] width 64 height 35
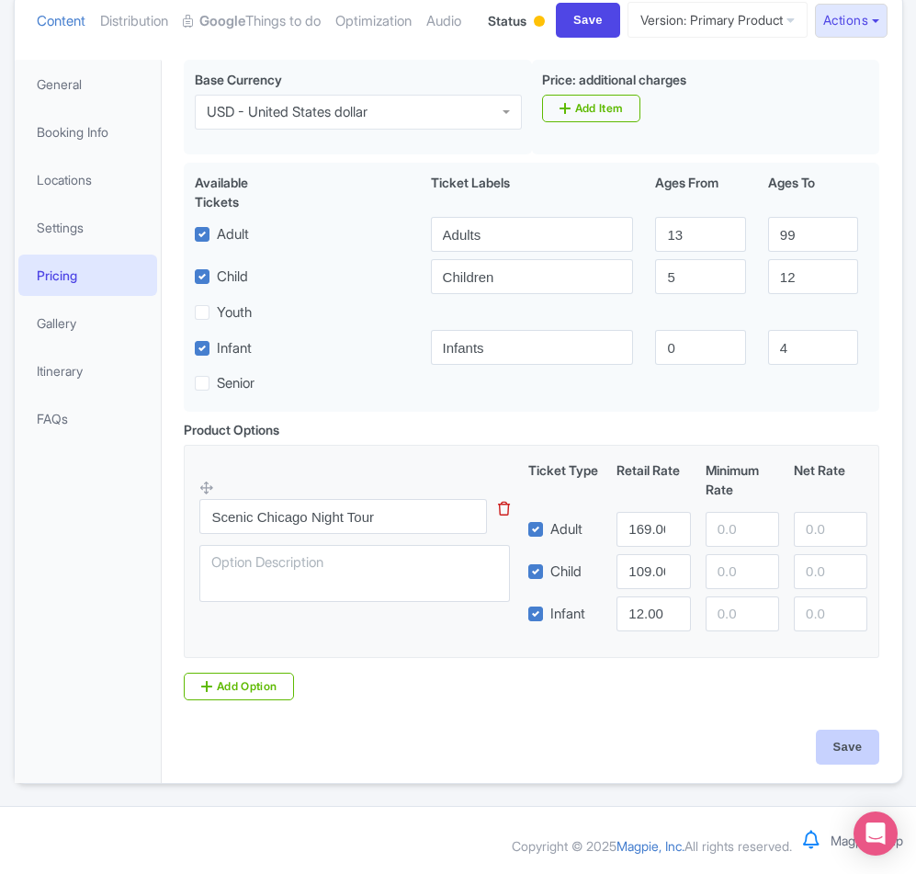
type input "Saving..."
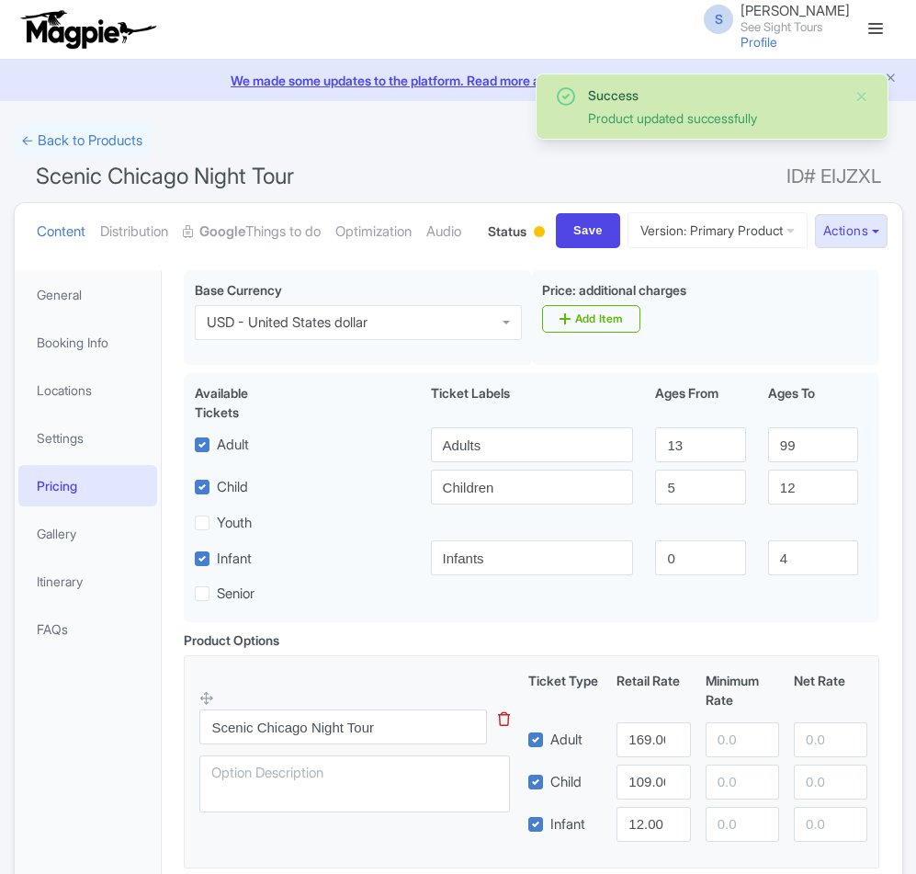
scroll to position [280, 0]
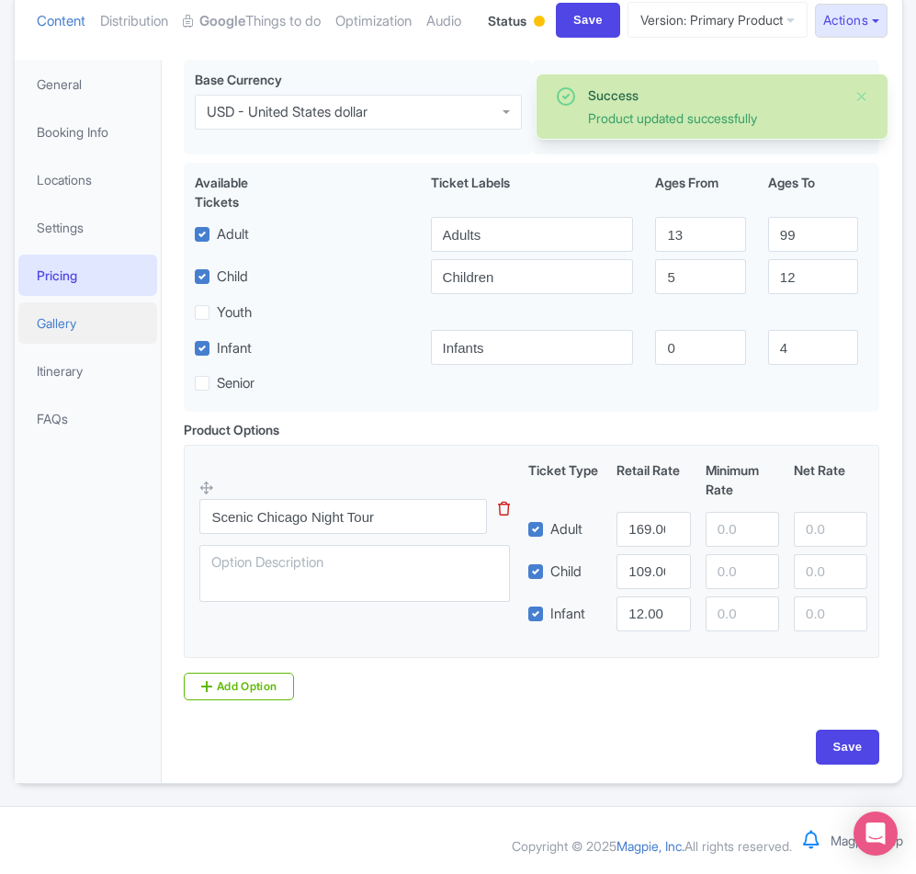
click at [54, 308] on link "Gallery" at bounding box center [88, 322] width 140 height 41
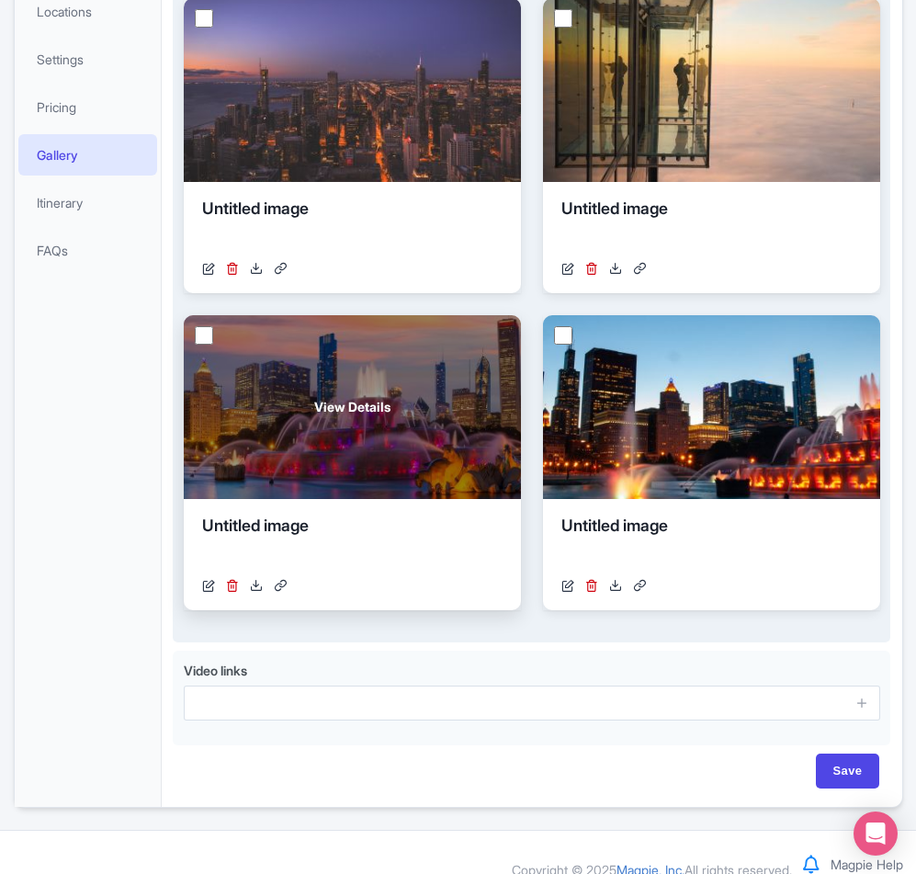
scroll to position [289, 0]
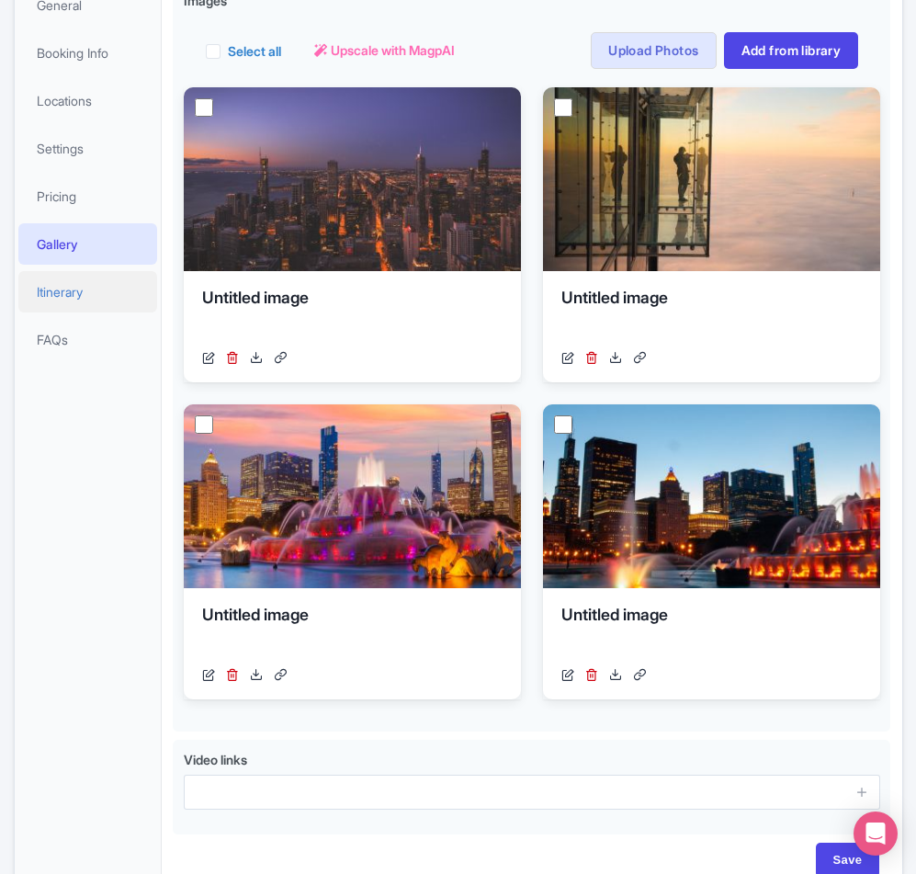
click at [55, 312] on link "Itinerary" at bounding box center [88, 291] width 140 height 41
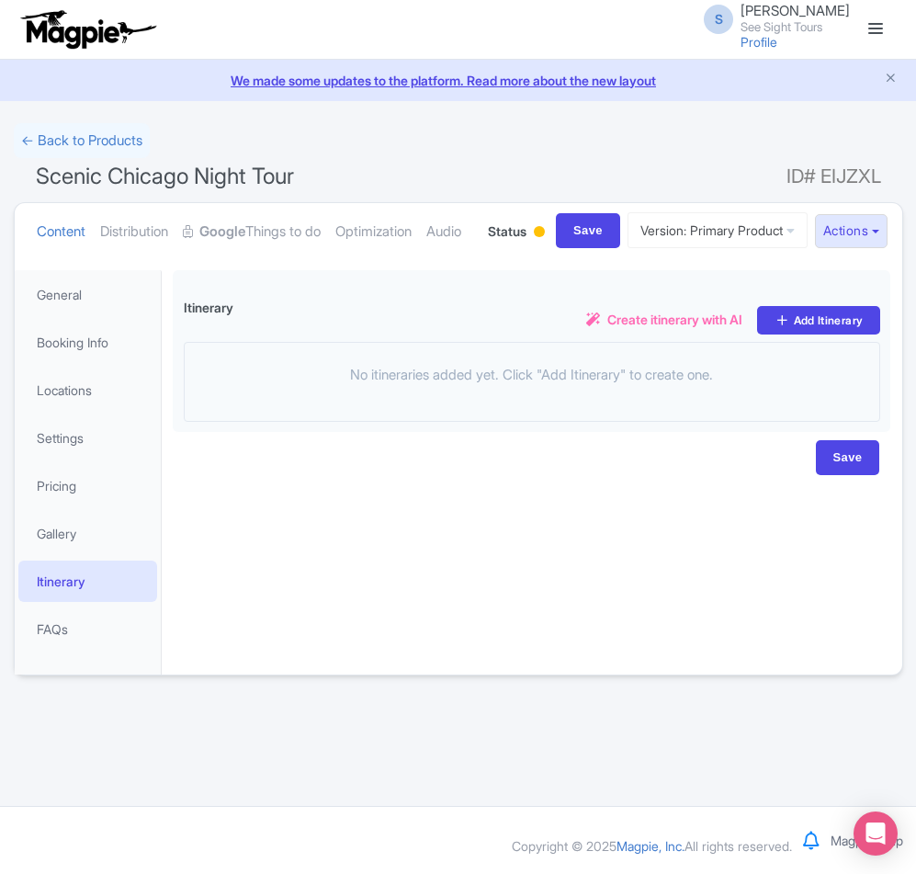
scroll to position [0, 0]
click at [51, 650] on link "FAQs" at bounding box center [88, 628] width 140 height 41
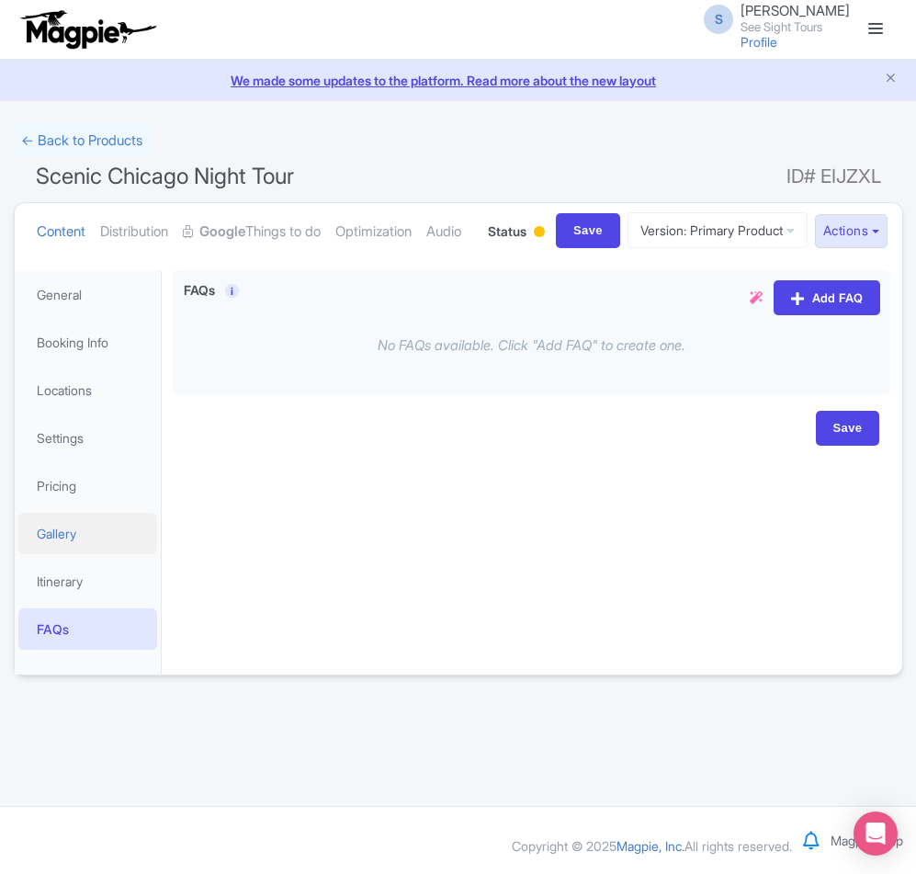
click at [73, 554] on link "Gallery" at bounding box center [88, 533] width 140 height 41
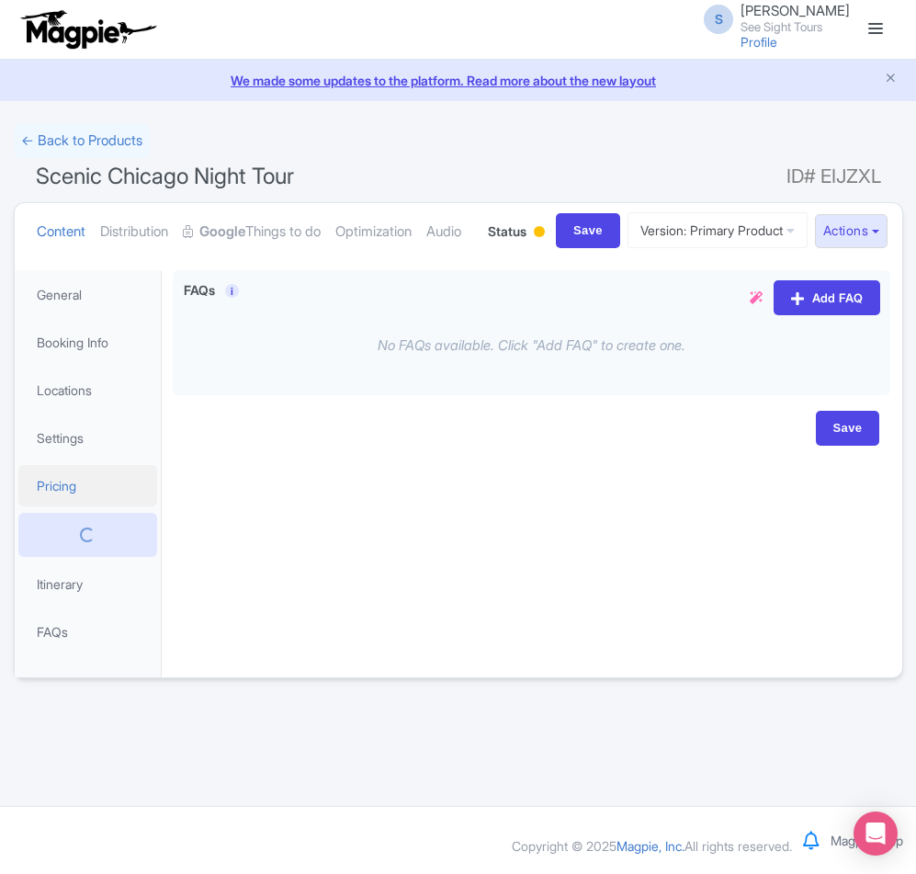
click at [78, 506] on link "Pricing" at bounding box center [88, 485] width 140 height 41
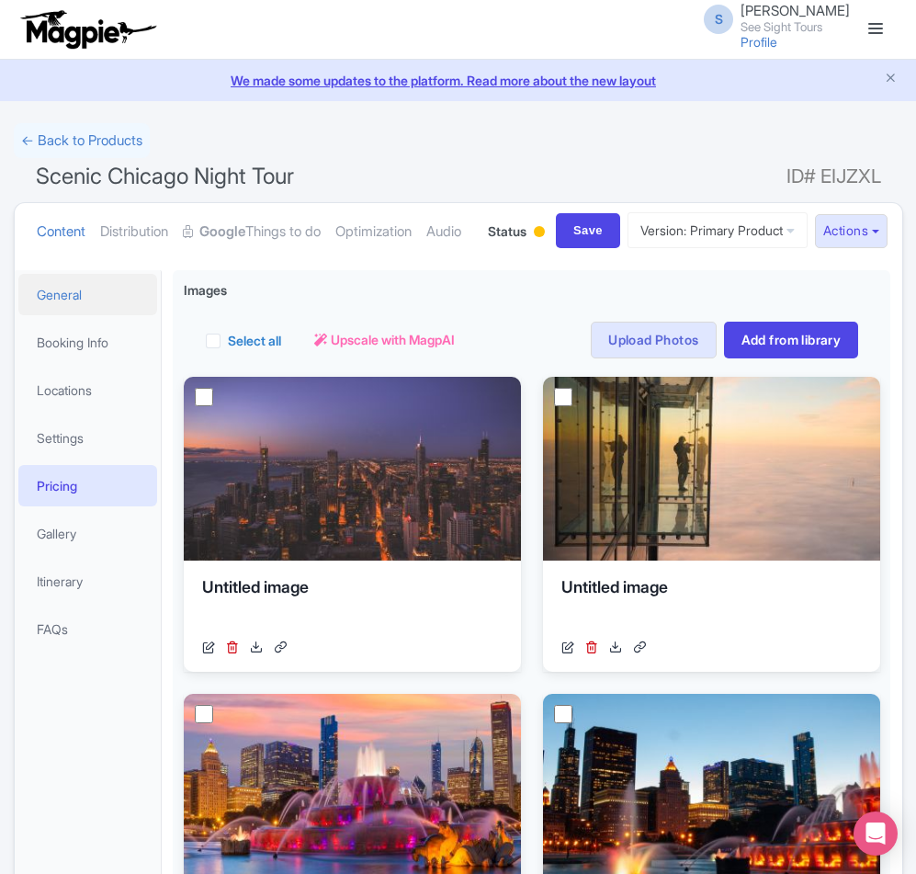
click at [72, 315] on link "General" at bounding box center [88, 294] width 140 height 41
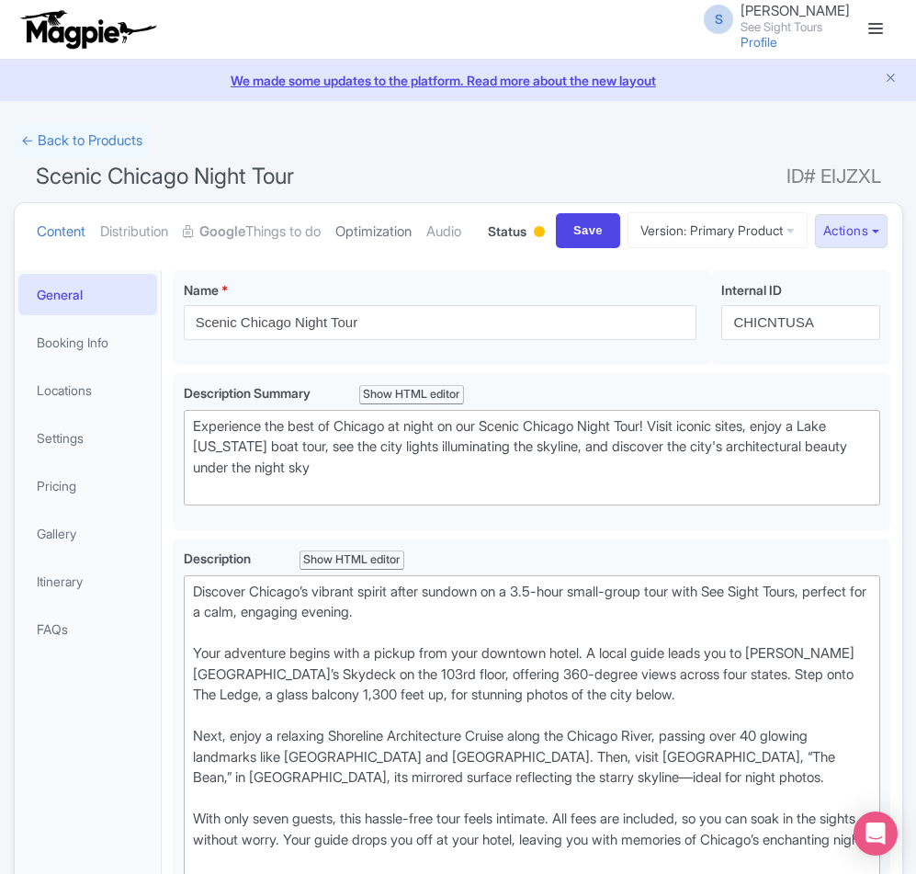
click at [353, 227] on link "Optimization" at bounding box center [373, 232] width 76 height 58
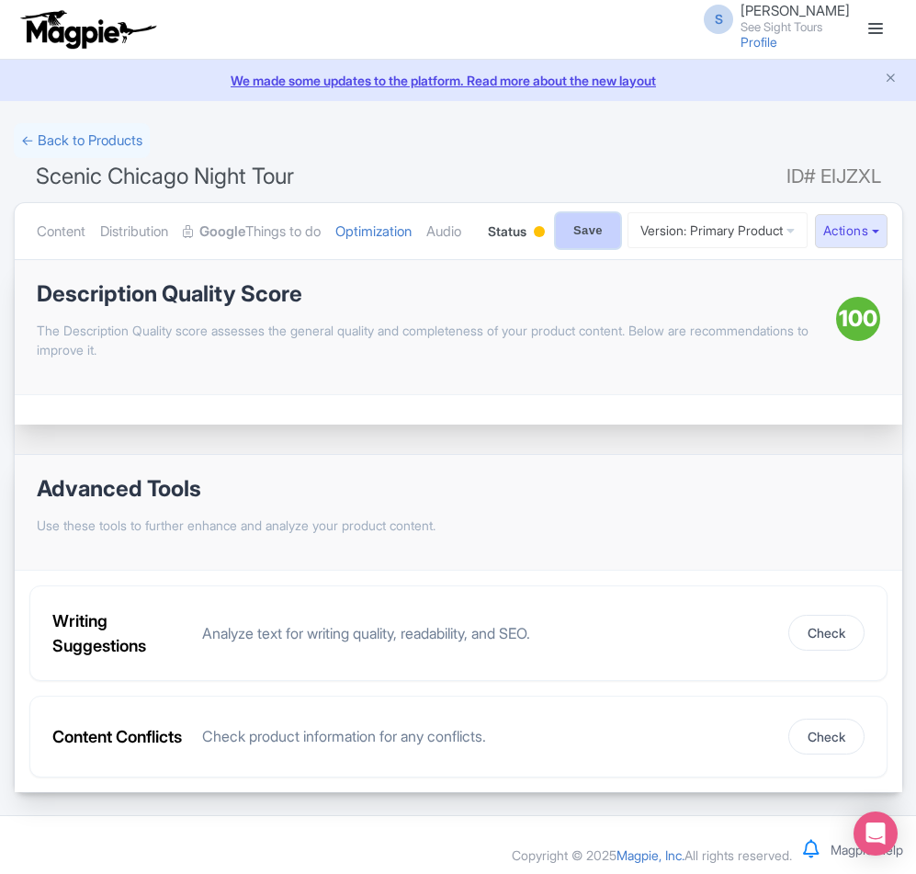
click at [581, 248] on input "Save" at bounding box center [588, 230] width 64 height 35
type input "Saving..."
